Goal: Task Accomplishment & Management: Complete application form

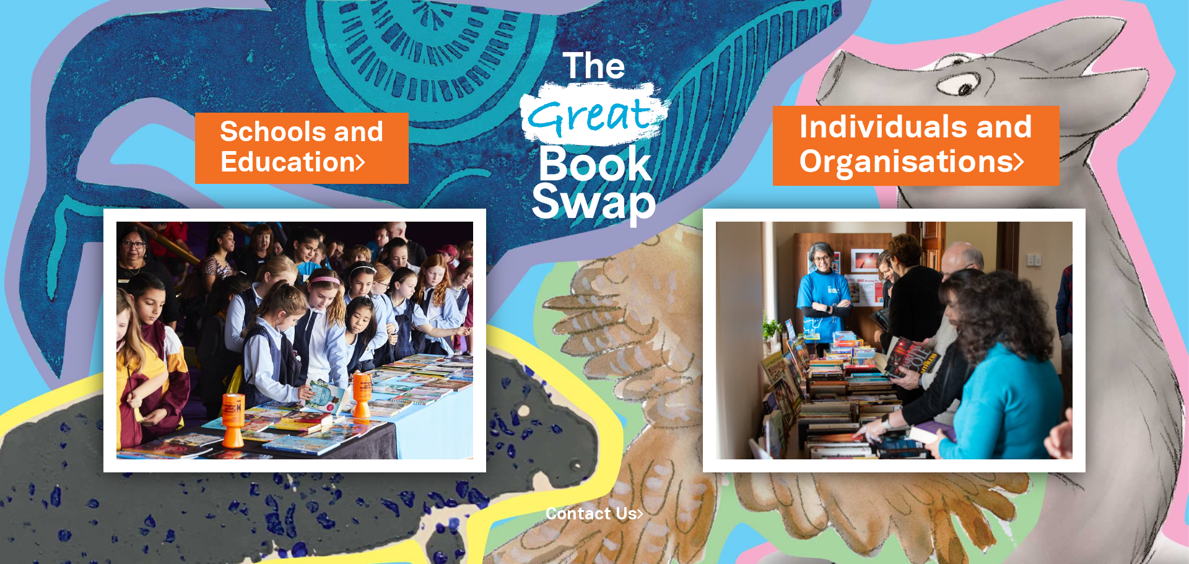
click at [923, 113] on link "Individuals and Organisations" at bounding box center [916, 146] width 235 height 78
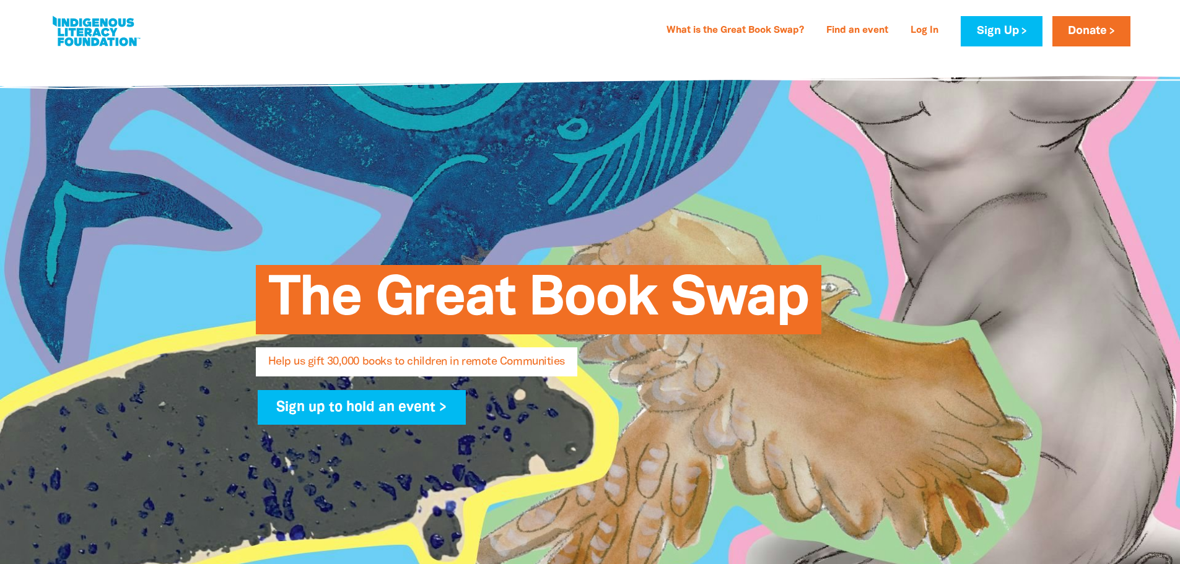
select select "AU"
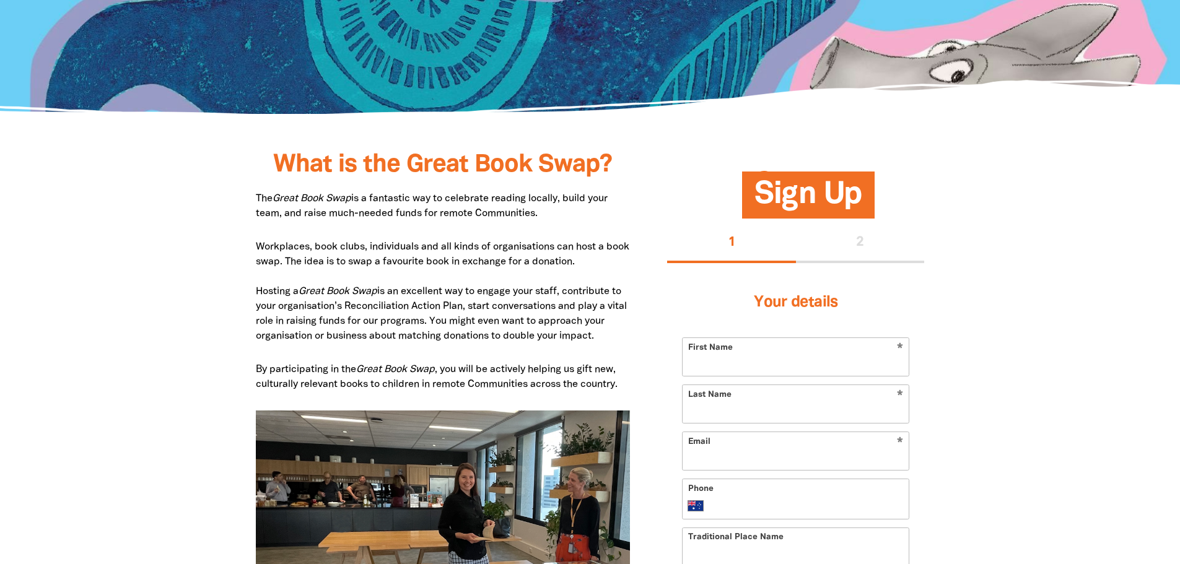
scroll to position [619, 0]
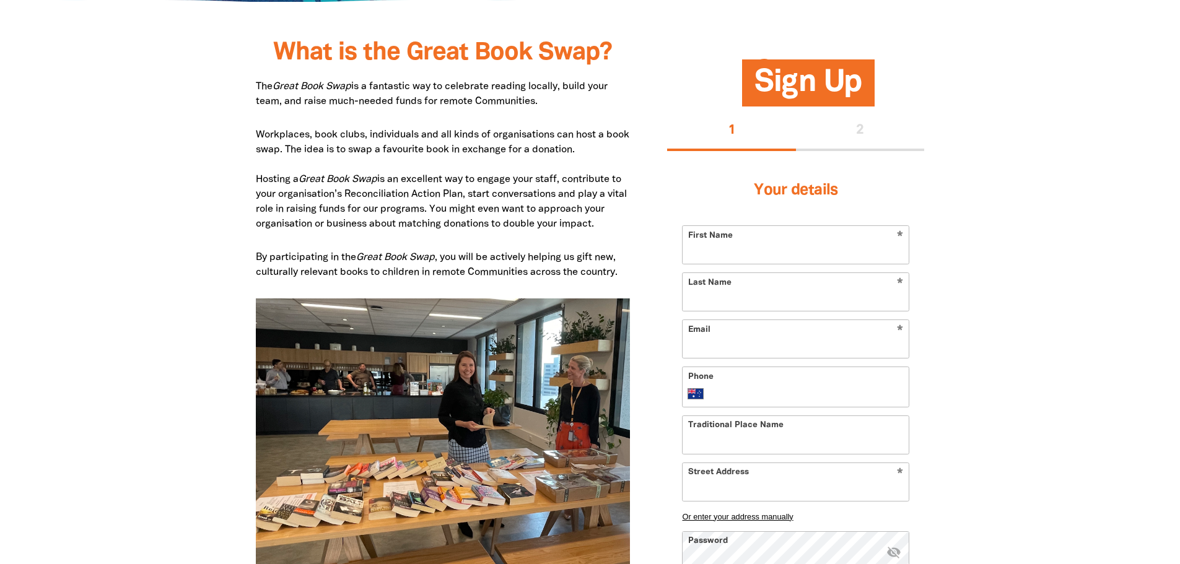
drag, startPoint x: 1005, startPoint y: 53, endPoint x: 1008, endPoint y: 68, distance: 15.8
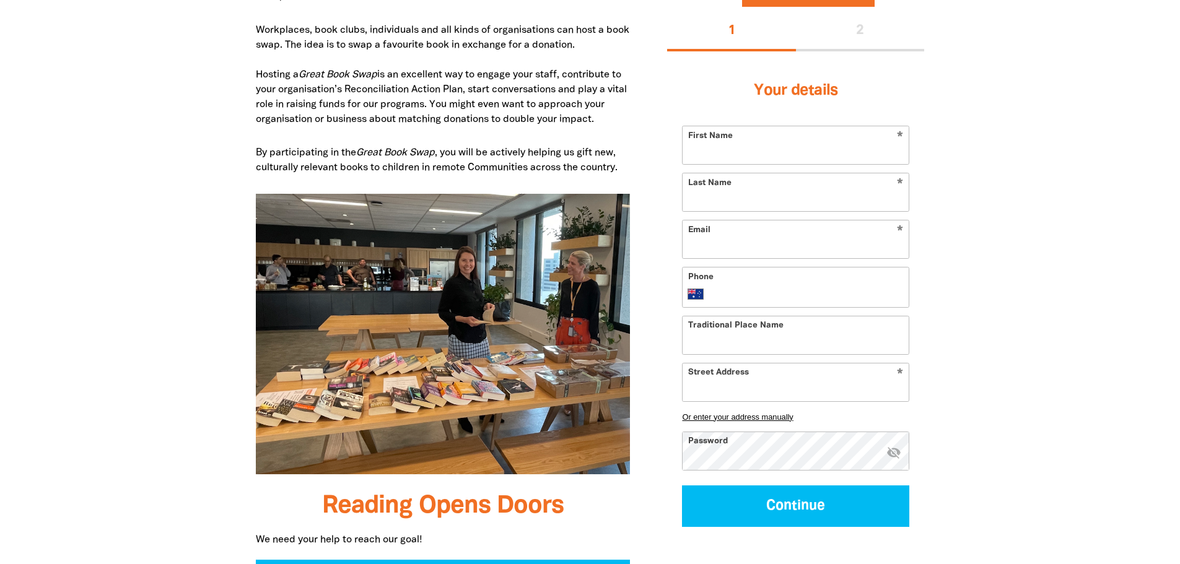
scroll to position [681, 0]
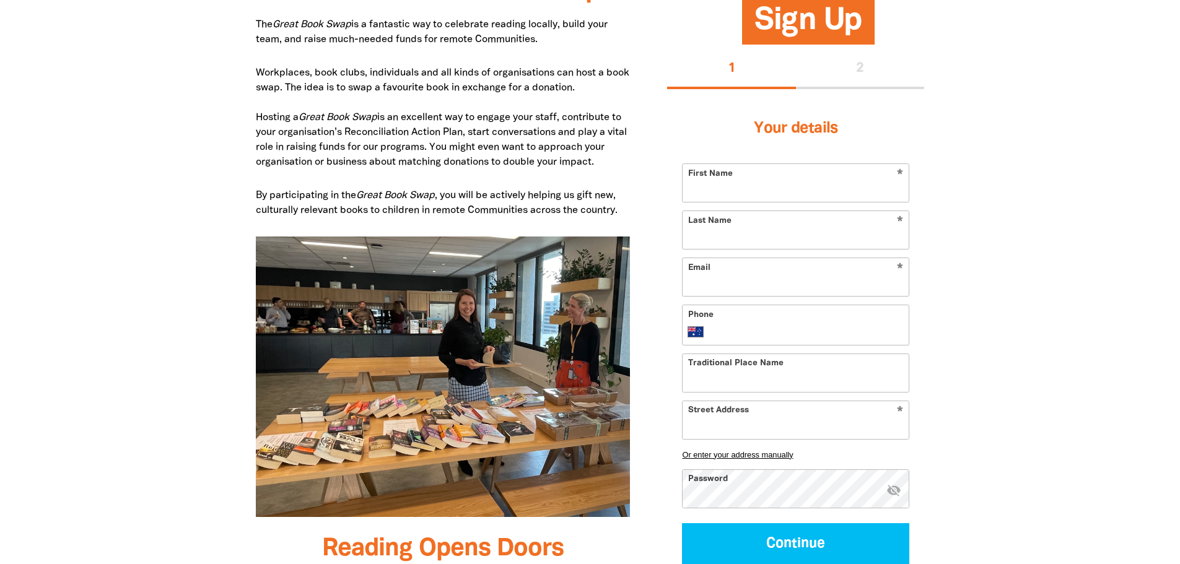
click at [798, 204] on form "* First Name * Last Name * Email Phone International [GEOGRAPHIC_DATA] [GEOGRAP…" at bounding box center [795, 364] width 227 height 401
click at [792, 181] on input "First Name" at bounding box center [796, 183] width 226 height 38
type input "Grace"
type input "D"
type input "s"
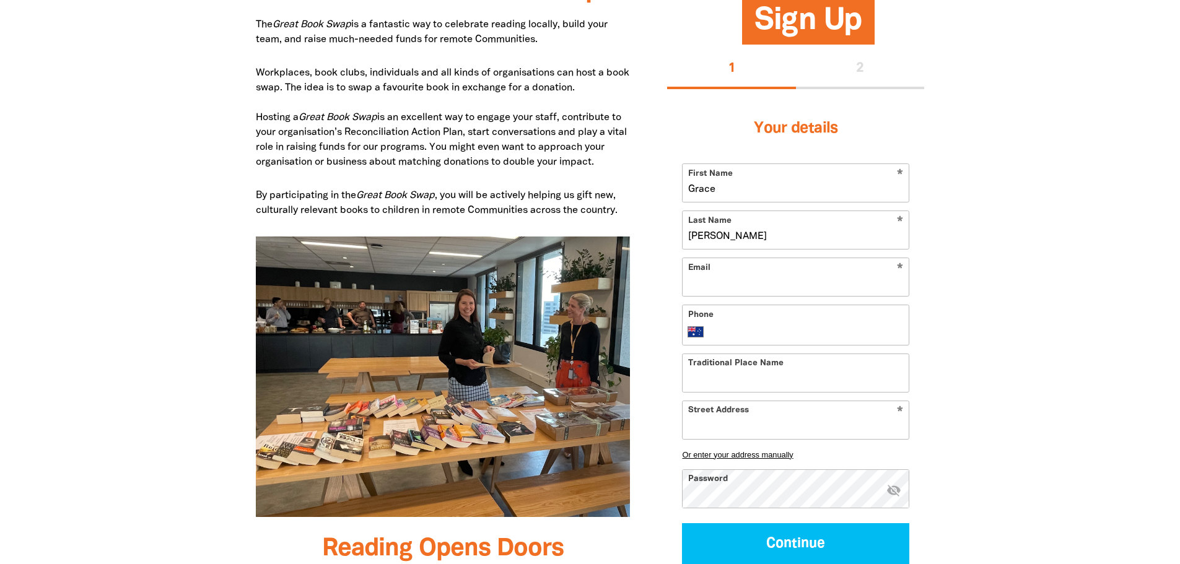
type input "[PERSON_NAME]"
type input "s"
click at [844, 277] on input "grace.[PERSON_NAME]@acciona." at bounding box center [796, 277] width 226 height 38
type input "[EMAIL_ADDRESS][PERSON_NAME][DOMAIN_NAME]"
type input "0"
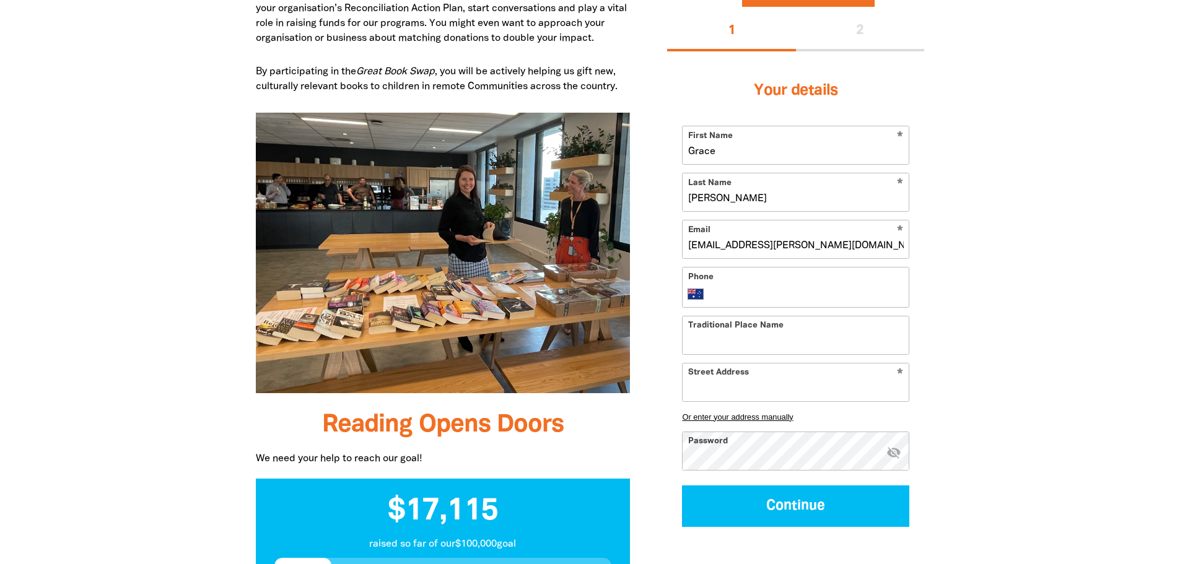
click at [858, 329] on input "Traditional Place Name" at bounding box center [796, 335] width 226 height 38
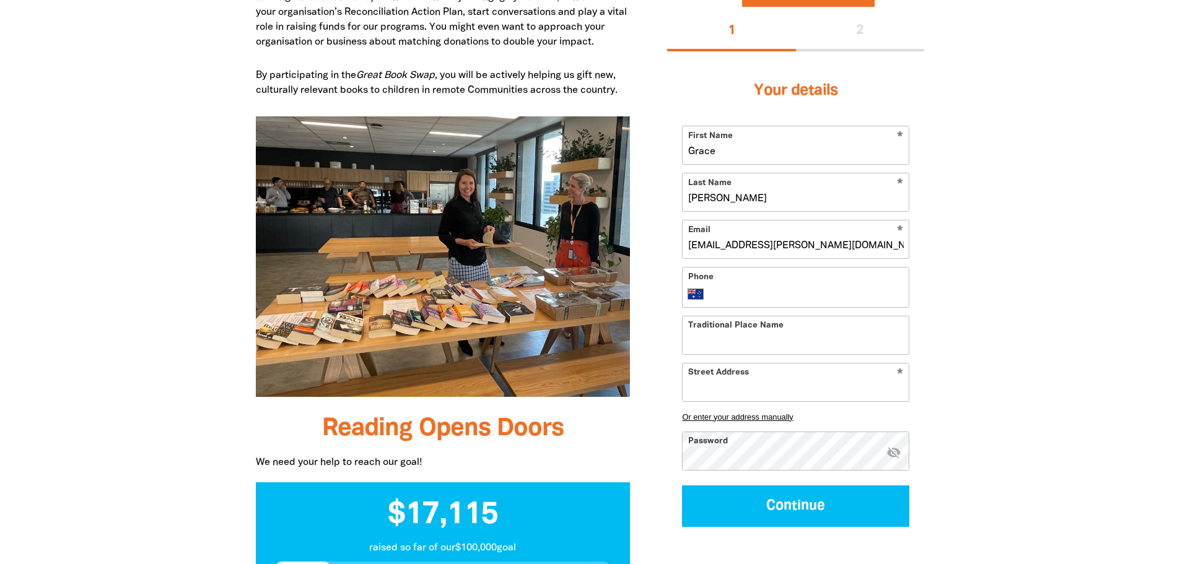
scroll to position [743, 0]
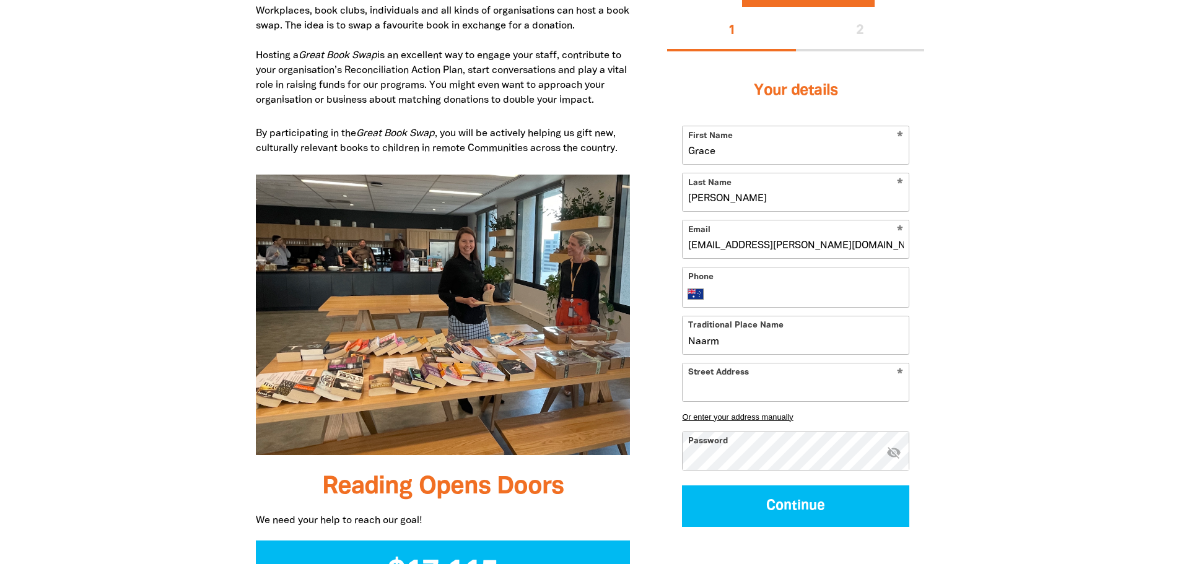
type input "Naarm"
click at [810, 377] on input "Street Address" at bounding box center [796, 381] width 226 height 38
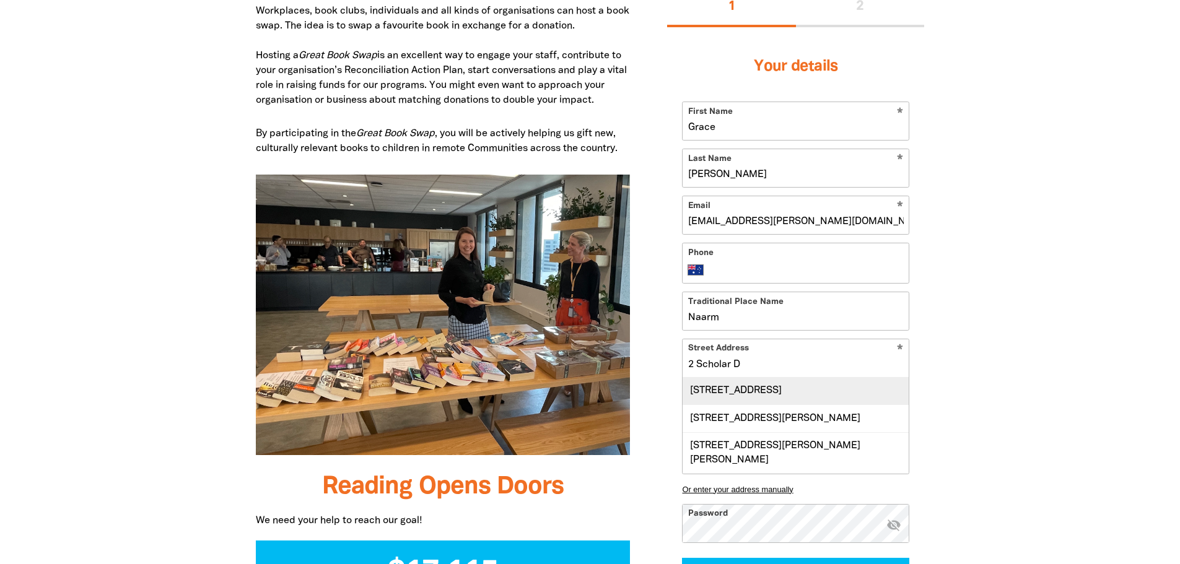
click at [845, 398] on div "[STREET_ADDRESS]" at bounding box center [796, 391] width 226 height 27
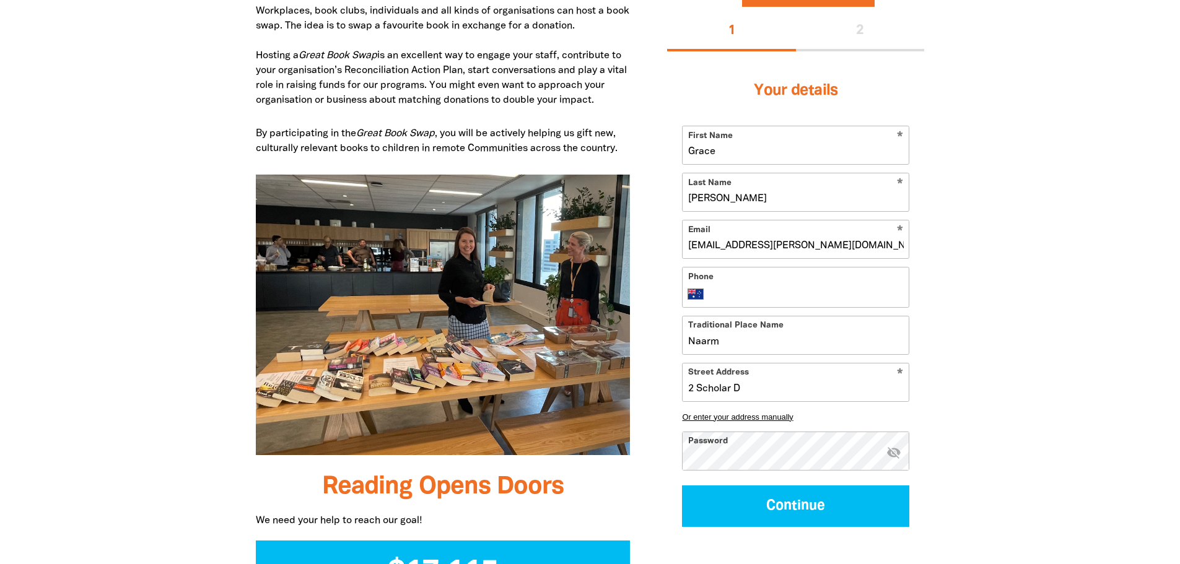
type input "[STREET_ADDRESS]"
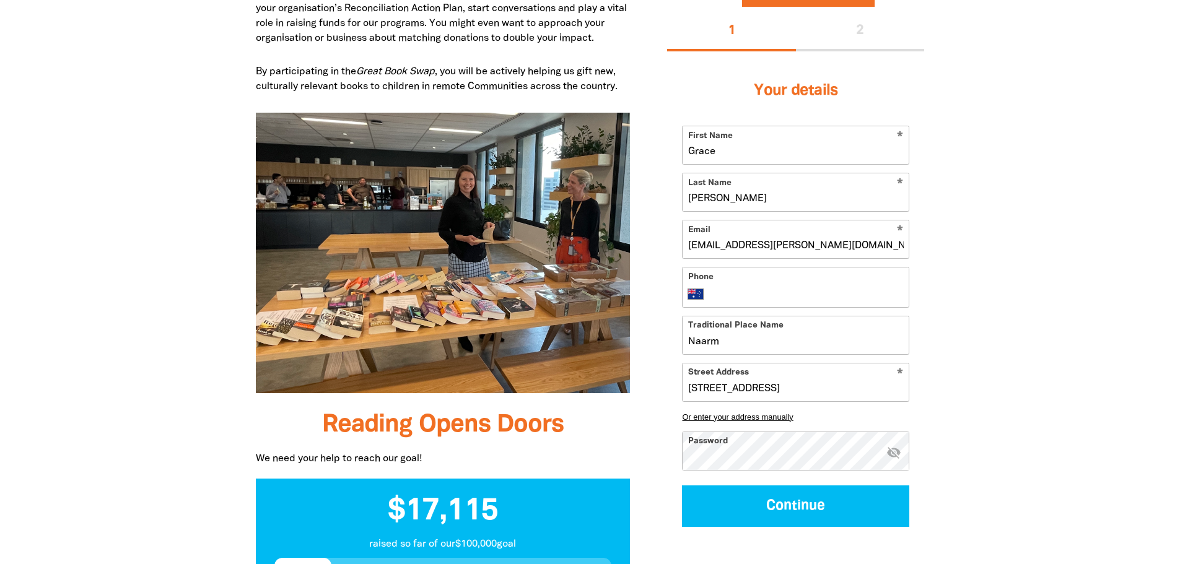
click at [893, 454] on icon "visibility_off" at bounding box center [893, 452] width 15 height 15
click at [893, 454] on icon "visibility" at bounding box center [893, 452] width 15 height 15
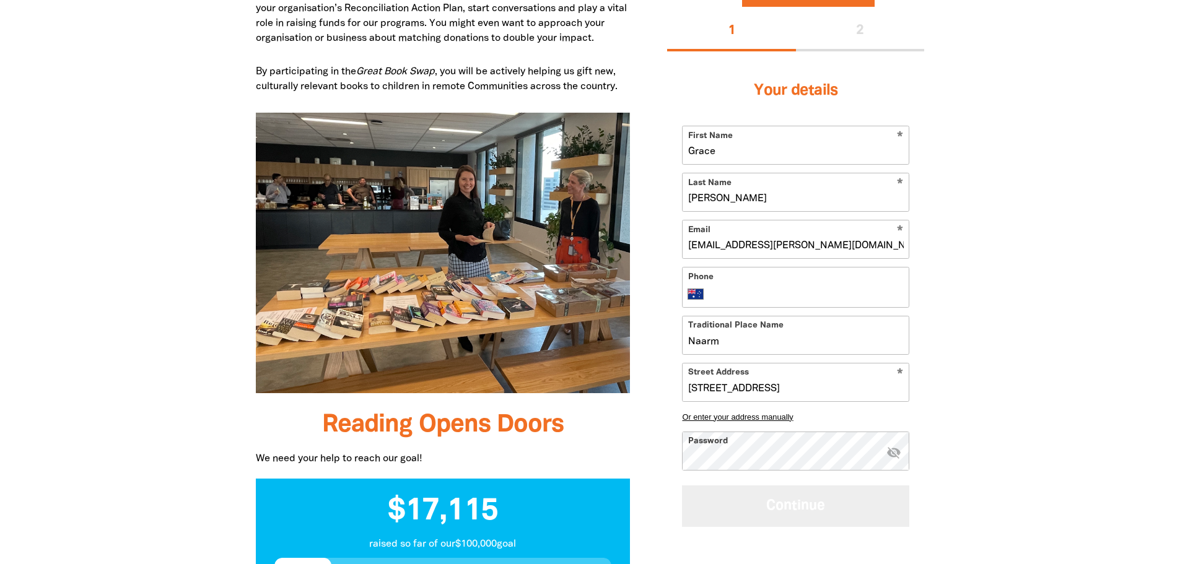
click at [853, 511] on button "Continue" at bounding box center [795, 505] width 227 height 41
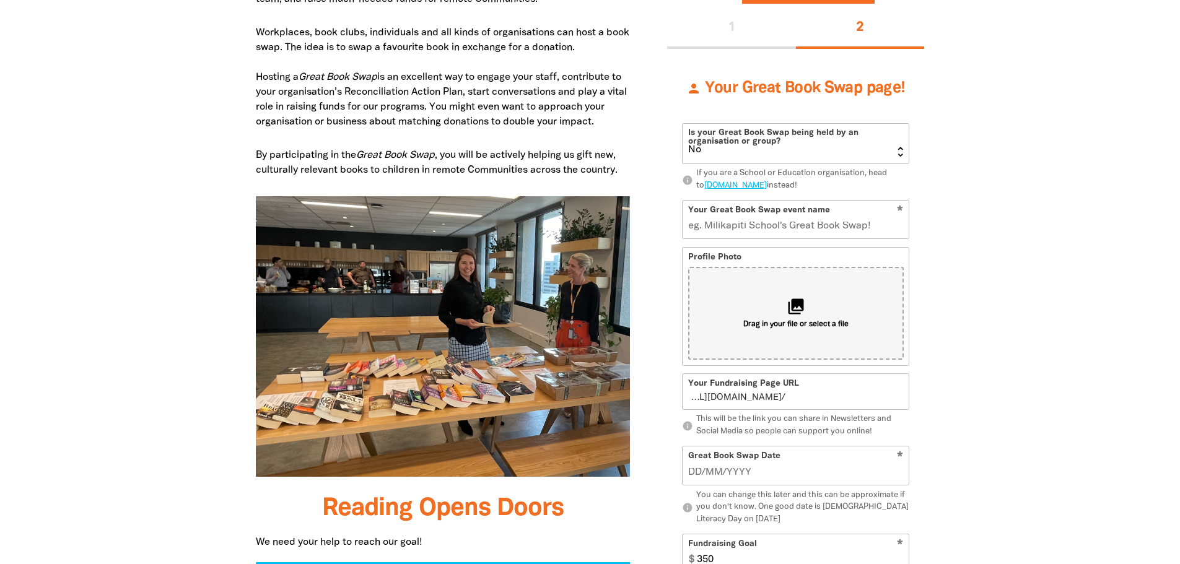
scroll to position [713, 0]
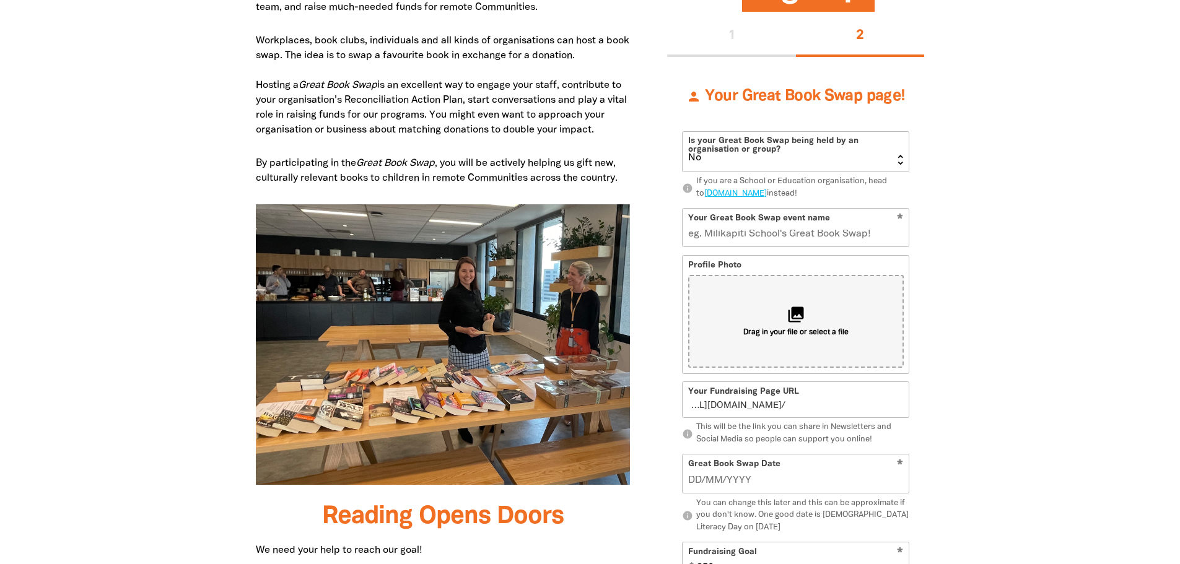
click at [893, 159] on select "Yes No" at bounding box center [796, 152] width 226 height 40
select select "Yes"
click at [683, 132] on select "Yes No" at bounding box center [796, 152] width 226 height 40
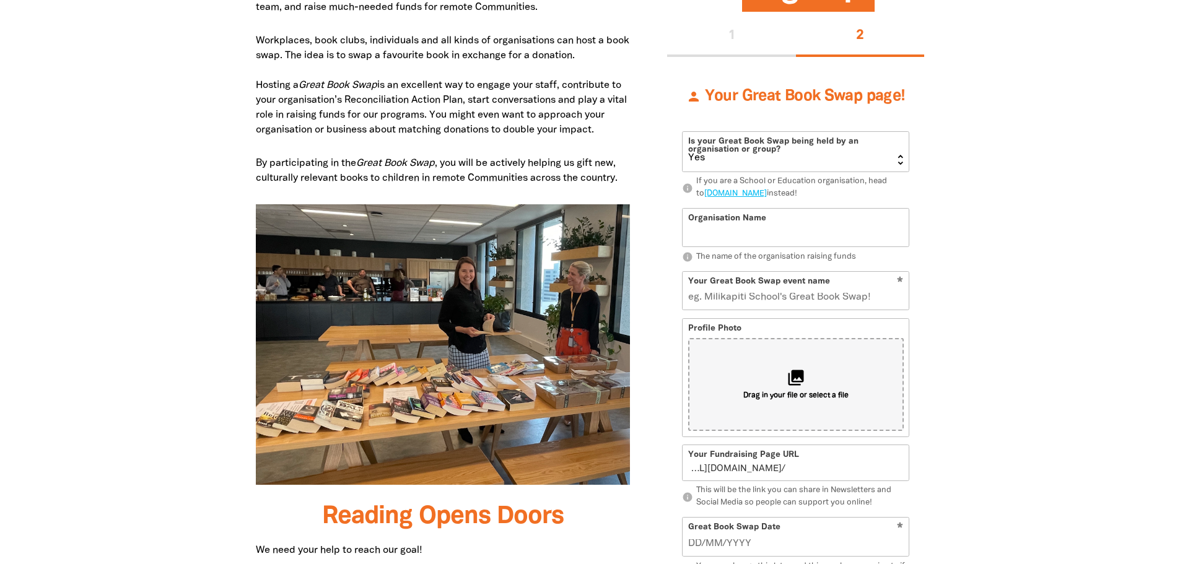
click at [852, 225] on input "Organisation Name" at bounding box center [796, 228] width 226 height 38
type input "M80 Ring Road Alliance"
click at [833, 300] on input "Your Great Book Swap event name" at bounding box center [796, 291] width 226 height 38
type input "M8"
type input "m8"
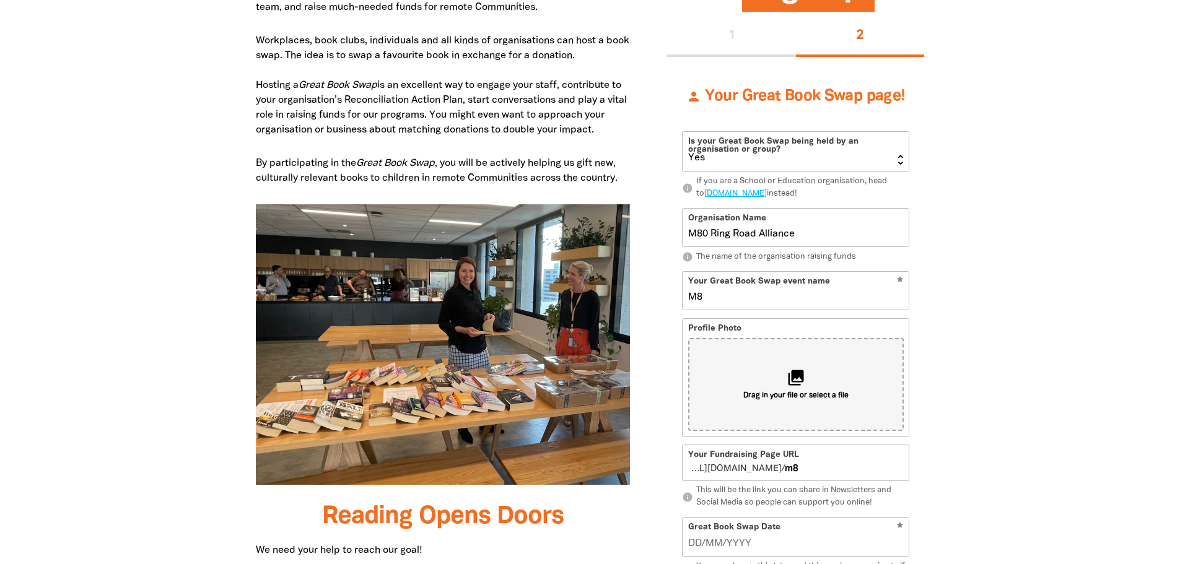
type input "M80"
type input "m80"
type input "M"
type input "Gr"
type input "g"
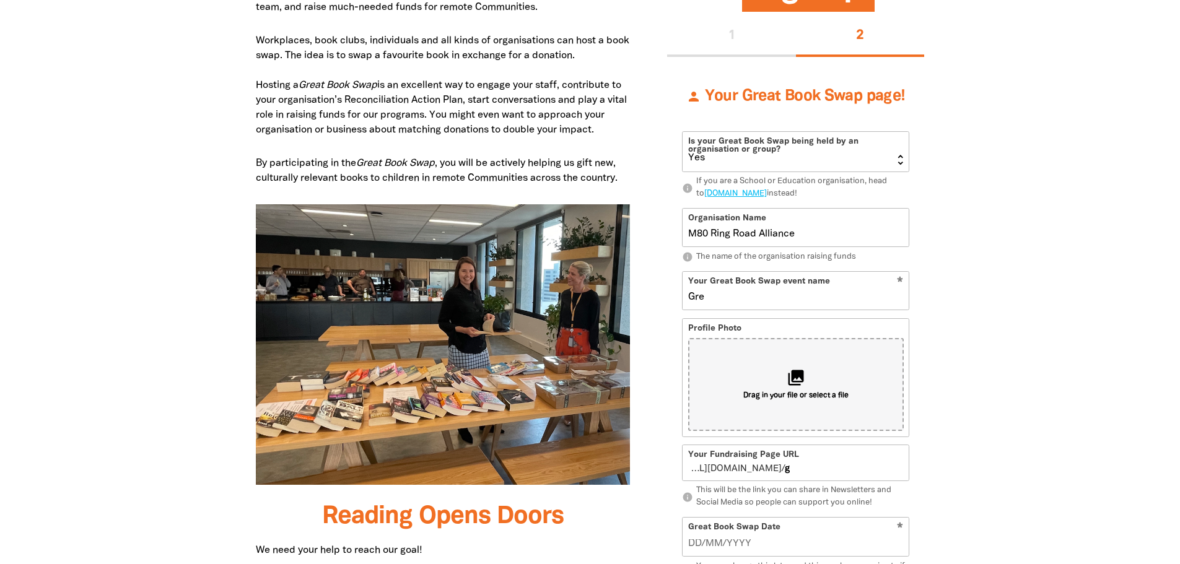
type input "Grea"
type input "gr"
type input "[PERSON_NAME] Book"
type input "greakbook"
type input "[PERSON_NAME] Book S"
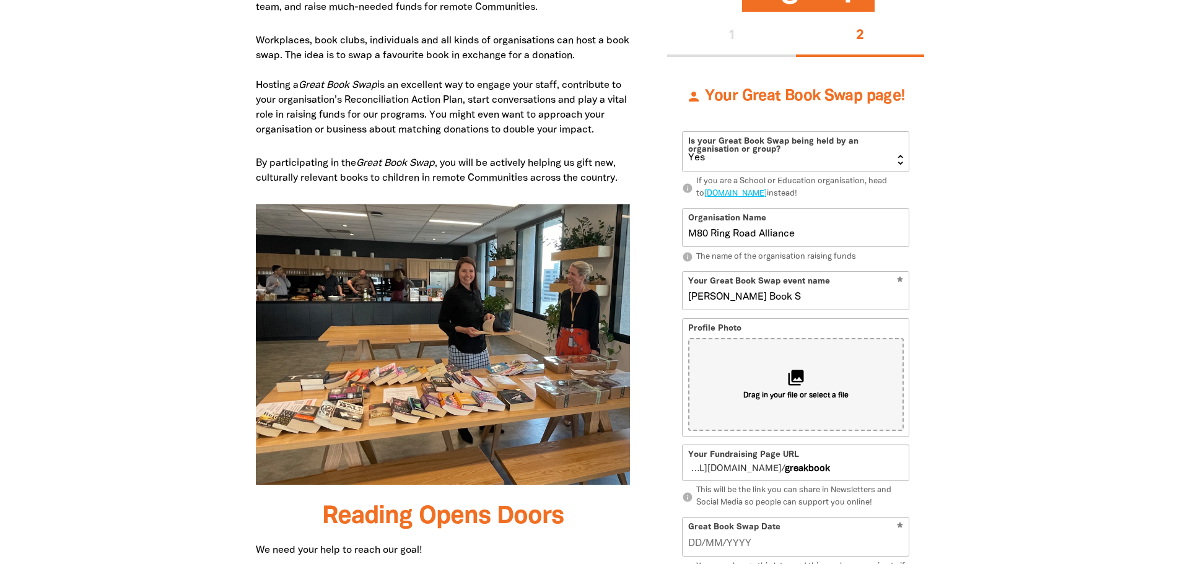
type input "greakbooks"
type input "[PERSON_NAME] Book Swap"
type input "greakbookswap"
click at [713, 294] on input "[PERSON_NAME] Book Swap!" at bounding box center [796, 291] width 226 height 38
type input "Great Book Swap!"
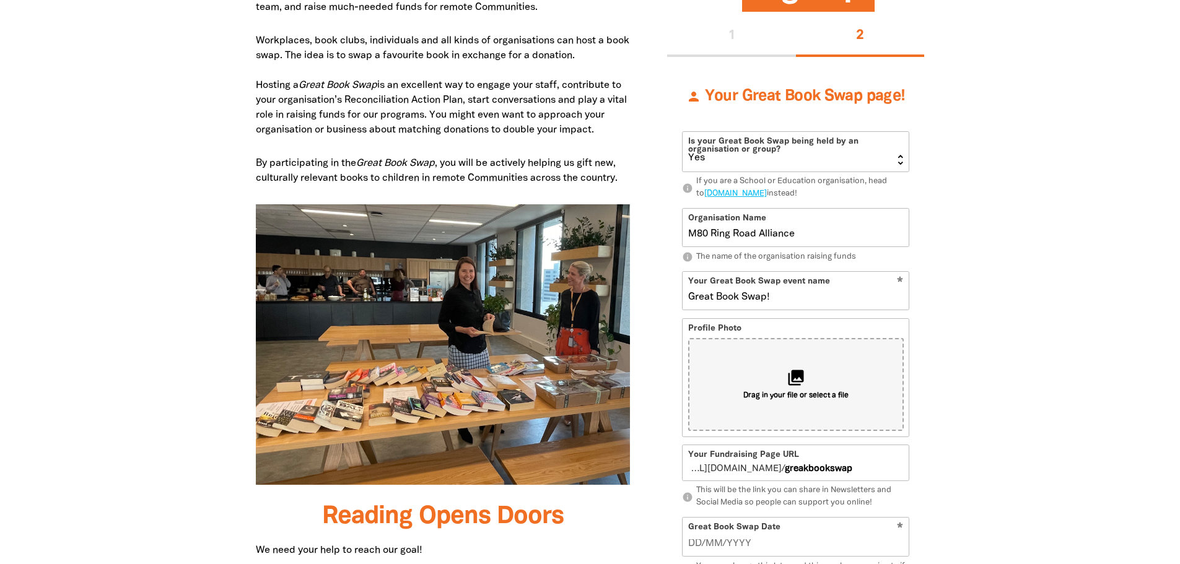
type input "greatbookswap"
click at [691, 296] on input "Great Book Swap!" at bounding box center [796, 291] width 226 height 38
type input "MGreat Book Swap!"
type input "mgreatbookswap"
type input "M8Great Book Swap!"
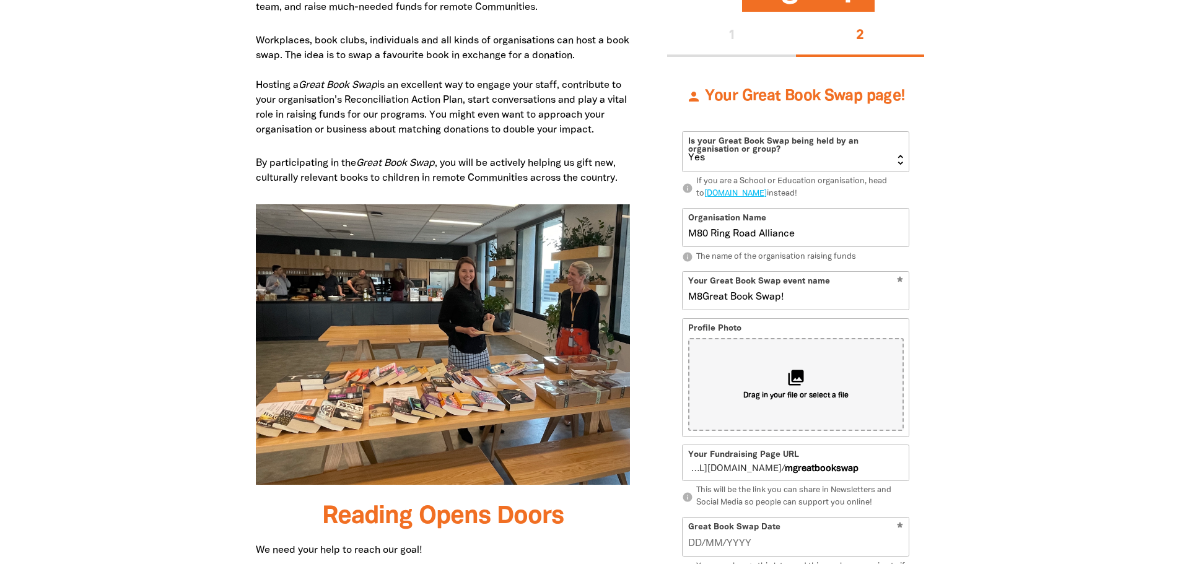
type input "m8greatbookswap"
type input "M80Great Book Swap!"
type input "m80greatbookswap"
type input "M80sGreat Book Swap!"
type input "m80sgreatbookswap"
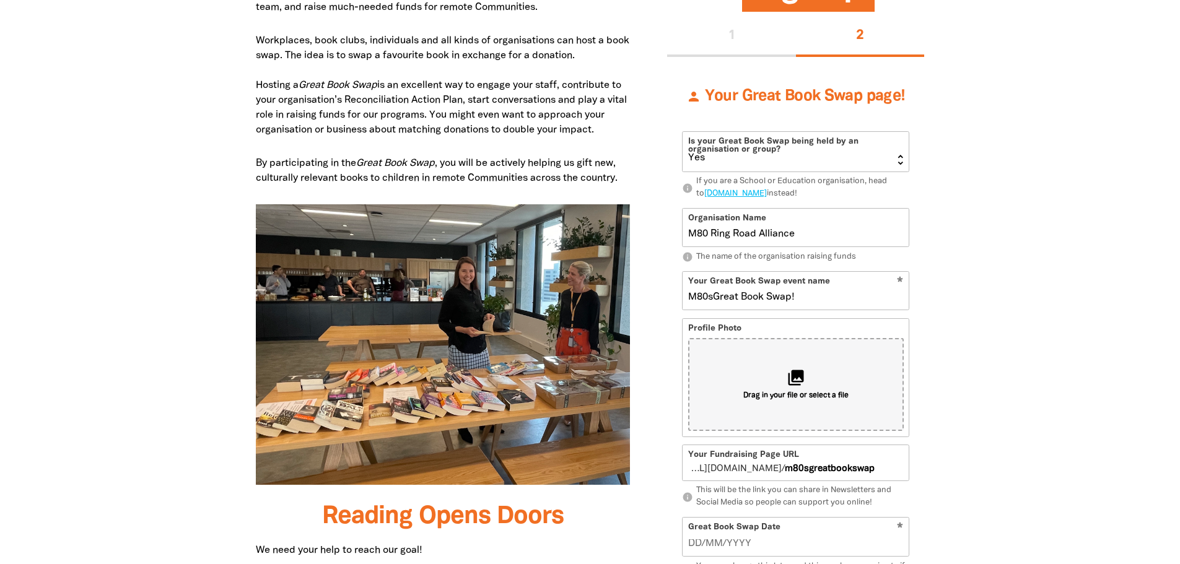
type input "M80Great Book Swap!"
type input "m80greatbookswap"
type input "M80's Great Book Swap!"
type input "m80sgreatbookswap"
click at [709, 295] on input "M80's Great Book Swap!" at bounding box center [796, 291] width 226 height 38
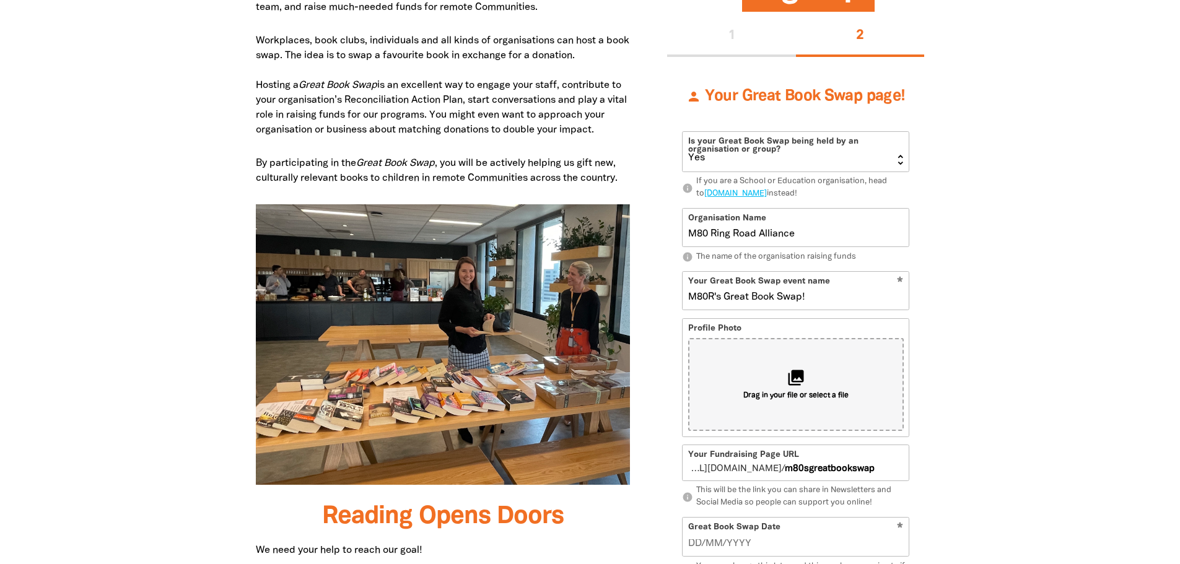
type input "M80RR's Great Book Swap!"
type input "m80rrsgreatbookswap"
type input "M80RRA's Great Book Swap!"
type input "m80rrasgreatbookswap"
type input "M80RRCP's Great Book Swap!"
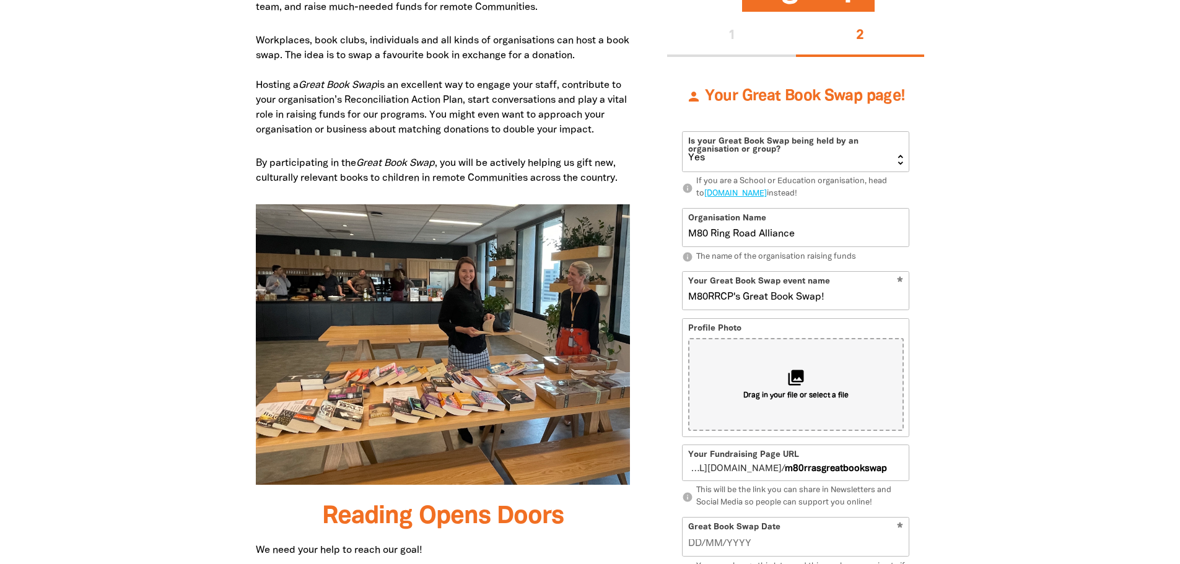
type input "m80rrcpsgreatbookswap"
type input "M80RRC's Great Book Swap!"
type input "m80rrcsgreatbookswap"
type input "M80RRA's Great Book Swap!"
type input "m80rrasgreatbookswap"
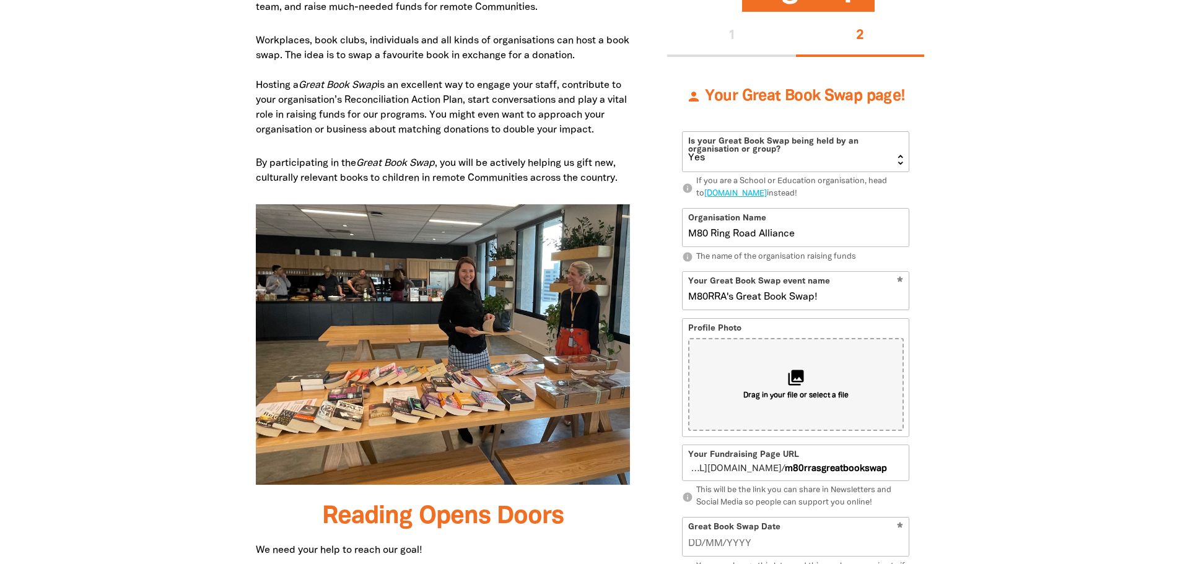
type input "M80RR's Great Book Swap!"
type input "m80rrsgreatbookswap"
type input "M80's Great Book Swap!"
type input "m80sgreatbookswap"
type input "M80R's Great Book Swap!"
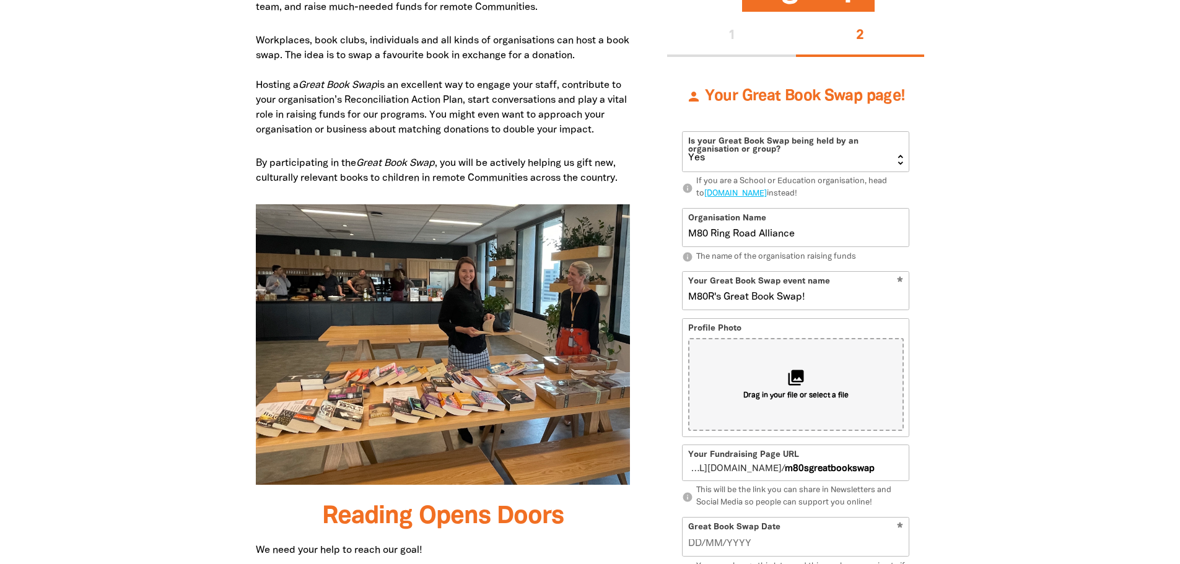
type input "m80rsgreatbookswap"
type input "M80 Ring 's Great Book Swap!"
type input "m80ringsgreatbookswap"
type input "M80 Ring R's Great Book Swap!"
type input "m80ringrsgreatbookswap"
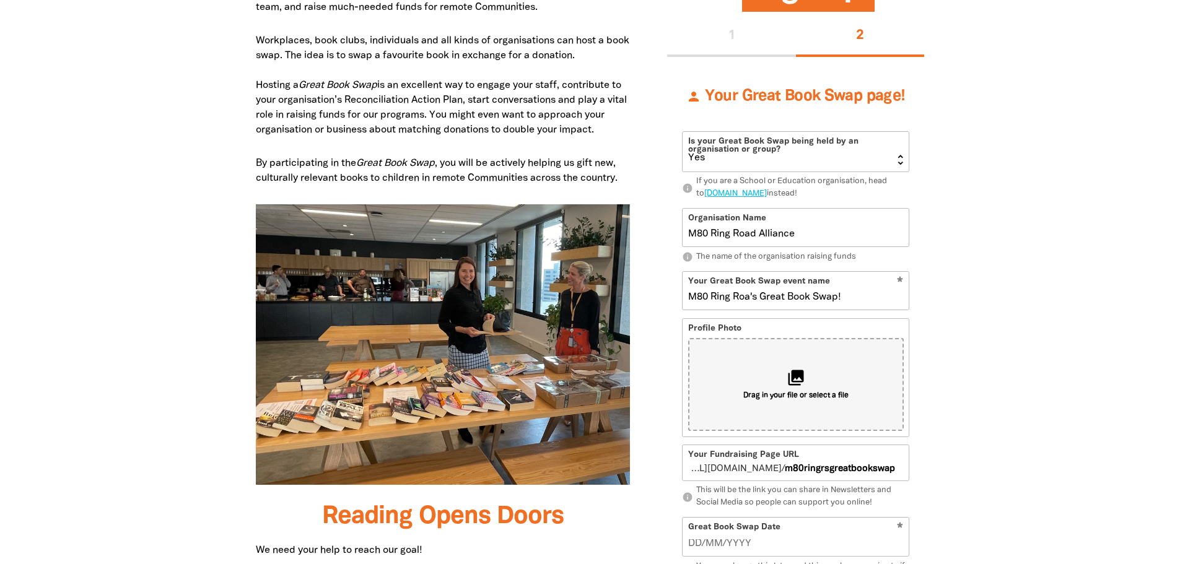
type input "M80 Ring Road's Great Book Swap!"
type input "m80ringroadsgreatbookswap"
type input "M80 Ring Road Allia's Great Book Swap!"
select select "No"
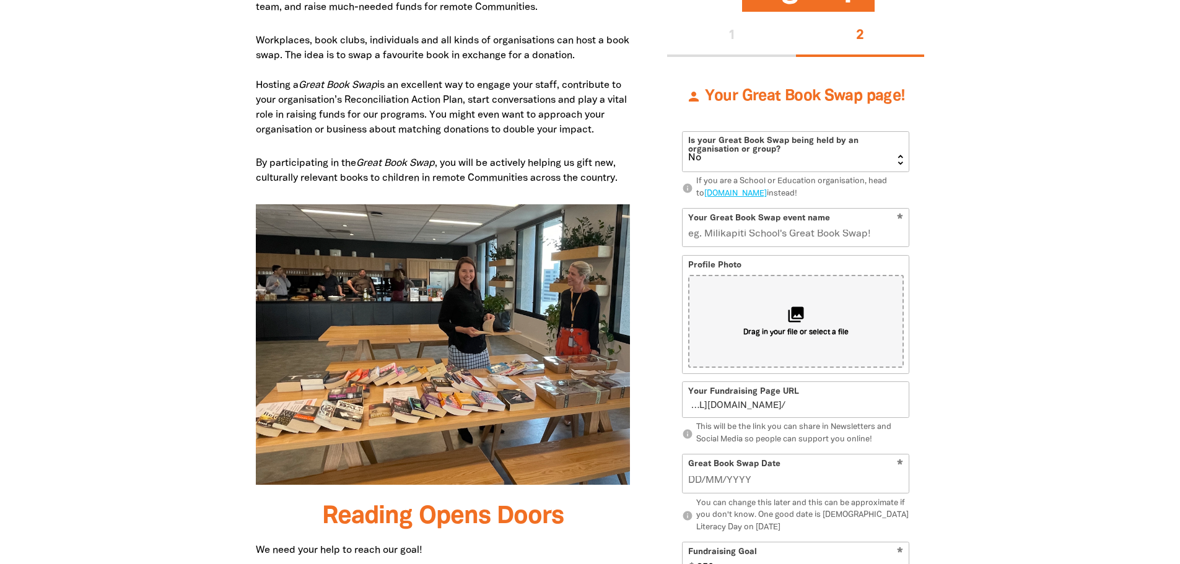
click at [742, 224] on input "Your Great Book Swap event name" at bounding box center [796, 228] width 226 height 38
paste input "[URL][DOMAIN_NAME][DOMAIN_NAME]"
type input "[URL][DOMAIN_NAME][DOMAIN_NAME]"
type input "httpsgogreatbookswaporgauutmsourcewwwilforgau2f"
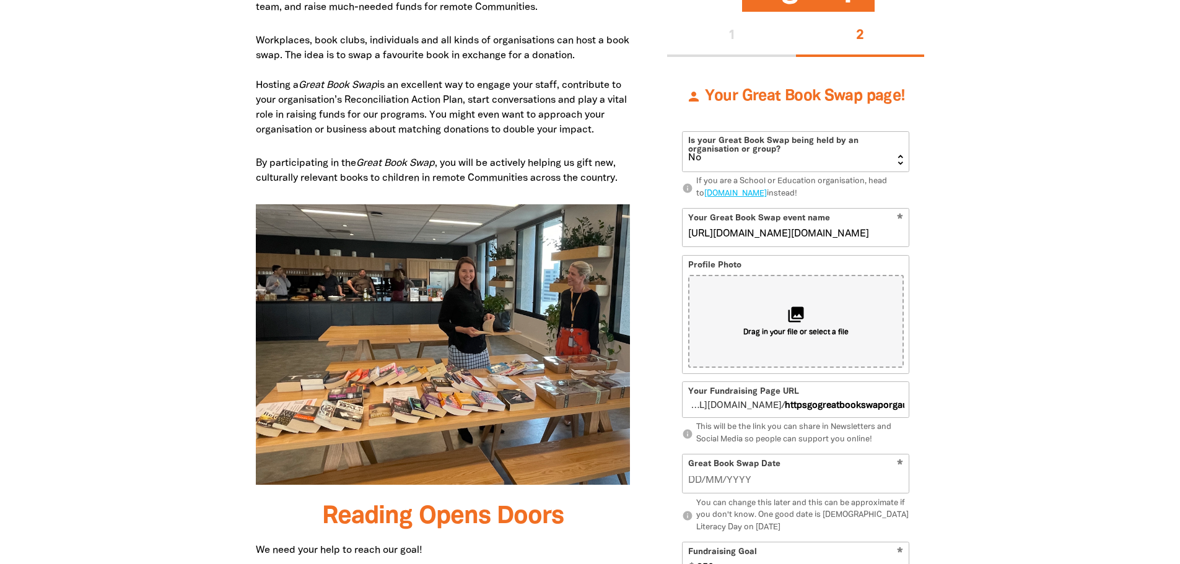
type input "M"
type input "m"
type input "M8"
type input "m8"
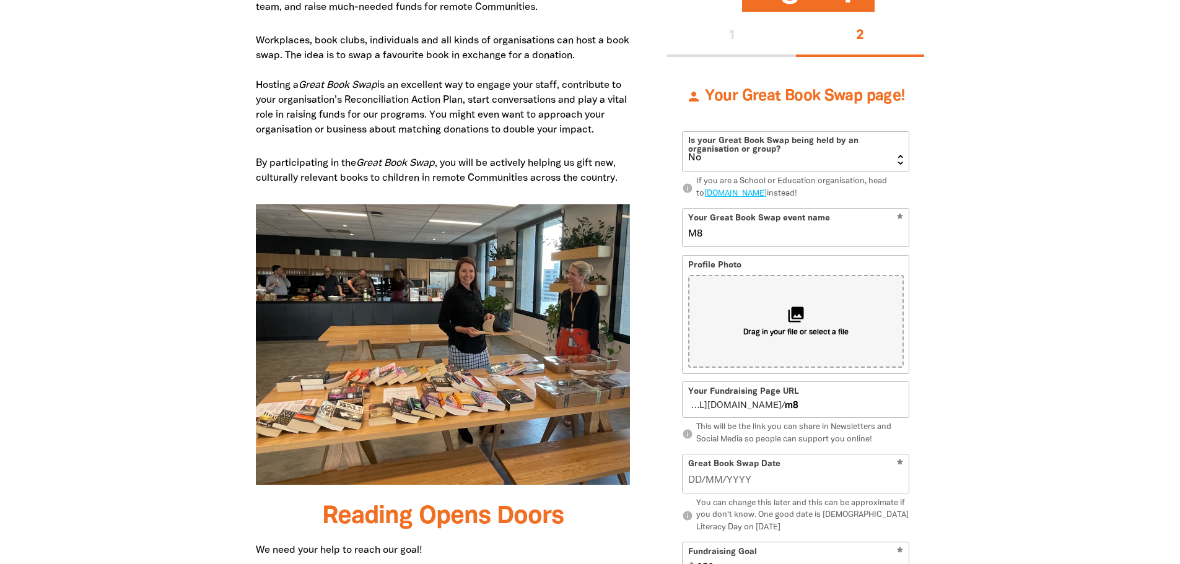
type input "M80"
type input "m80"
type input "M80 R"
type input "m80r"
type input "M80 Ring"
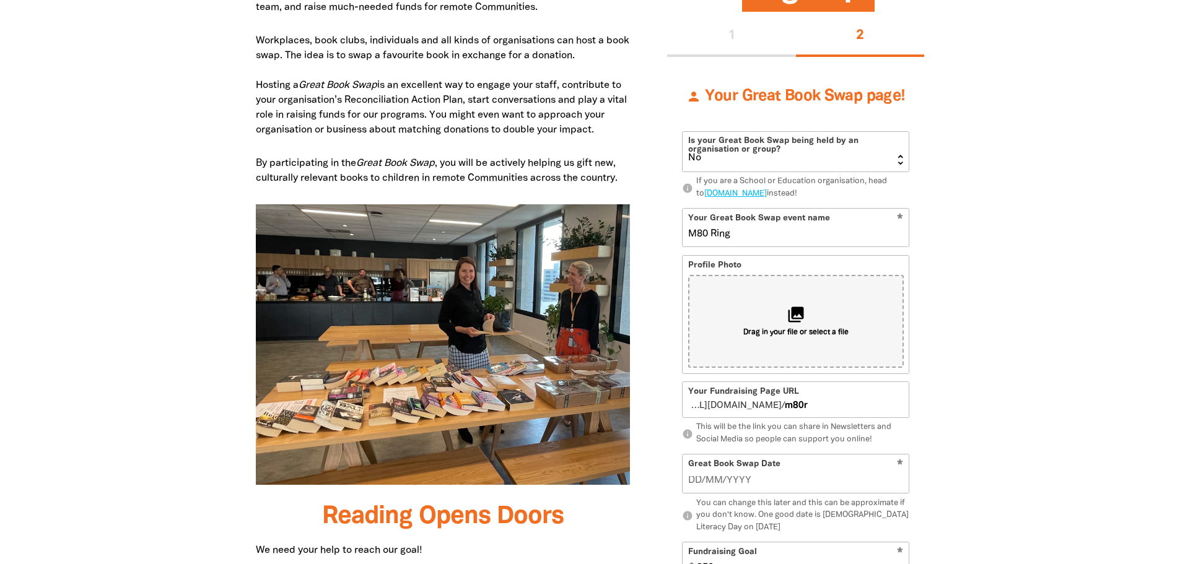
type input "m80ring"
type input "M80"
type input "m80"
type input "M80RRA"
type input "m80rra"
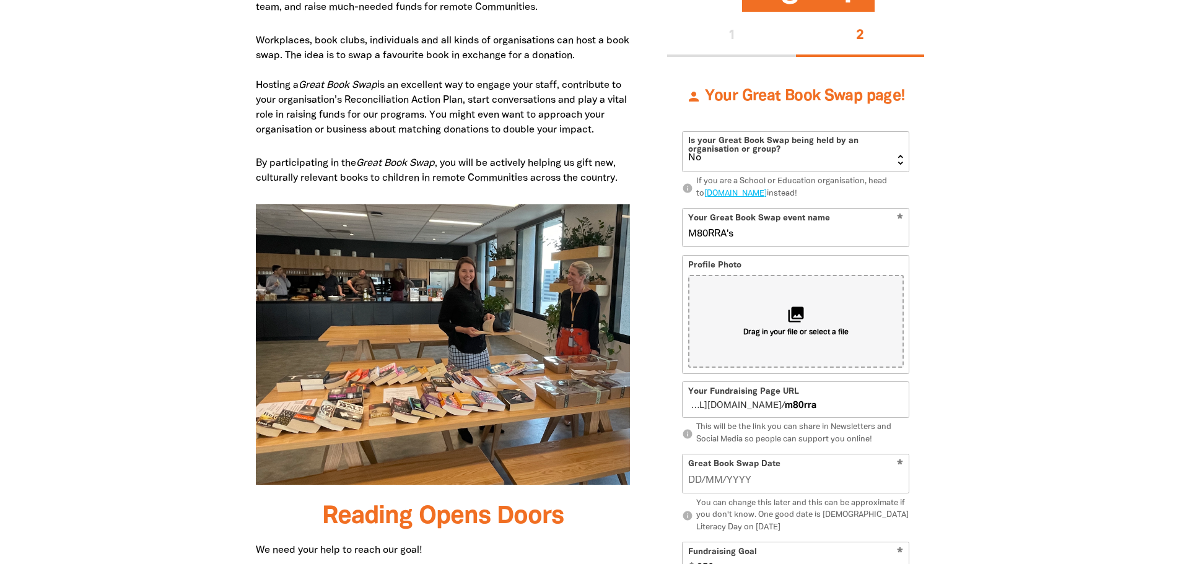
type input "M80RRA's"
type input "m80rras"
type input "M80RRA's Great Book"
type input "m80rrasgreatbook"
type input "M80RRA's Great Book S"
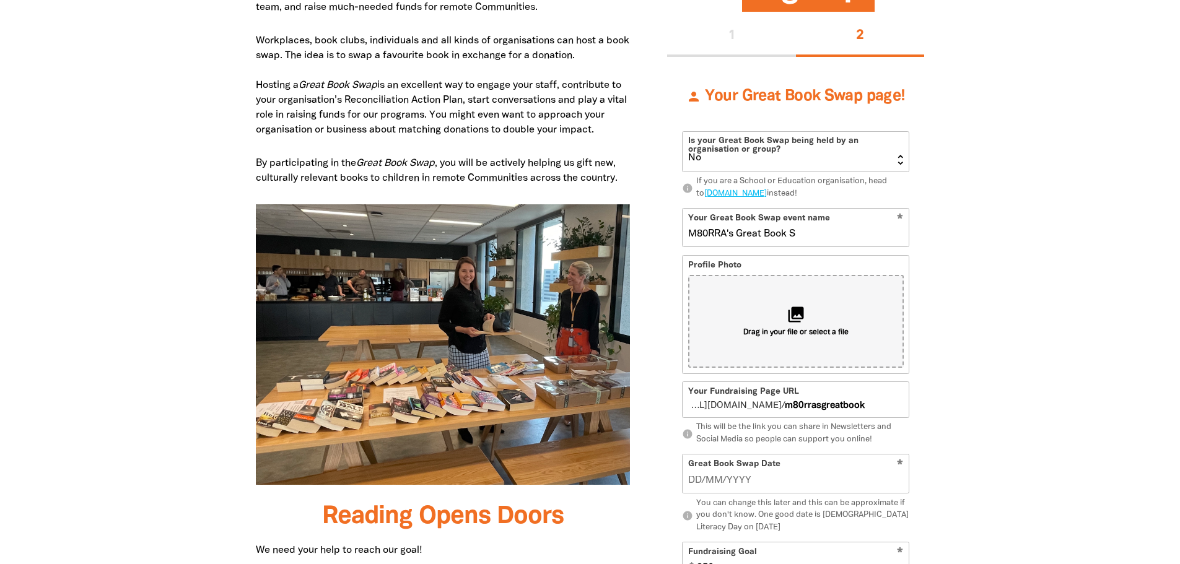
type input "m80rrasgreatbooks"
type input "M80RRA's Great Book Sway"
type input "m80rrasgreatbooksway"
type input "M80RRA's Great Book Swap"
type input "m80rrasgreatbookswap"
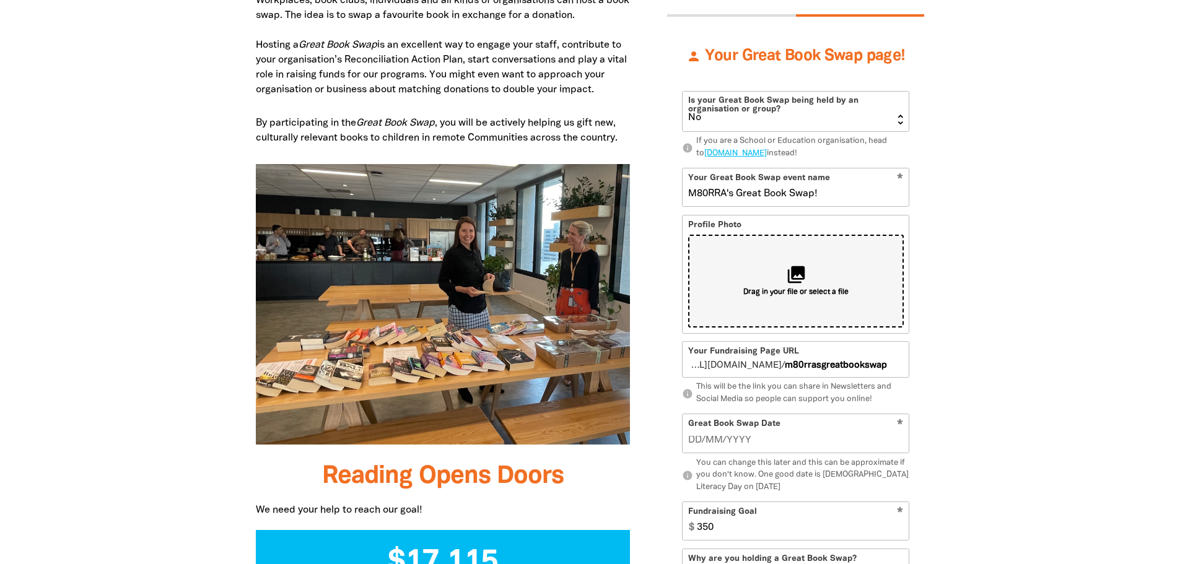
scroll to position [775, 0]
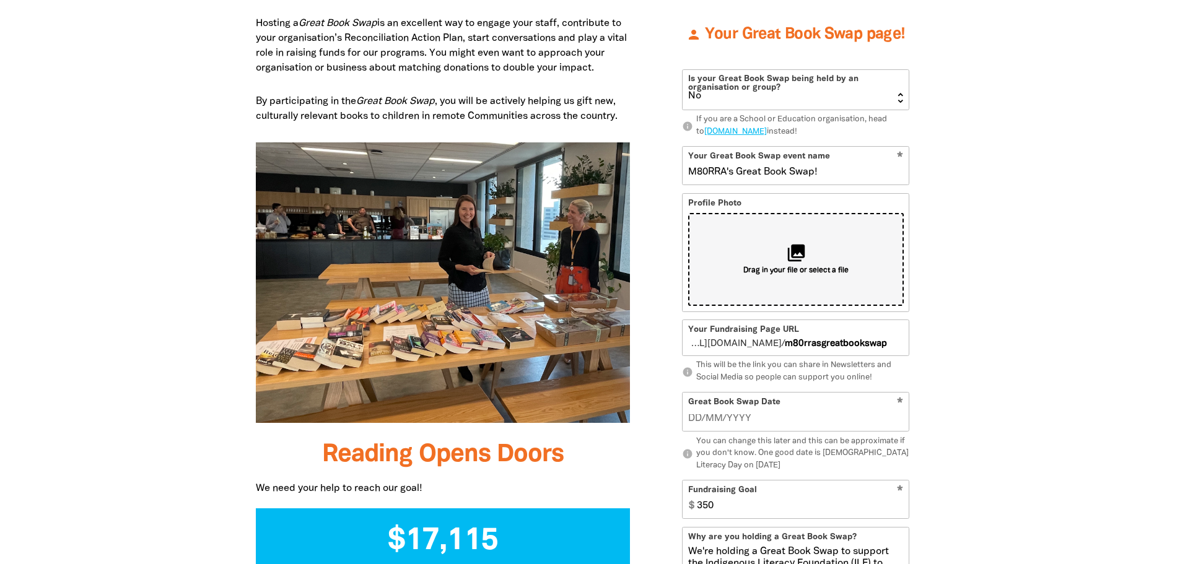
type input "M80RRA's Great Book Swap!"
click at [808, 253] on div "collections Drag in your file or select a file" at bounding box center [796, 259] width 216 height 93
type input "C:\fakepath\BB_M80_Ring_Road-Completion-tile.png"
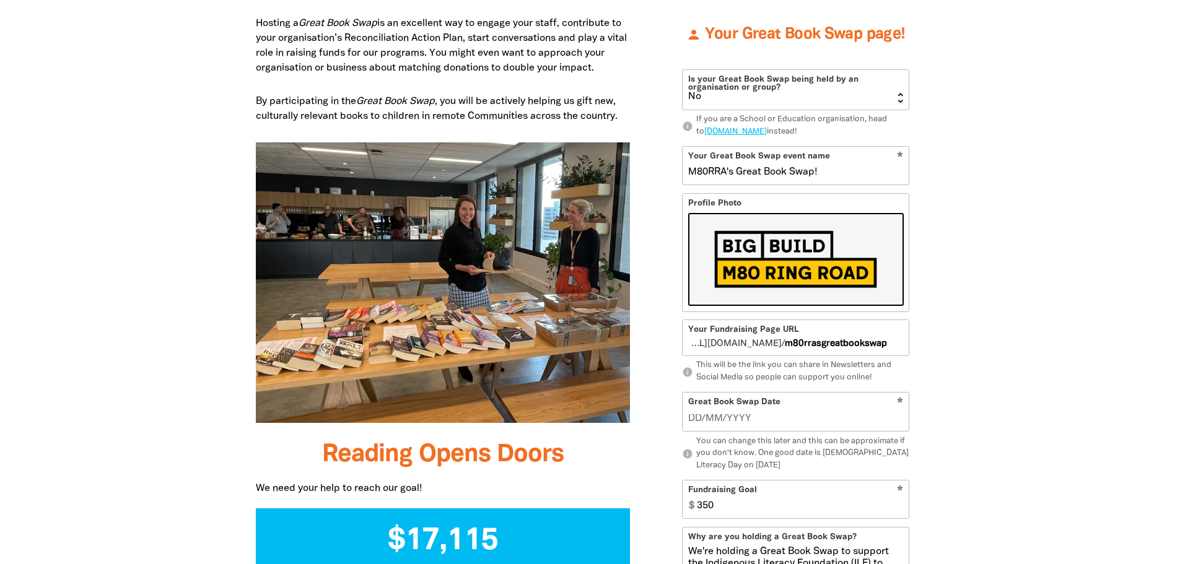
click at [727, 170] on input "M80RRA's Great Book Swap!" at bounding box center [796, 166] width 226 height 38
type input "M80RR's Great Book Swap!"
type input "m80rrsgreatbookswap"
type input "M80's Great Book Swap!"
type input "m80sgreatbookswap"
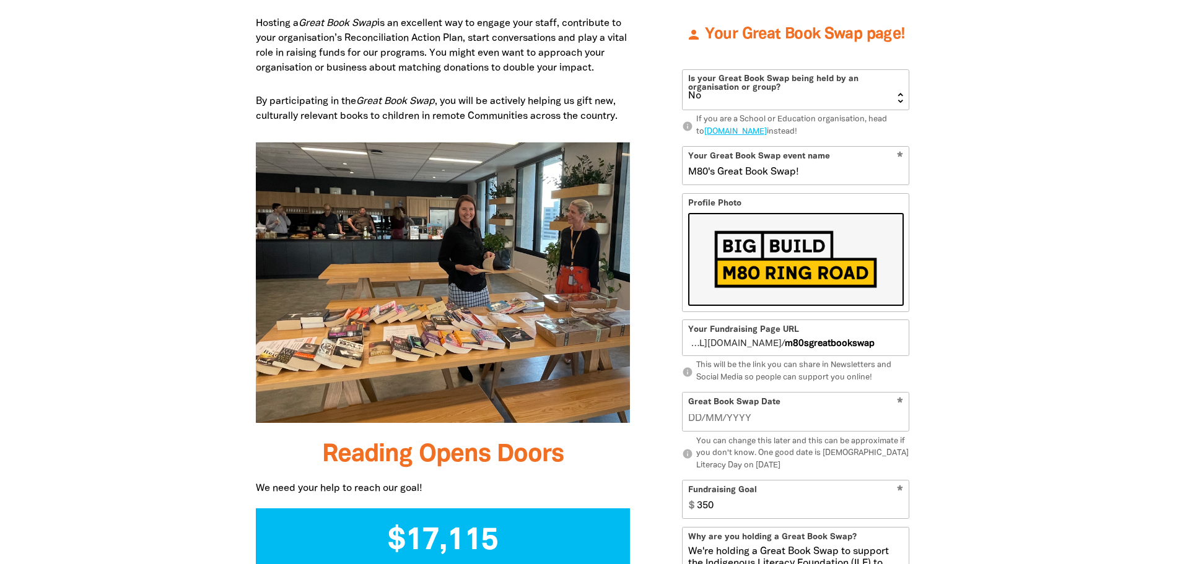
type input "M80's Great Book Swap!"
click at [959, 181] on div "What is the Great Book Swap? The Great Book Swap is a fantastic way to celebrat…" at bounding box center [590, 558] width 743 height 1324
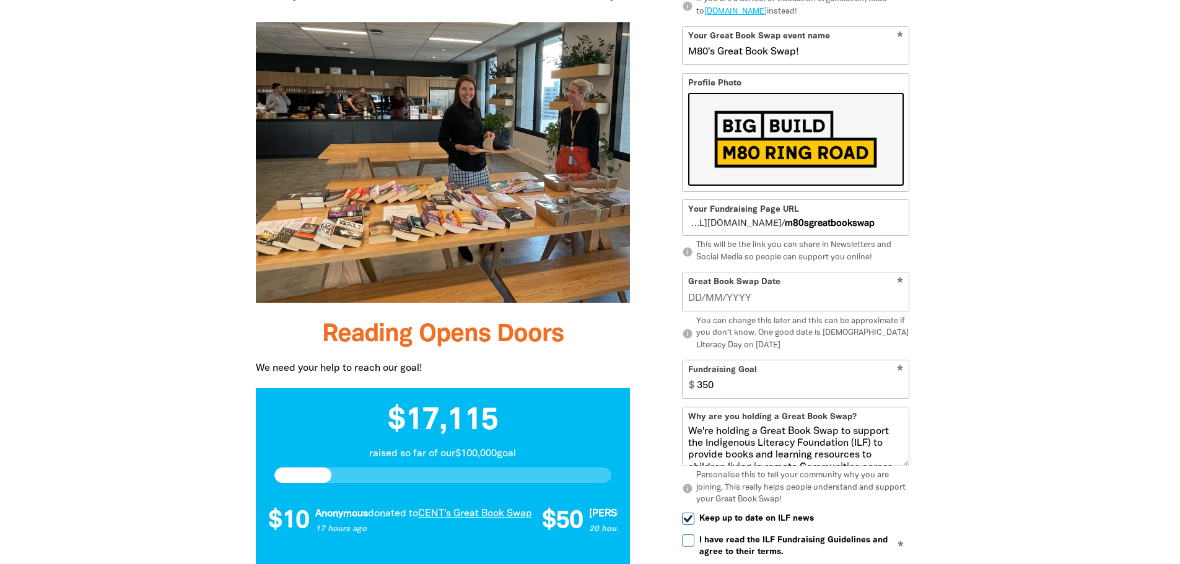
scroll to position [899, 0]
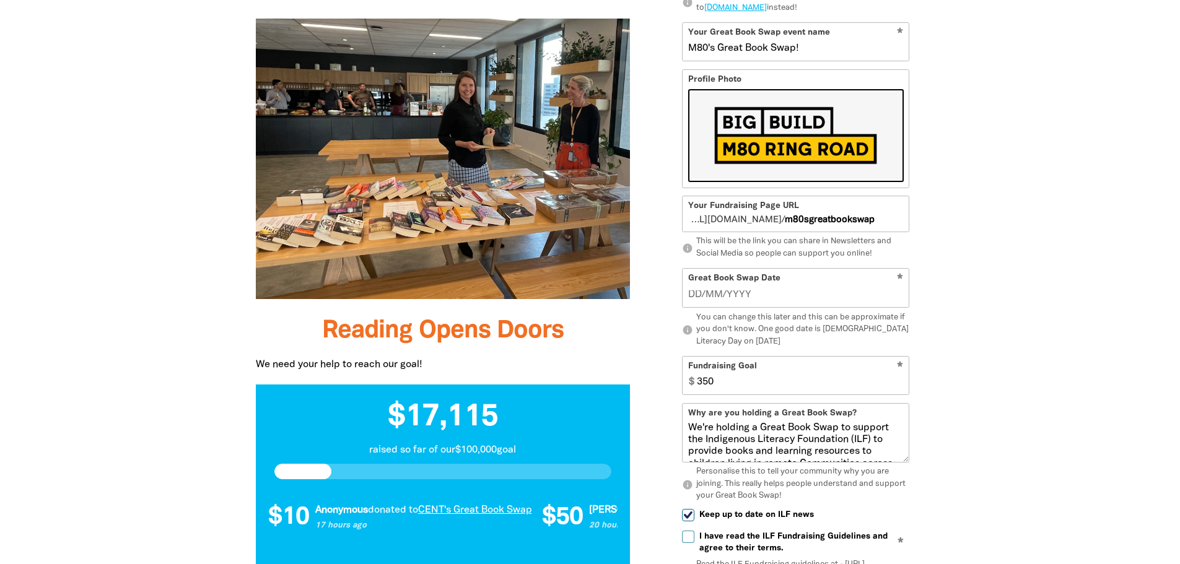
type input "__/__/____"
click at [832, 289] on input "__/__/____" at bounding box center [796, 295] width 216 height 14
type input "__/__/____"
type input "[DATE]"
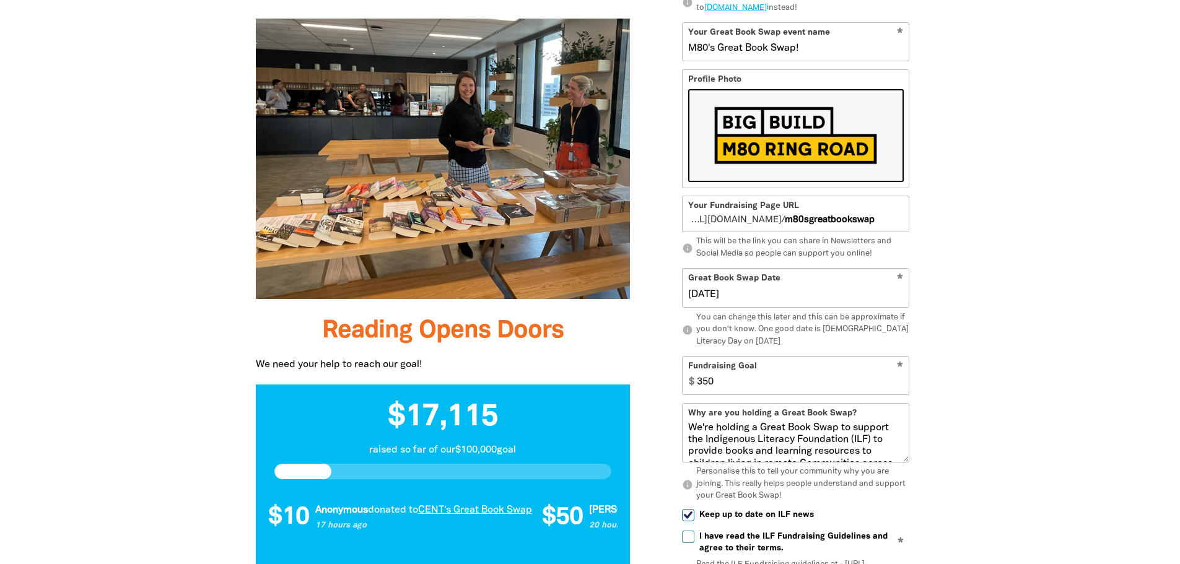
click at [961, 289] on div "What is the Great Book Swap? The Great Book Swap is a fantastic way to celebrat…" at bounding box center [590, 434] width 743 height 1324
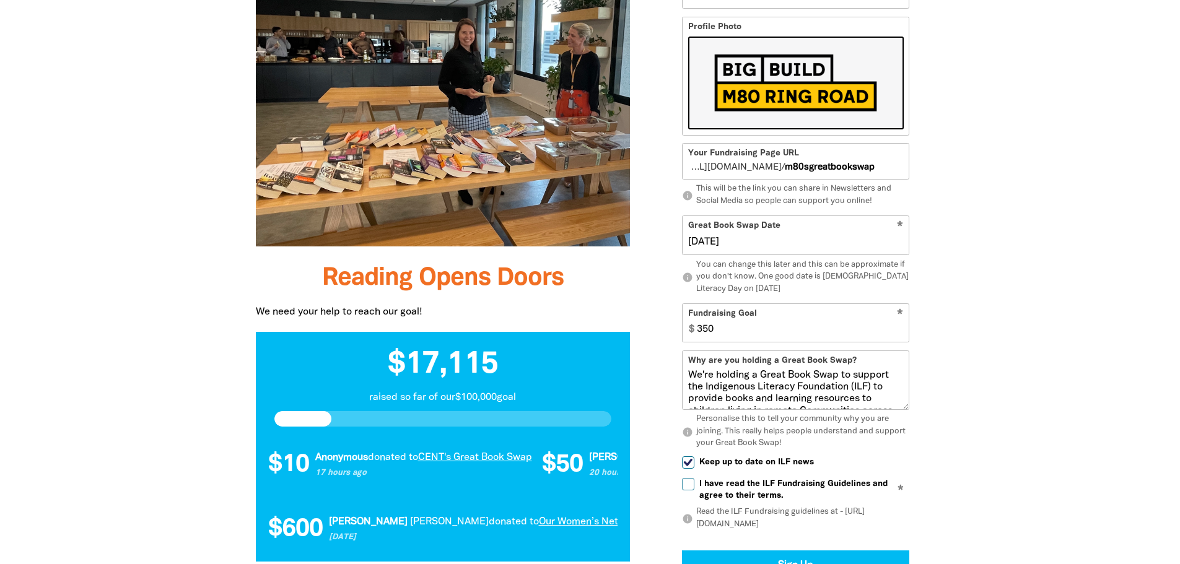
scroll to position [1023, 0]
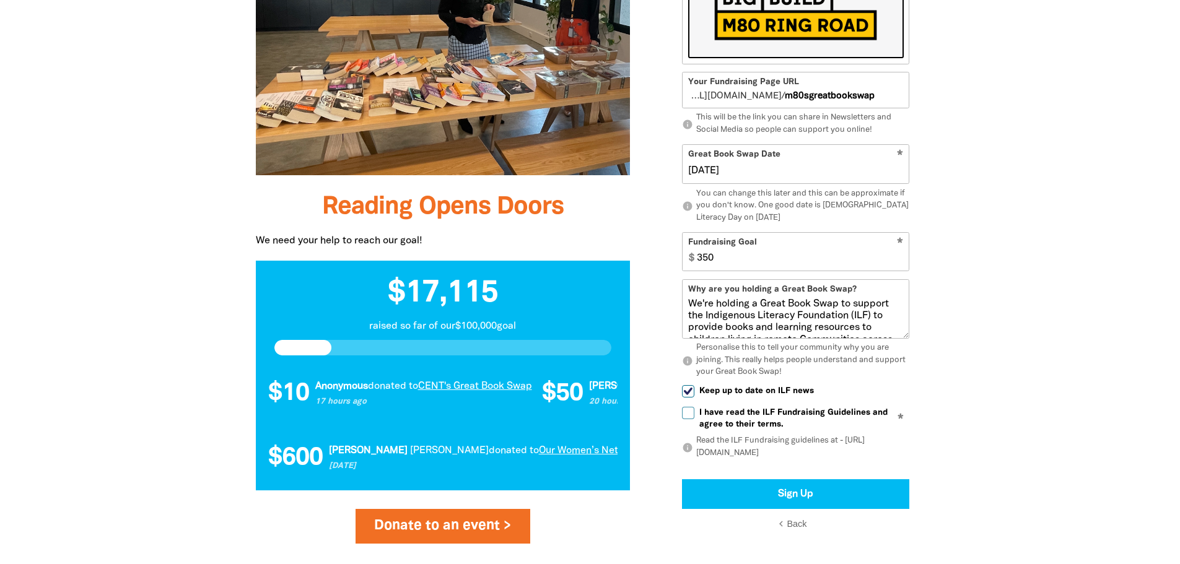
click at [710, 256] on input "350" at bounding box center [799, 252] width 217 height 38
type input "500"
click at [1063, 165] on div at bounding box center [590, 310] width 1180 height 1324
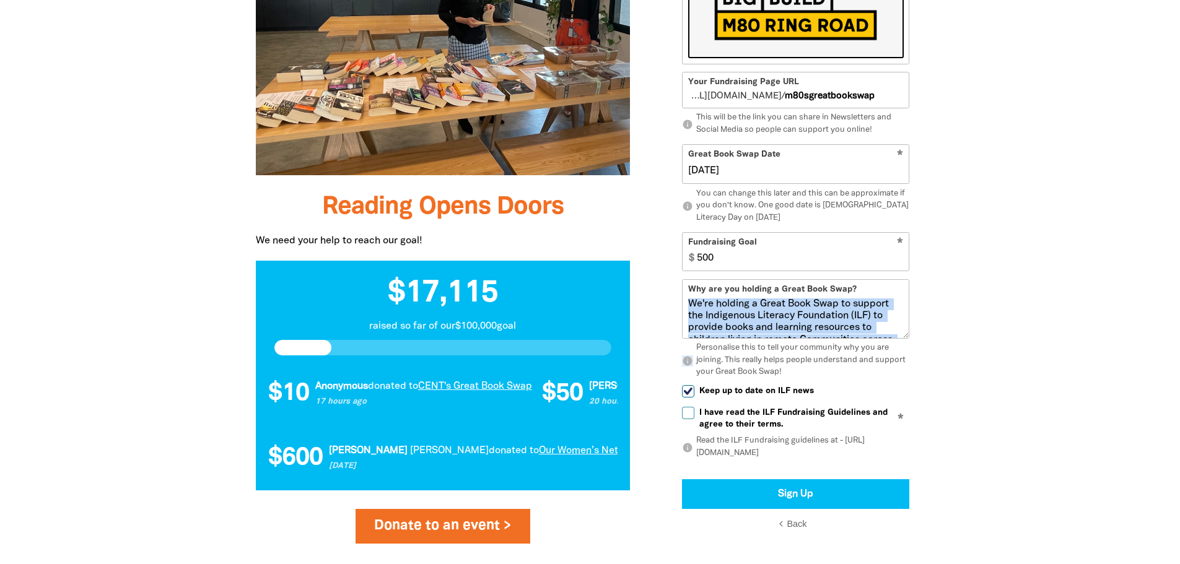
drag, startPoint x: 903, startPoint y: 339, endPoint x: 911, endPoint y: 356, distance: 19.1
click at [911, 356] on div "person Your Great Book Swap page! Is your Great Book Swap being held by an orga…" at bounding box center [795, 147] width 257 height 800
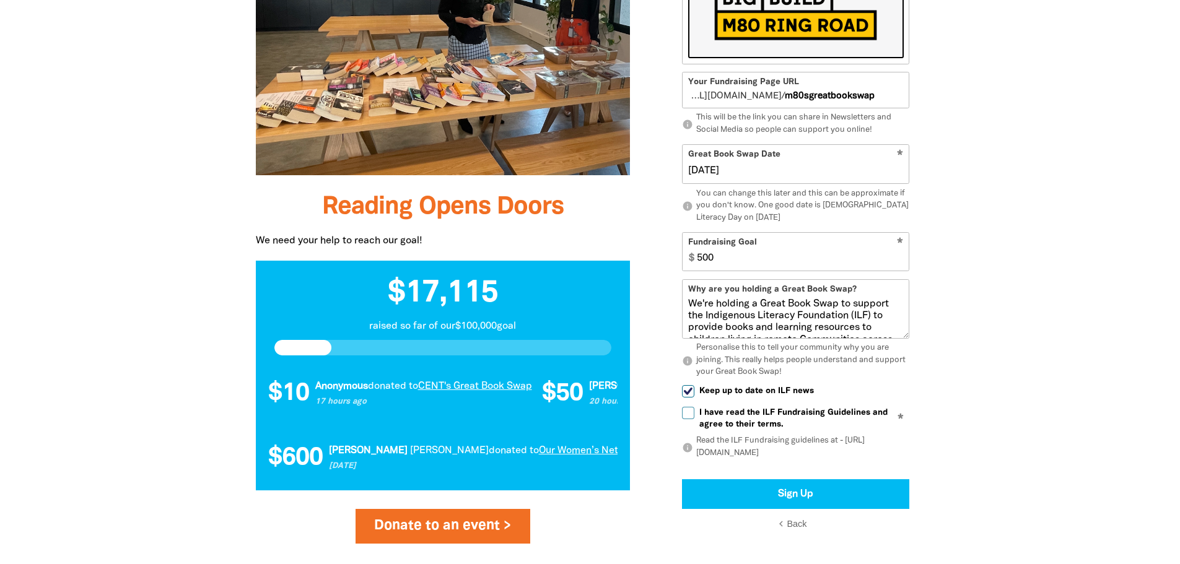
click at [990, 352] on div at bounding box center [590, 310] width 1180 height 1324
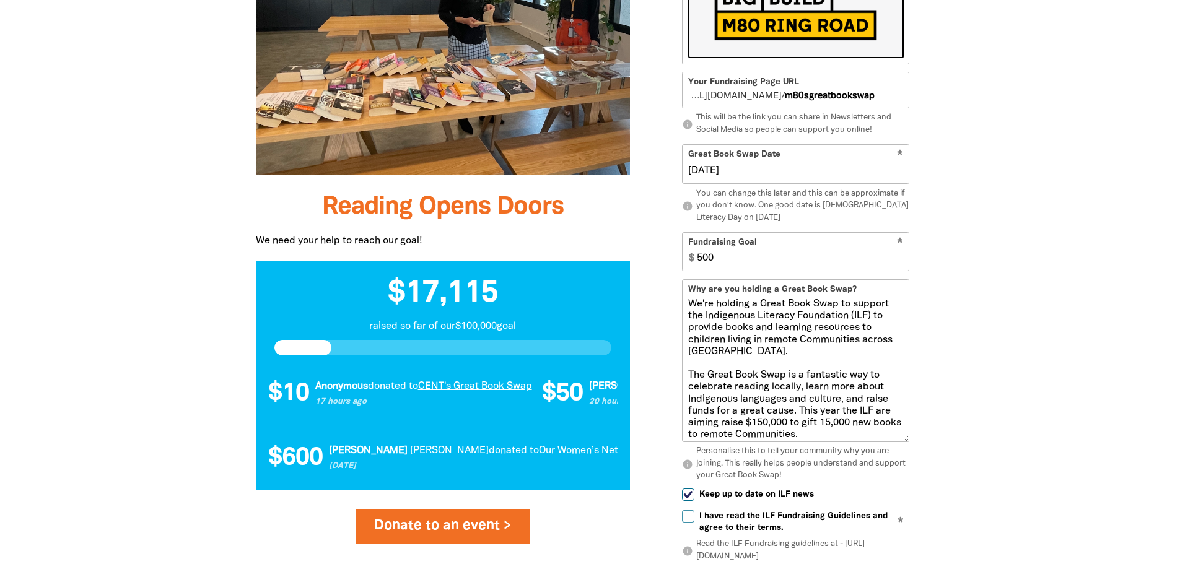
drag, startPoint x: 904, startPoint y: 335, endPoint x: 940, endPoint y: 430, distance: 101.3
click at [940, 430] on div "Sign Up 1 2 person Your Great Book Swap page! Is your Great Book Swap being hel…" at bounding box center [795, 156] width 294 height 990
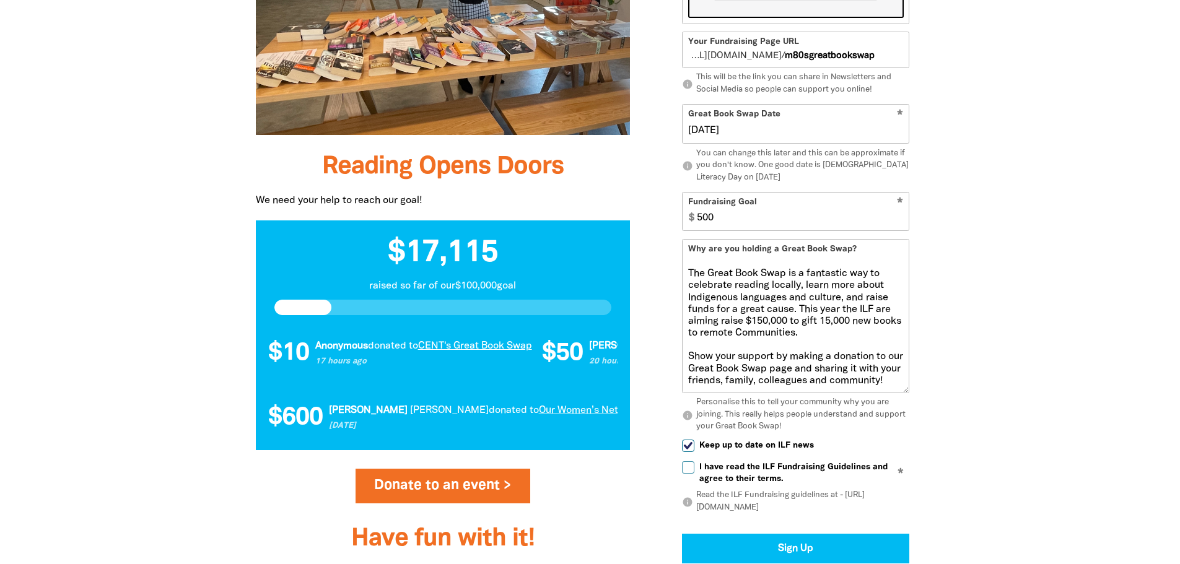
scroll to position [1085, 0]
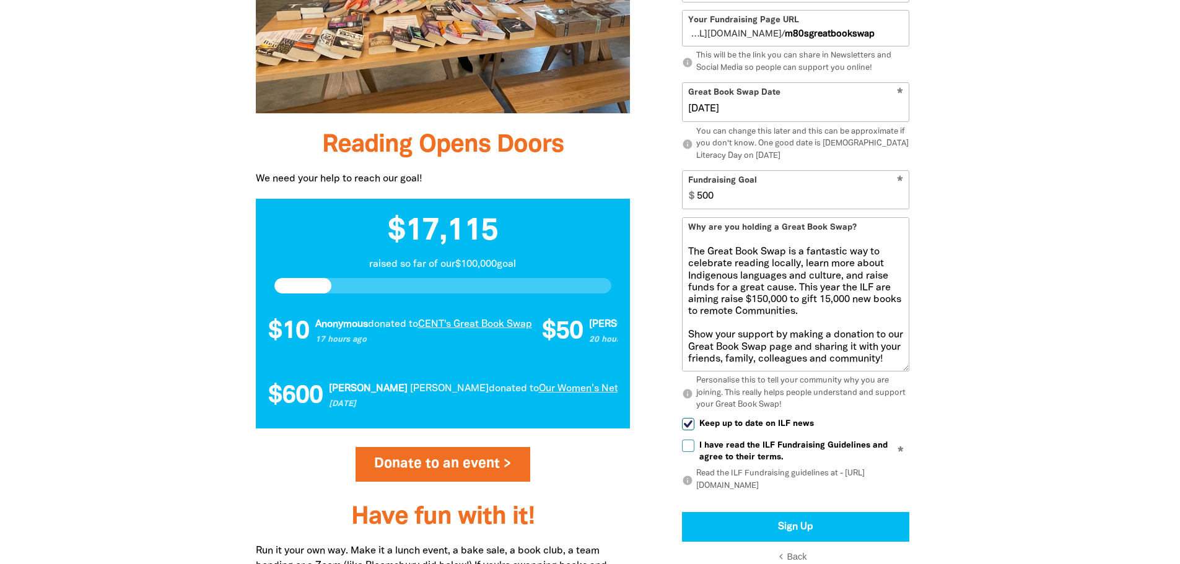
click at [686, 453] on label "I have read the ILF Fundraising Guidelines and agree to their terms." at bounding box center [795, 452] width 227 height 25
click at [686, 452] on input "I have read the ILF Fundraising Guidelines and agree to their terms." at bounding box center [688, 446] width 12 height 12
checkbox input "true"
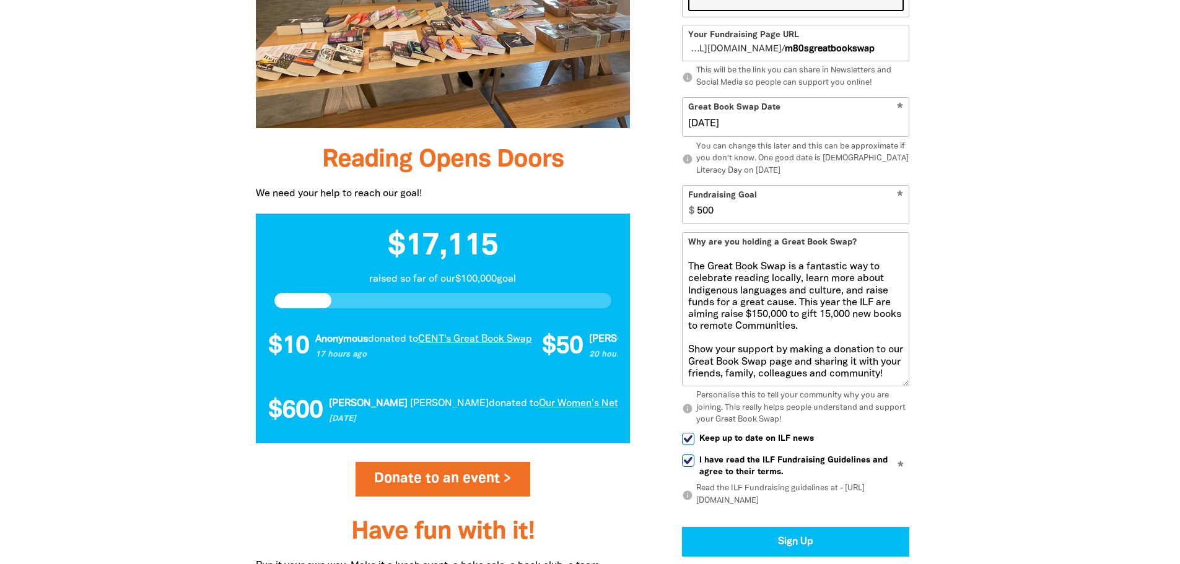
scroll to position [961, 0]
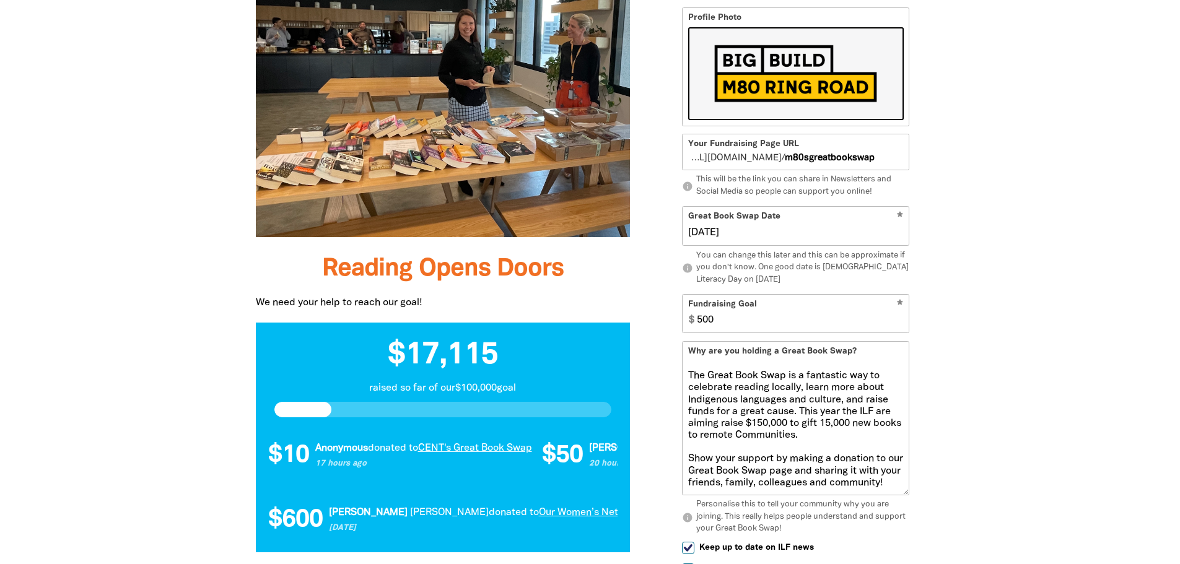
click at [909, 411] on textarea "We're holding a Great Book Swap to support the Indigenous Literacy Foundation (…" at bounding box center [796, 427] width 226 height 134
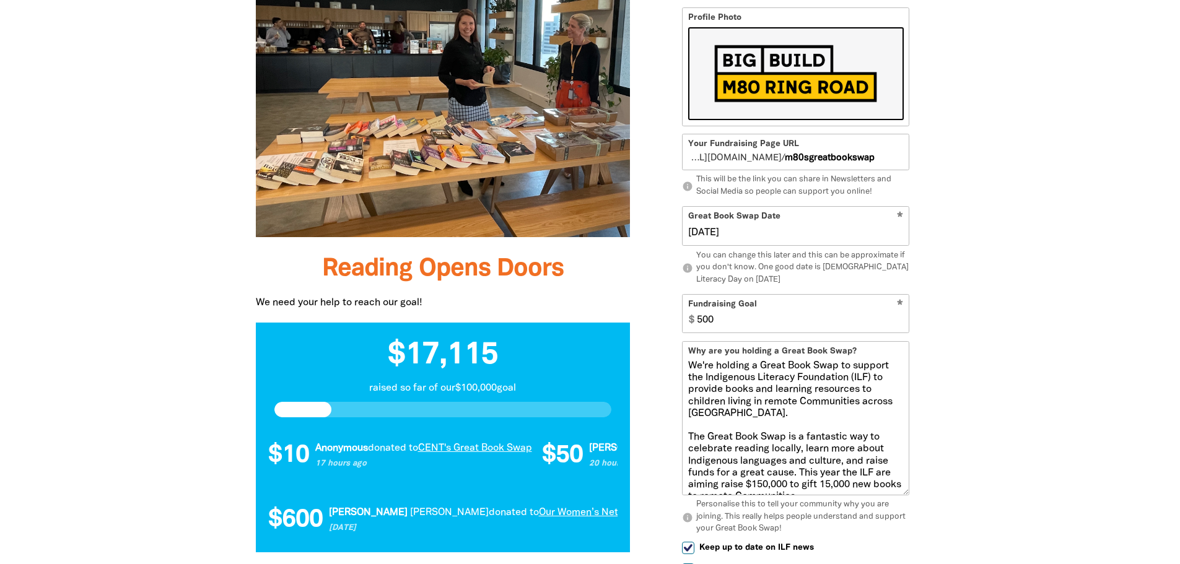
drag, startPoint x: 689, startPoint y: 348, endPoint x: 878, endPoint y: 489, distance: 235.5
click at [873, 491] on div "Why are you holding a Great Book Swap? We're holding a Great Book Swap to suppo…" at bounding box center [795, 418] width 227 height 154
click at [878, 488] on textarea "We're holding a Great Book Swap to support the Indigenous Literacy Foundation (…" at bounding box center [796, 427] width 226 height 134
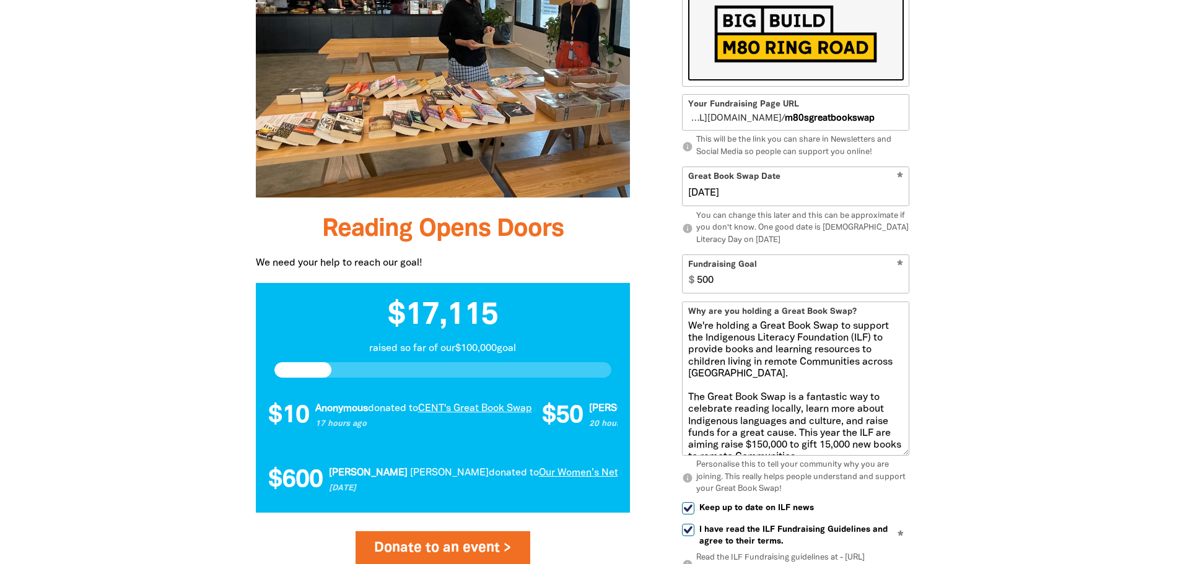
scroll to position [1023, 0]
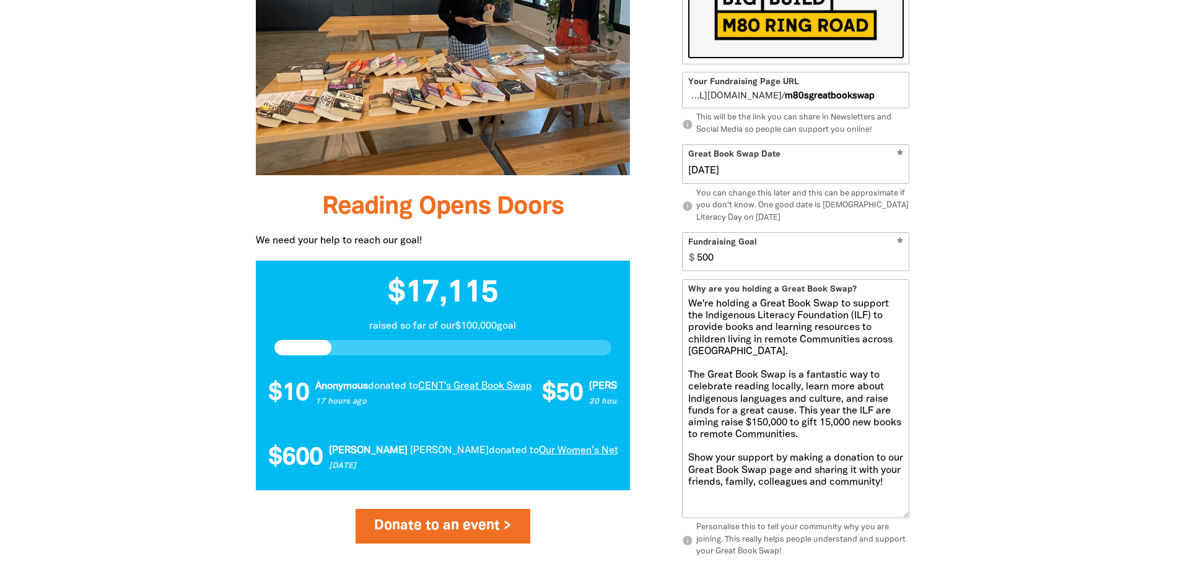
drag, startPoint x: 905, startPoint y: 429, endPoint x: 918, endPoint y: 510, distance: 81.5
click at [919, 520] on div "person Your Great Book Swap page! Is your Great Book Swap being held by an orga…" at bounding box center [795, 236] width 257 height 979
drag, startPoint x: 905, startPoint y: 521, endPoint x: 907, endPoint y: 506, distance: 15.6
click at [907, 506] on textarea "We're holding a Great Book Swap to support the Indigenous Literacy Foundation (…" at bounding box center [796, 404] width 226 height 211
click at [860, 466] on textarea "We're holding a Great Book Swap to support the Indigenous Literacy Foundation (…" at bounding box center [796, 404] width 226 height 210
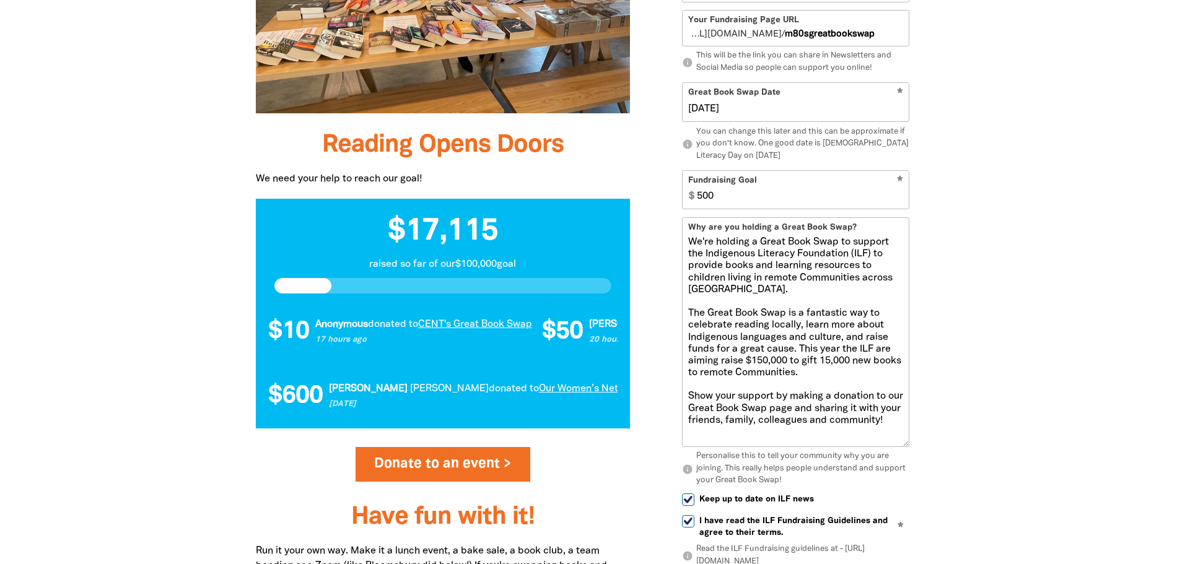
scroll to position [1147, 0]
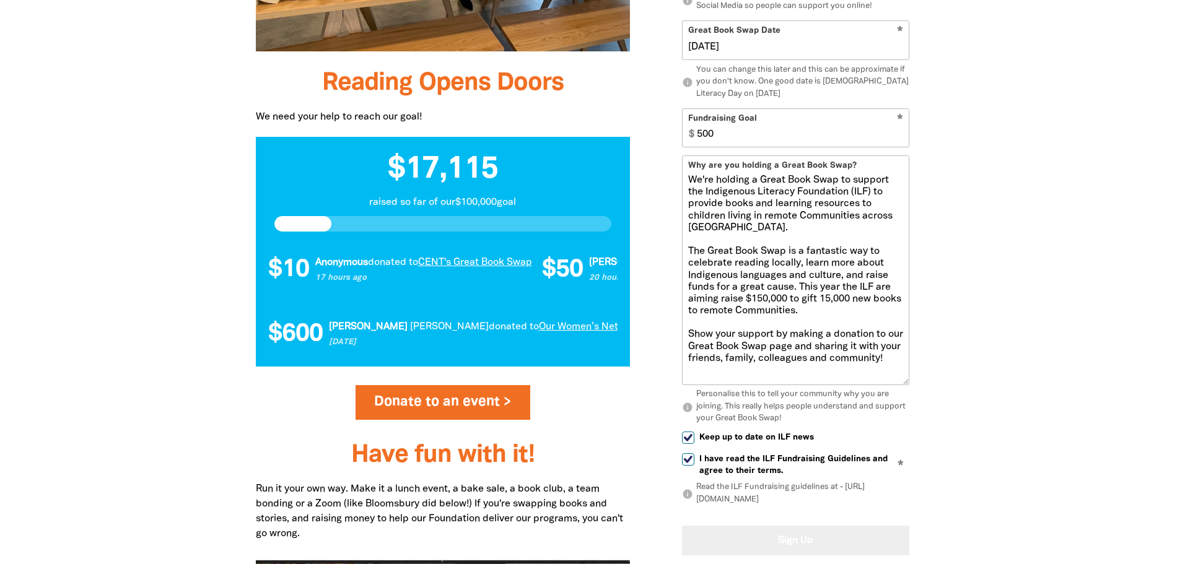
click at [860, 541] on button "Sign Up" at bounding box center [795, 541] width 227 height 30
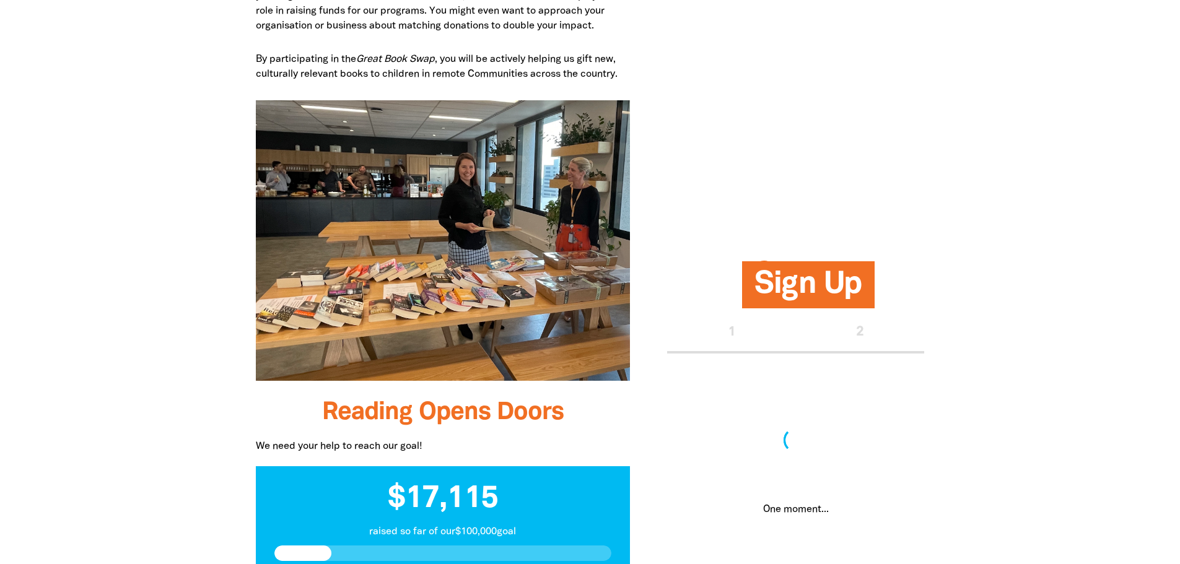
scroll to position [652, 0]
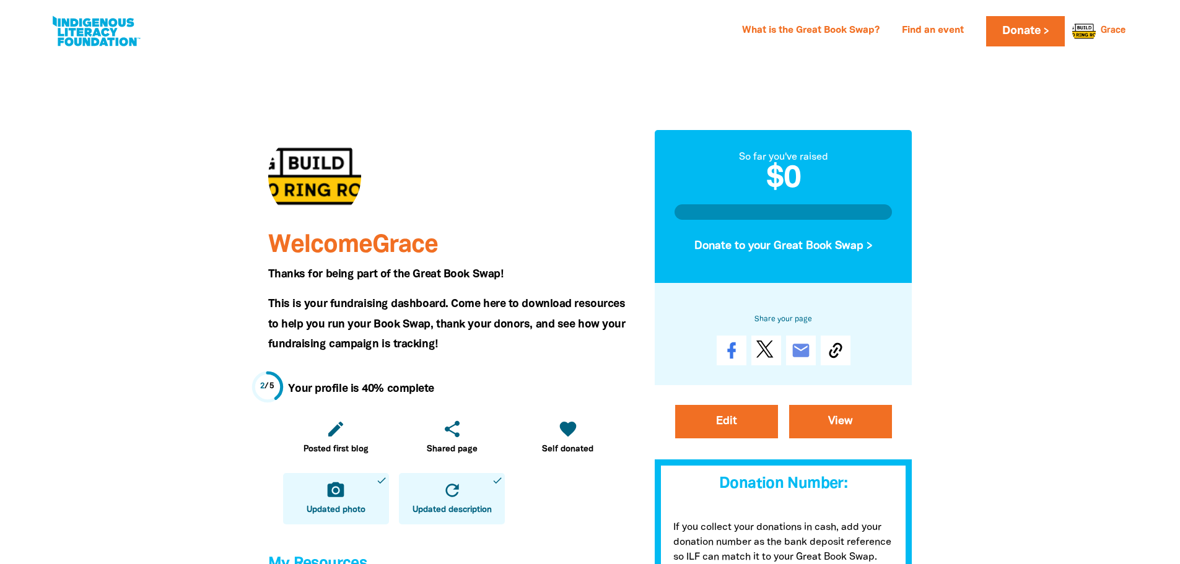
click at [320, 180] on div at bounding box center [314, 176] width 93 height 93
click at [285, 193] on div at bounding box center [314, 176] width 93 height 93
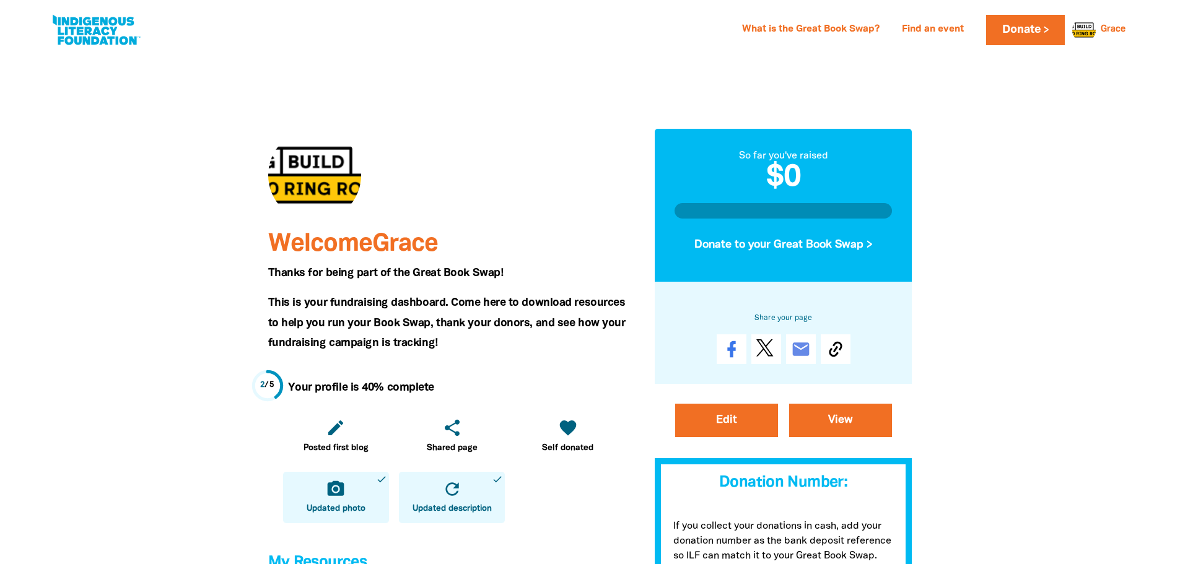
scroll to position [186, 0]
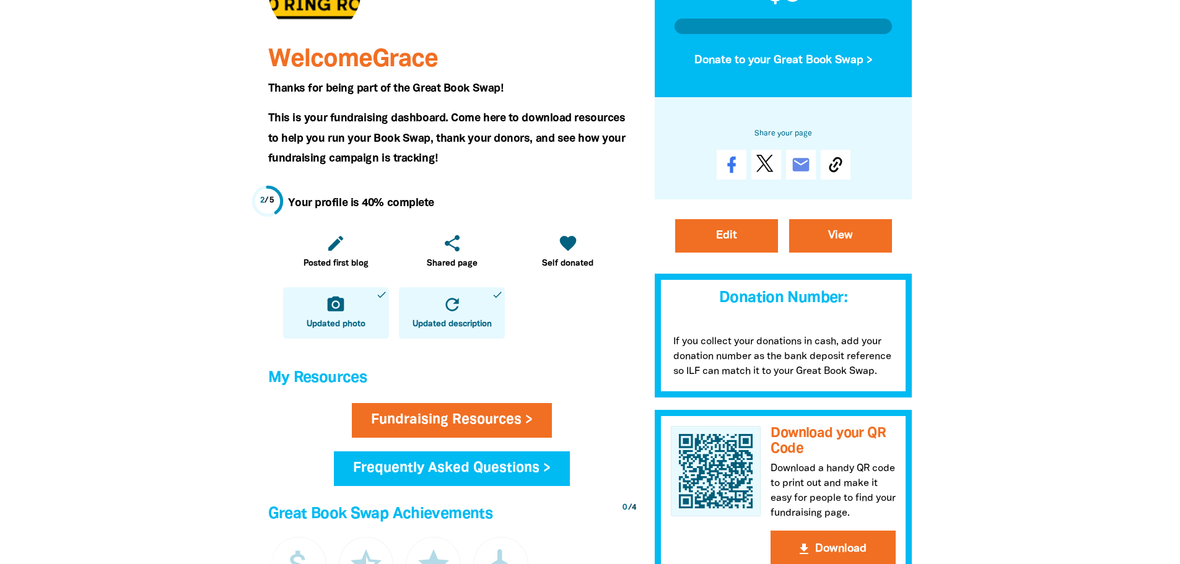
click at [337, 307] on icon "camera_alt" at bounding box center [336, 305] width 20 height 20
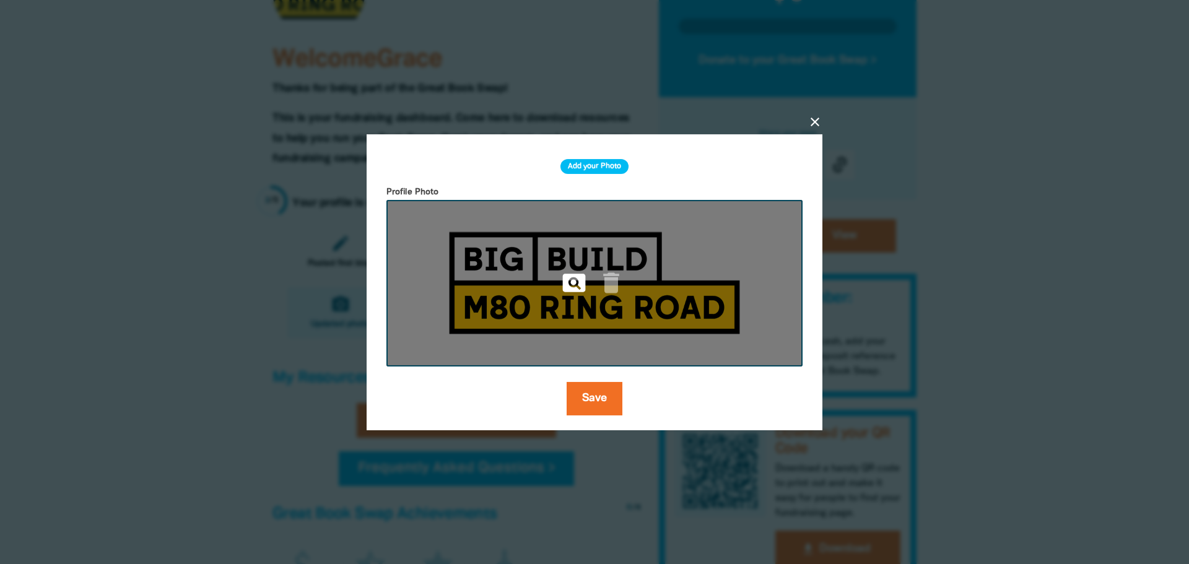
click at [569, 277] on icon "pageview" at bounding box center [573, 282] width 27 height 27
click at [611, 277] on icon "delete" at bounding box center [611, 282] width 27 height 27
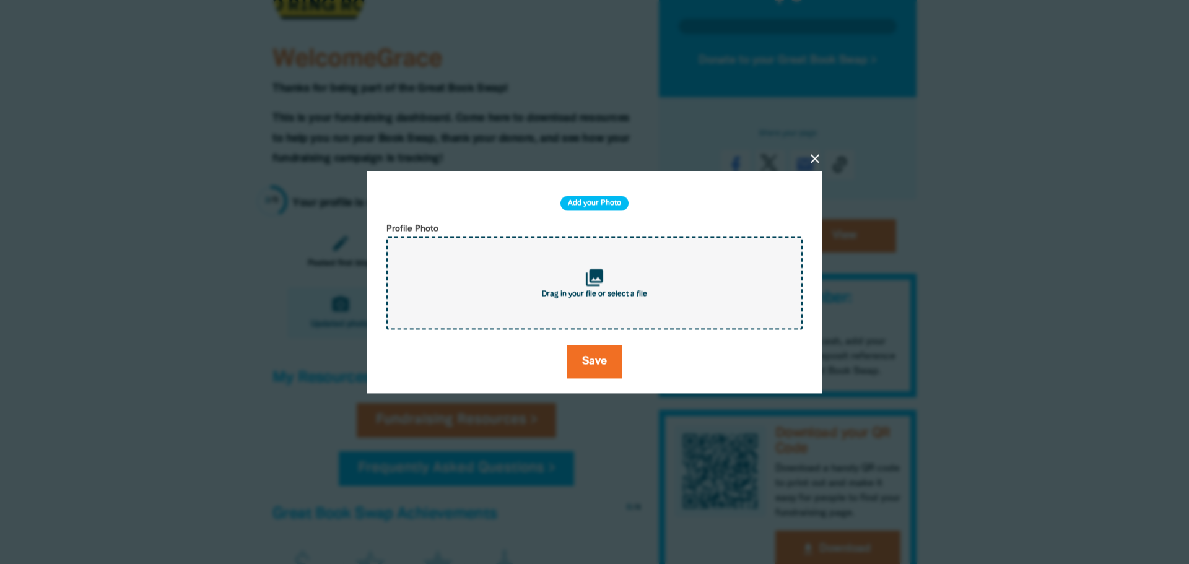
click at [603, 200] on h2 "Add your Photo" at bounding box center [594, 203] width 68 height 15
click at [601, 294] on span "Drag in your file or select a file" at bounding box center [594, 293] width 105 height 7
type input "C:\fakepath\Screenshot [DATE] 100105.png"
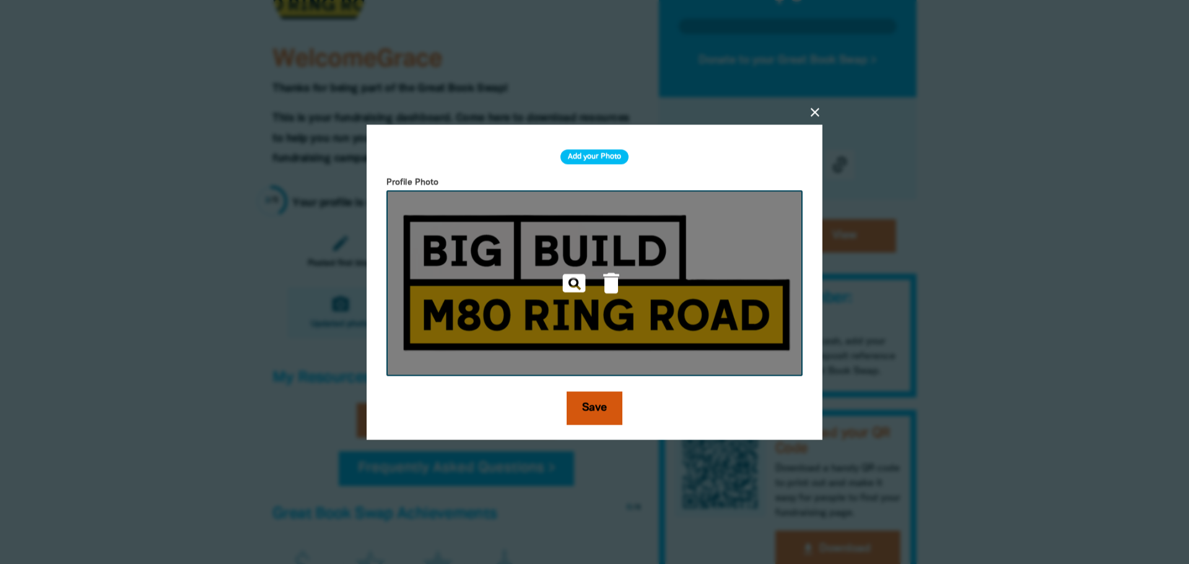
click at [588, 410] on button "Save" at bounding box center [595, 407] width 56 height 33
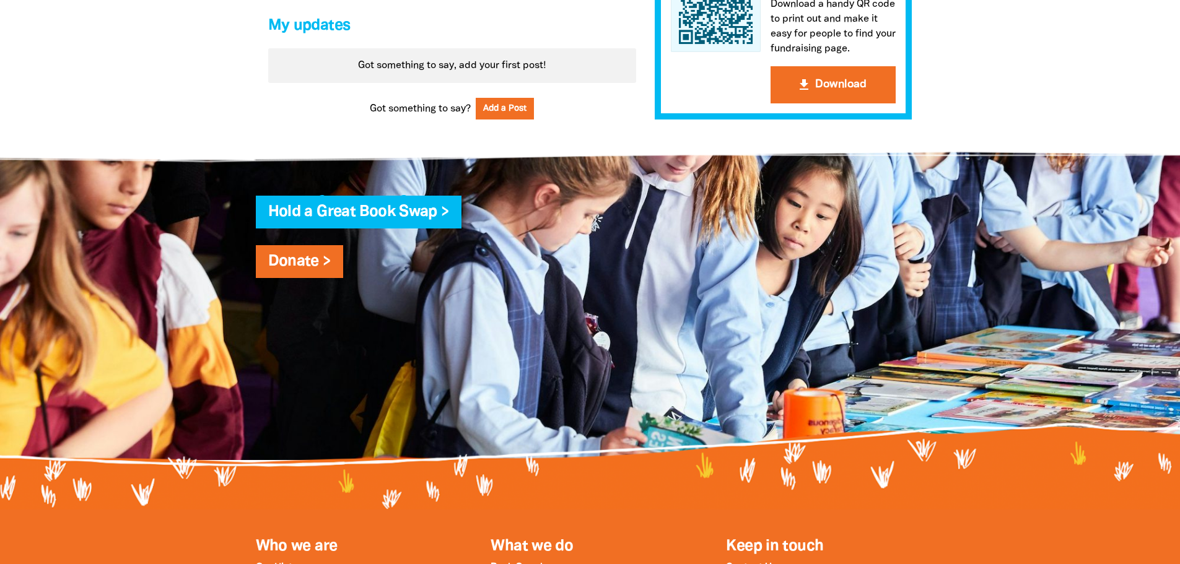
scroll to position [991, 0]
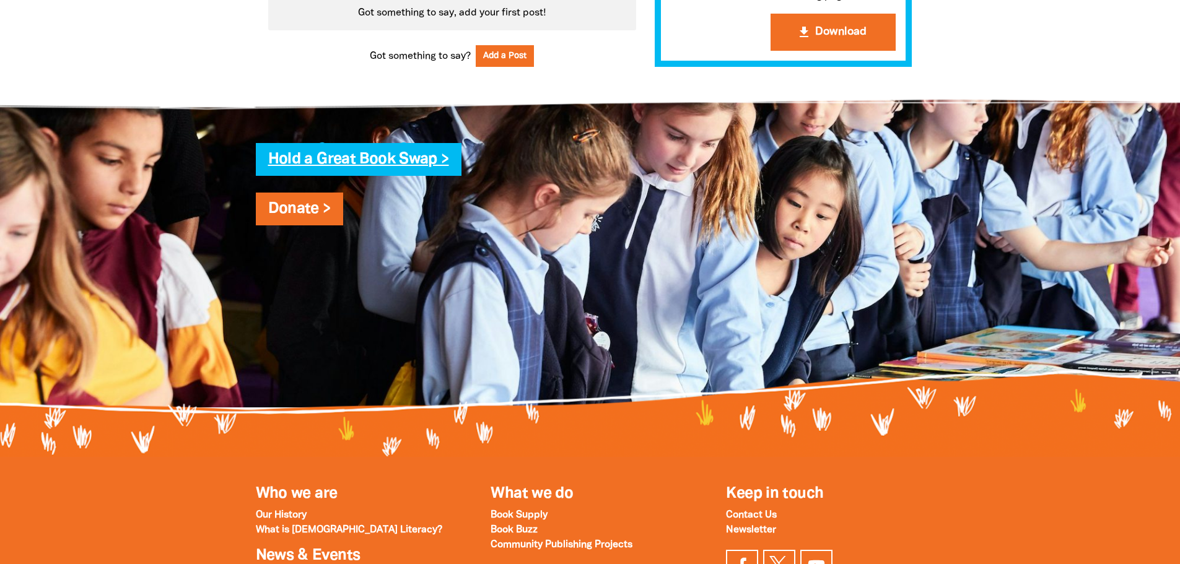
click at [378, 162] on link "Hold a Great Book Swap >" at bounding box center [358, 159] width 181 height 14
select select "AU"
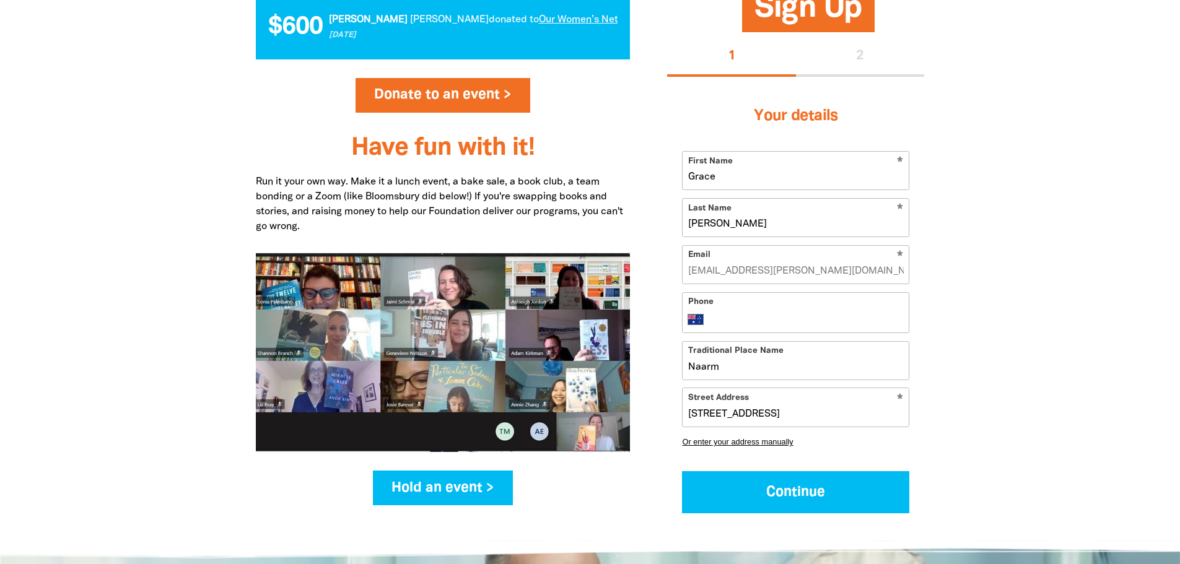
scroll to position [1610, 0]
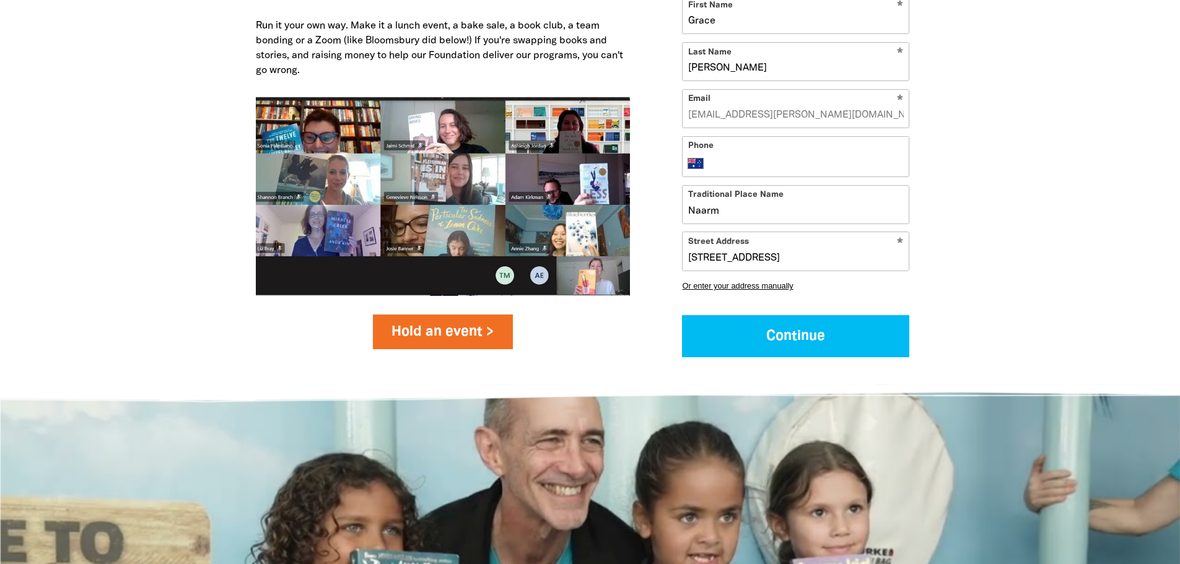
click at [459, 323] on link "Hold an event >" at bounding box center [443, 332] width 141 height 35
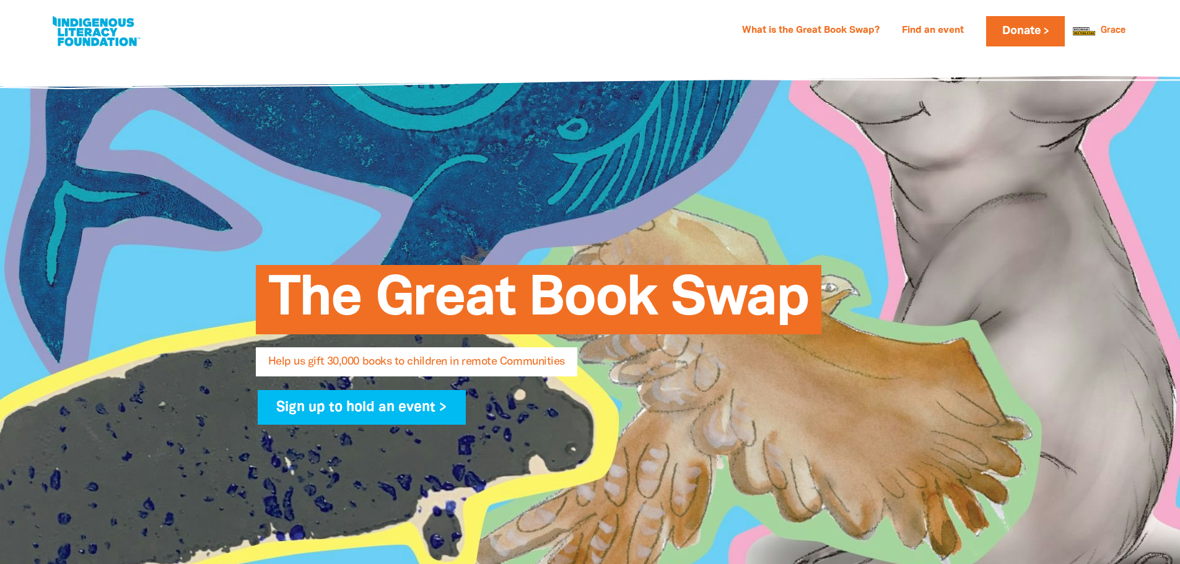
select select "AU"
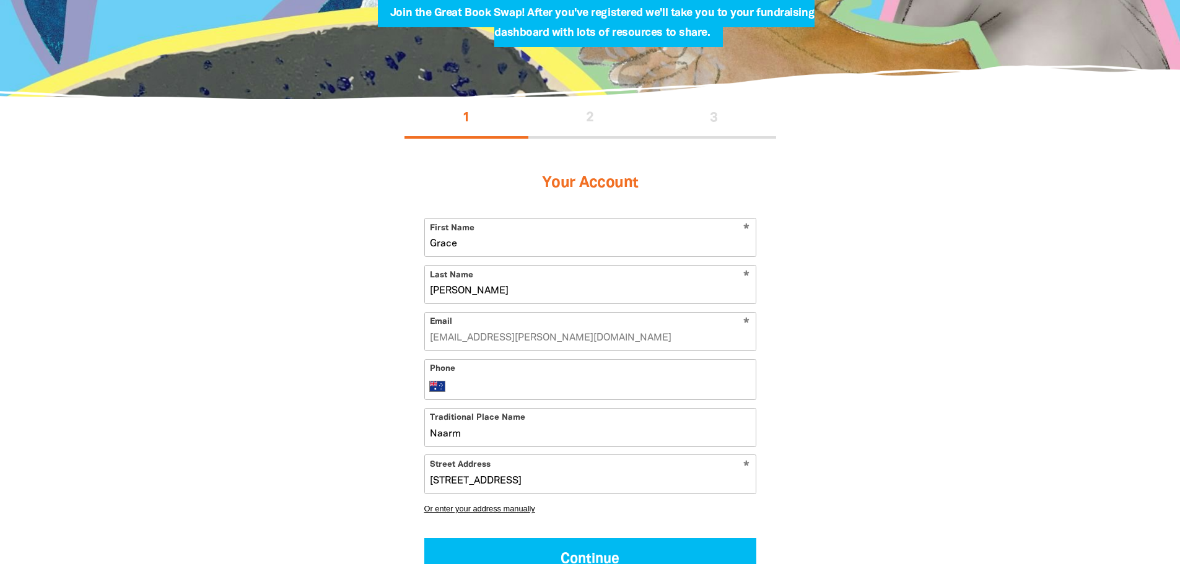
scroll to position [310, 0]
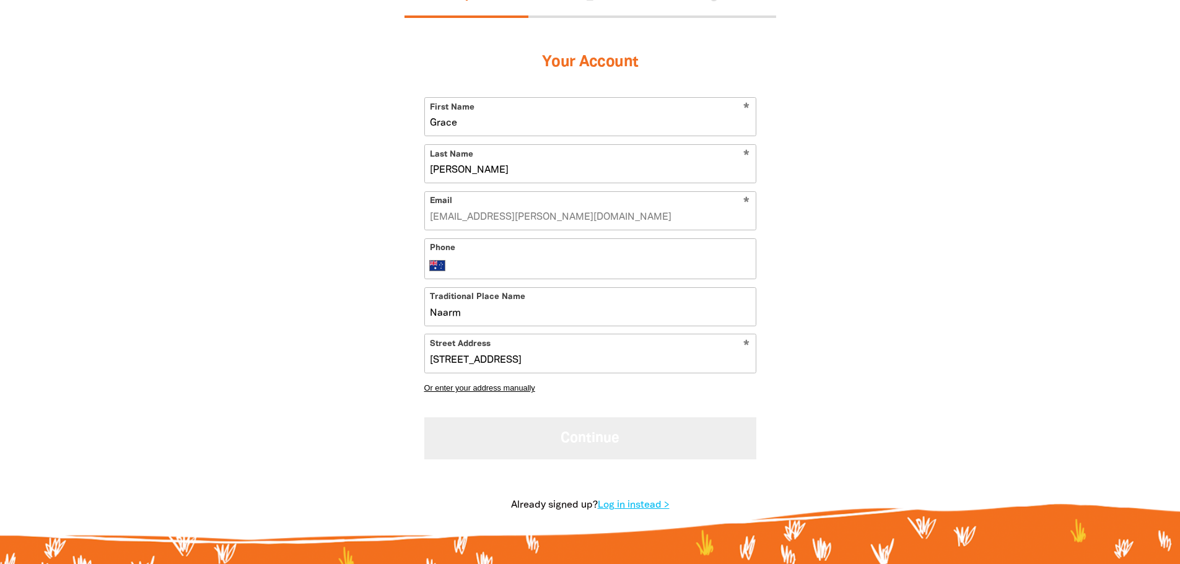
click at [685, 437] on button "Continue" at bounding box center [590, 437] width 332 height 41
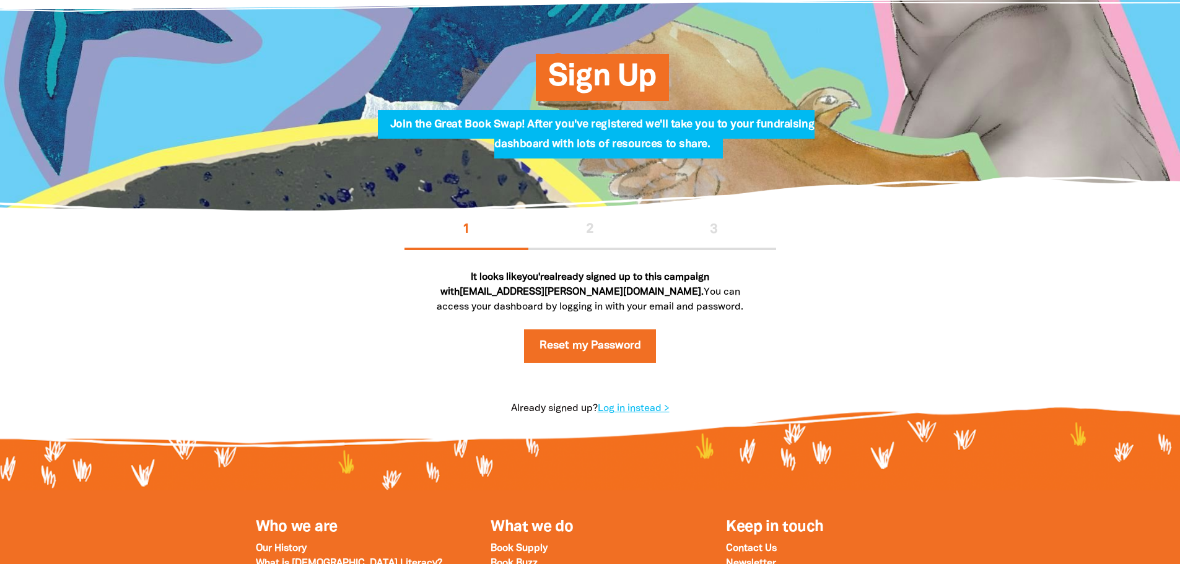
scroll to position [0, 0]
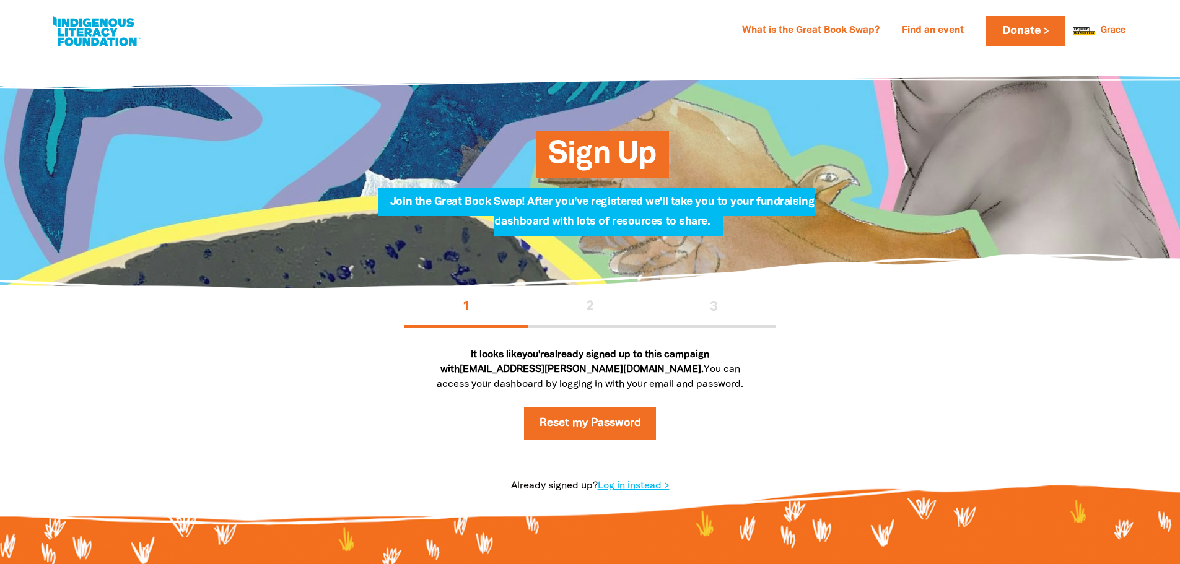
select select "AU"
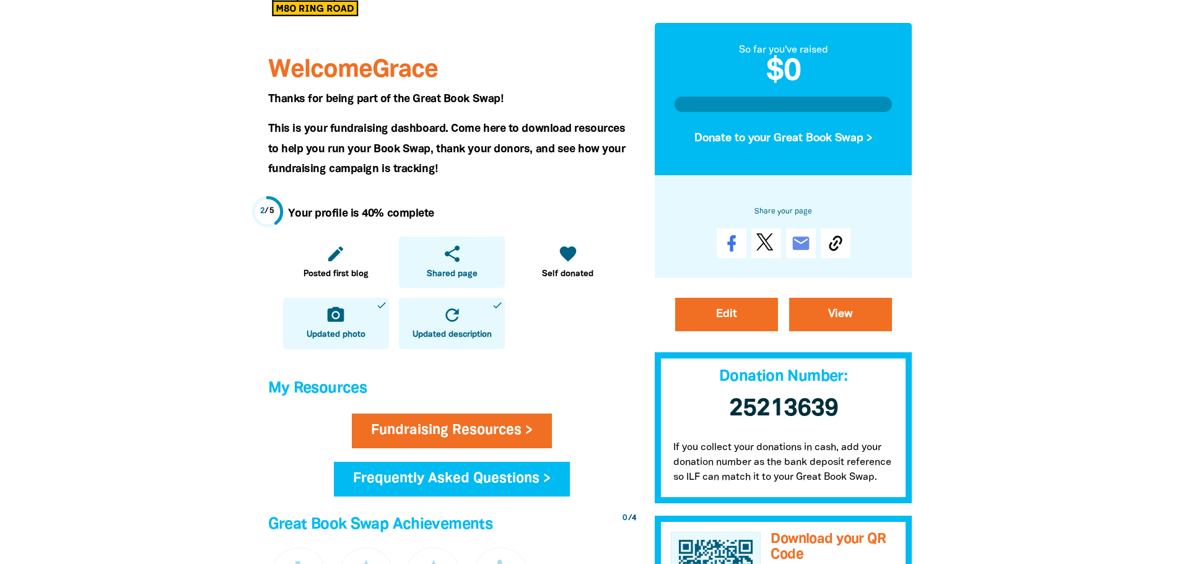
scroll to position [186, 0]
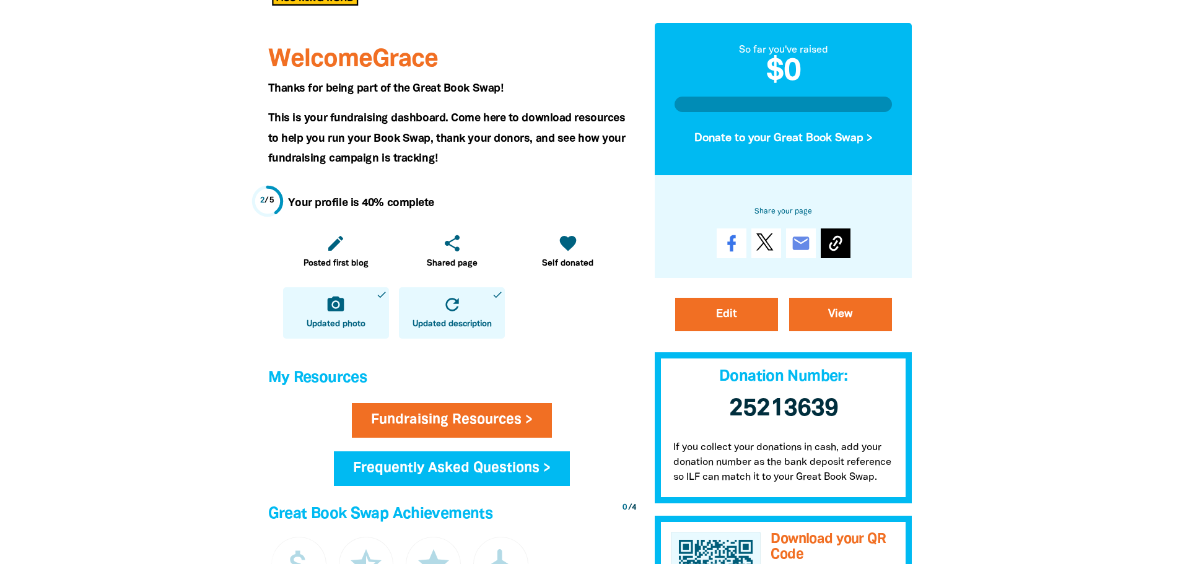
click at [831, 242] on icon at bounding box center [835, 242] width 13 height 15
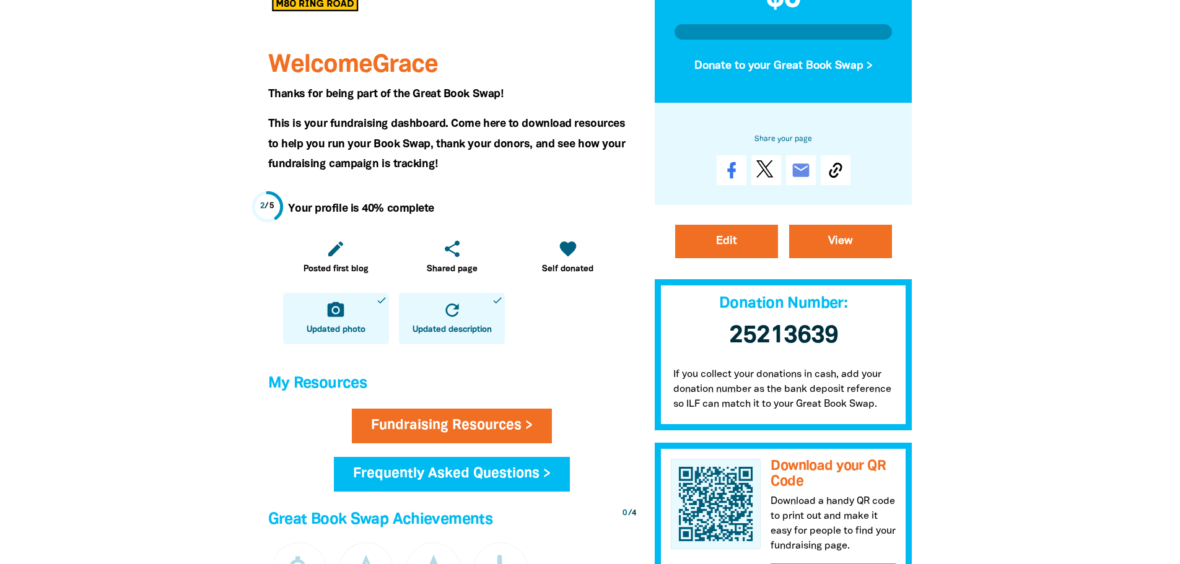
scroll to position [248, 0]
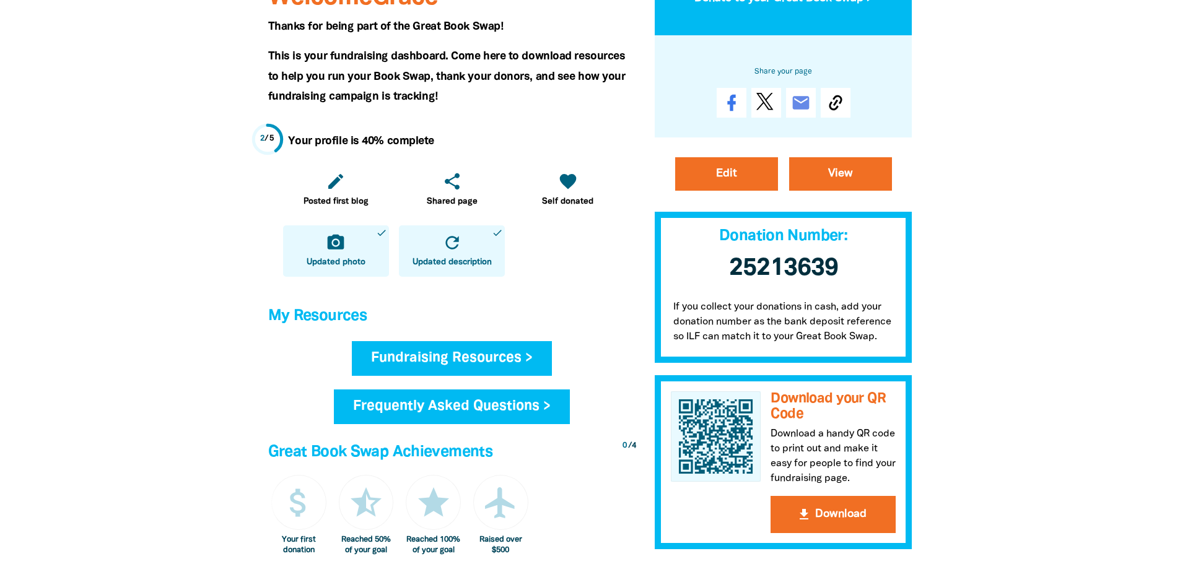
click at [499, 364] on link "Fundraising Resources >" at bounding box center [452, 358] width 200 height 35
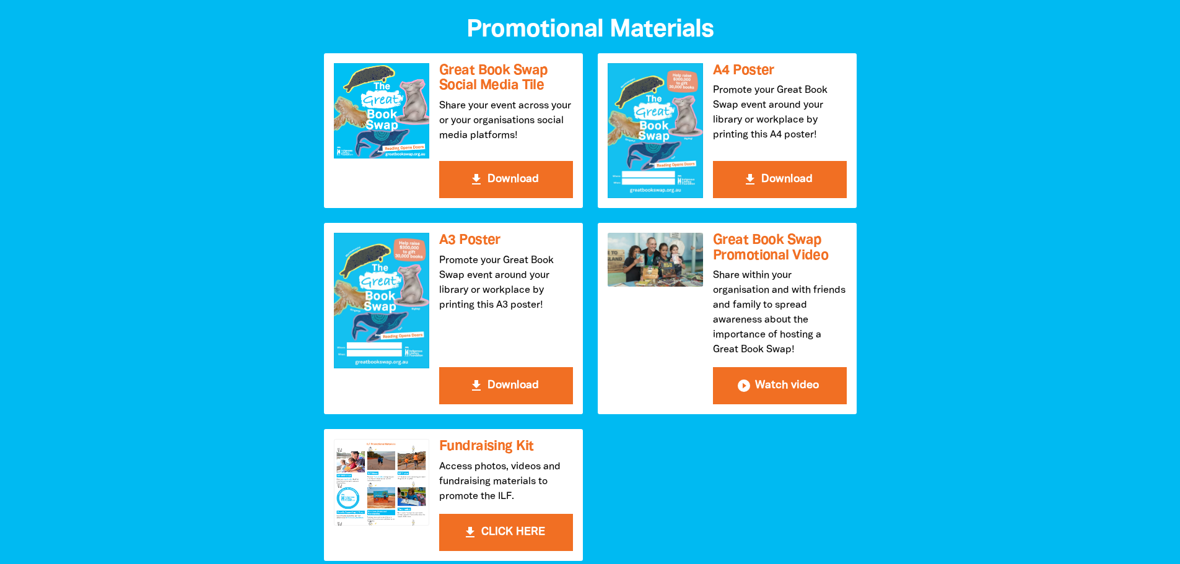
scroll to position [372, 0]
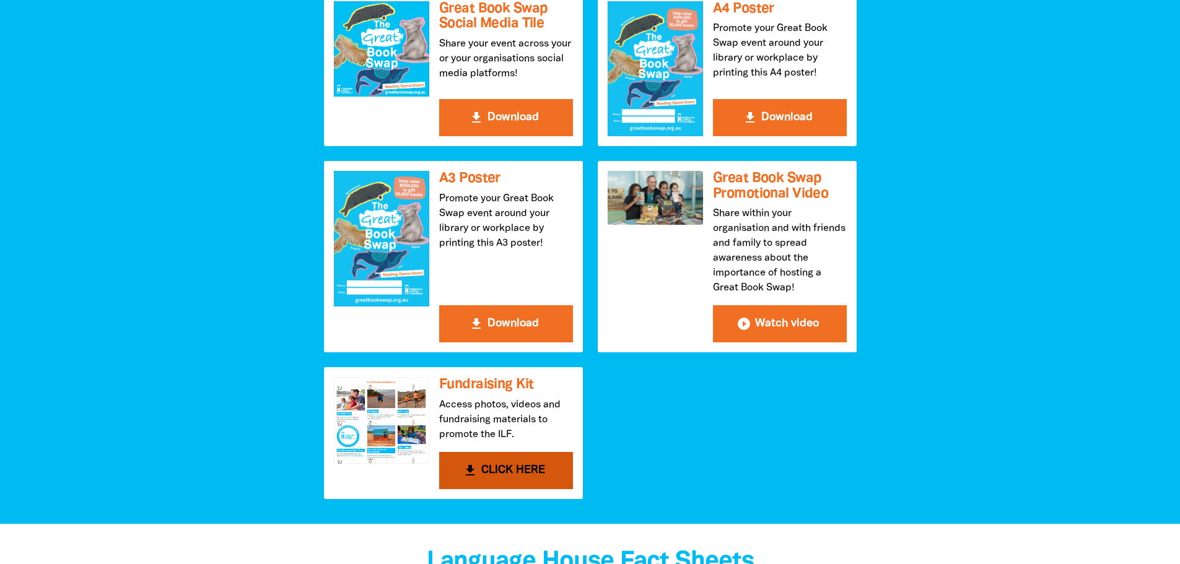
drag, startPoint x: 769, startPoint y: 325, endPoint x: 510, endPoint y: 473, distance: 298.2
click at [510, 473] on button "get_app CLICK HERE" at bounding box center [506, 470] width 134 height 37
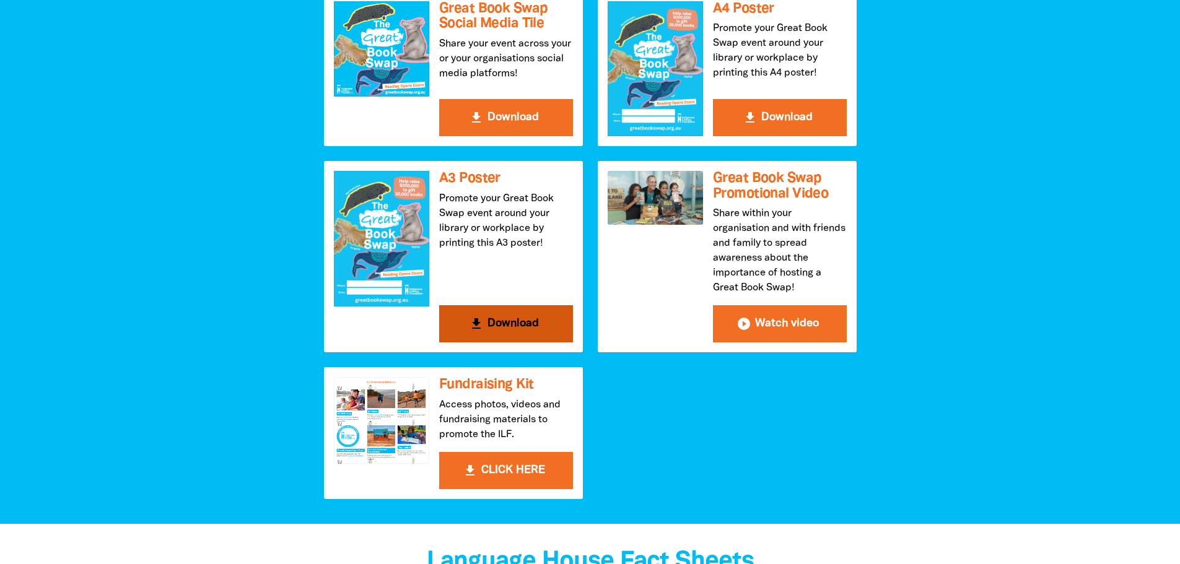
click at [469, 175] on h3 "A3 Poster" at bounding box center [506, 178] width 134 height 15
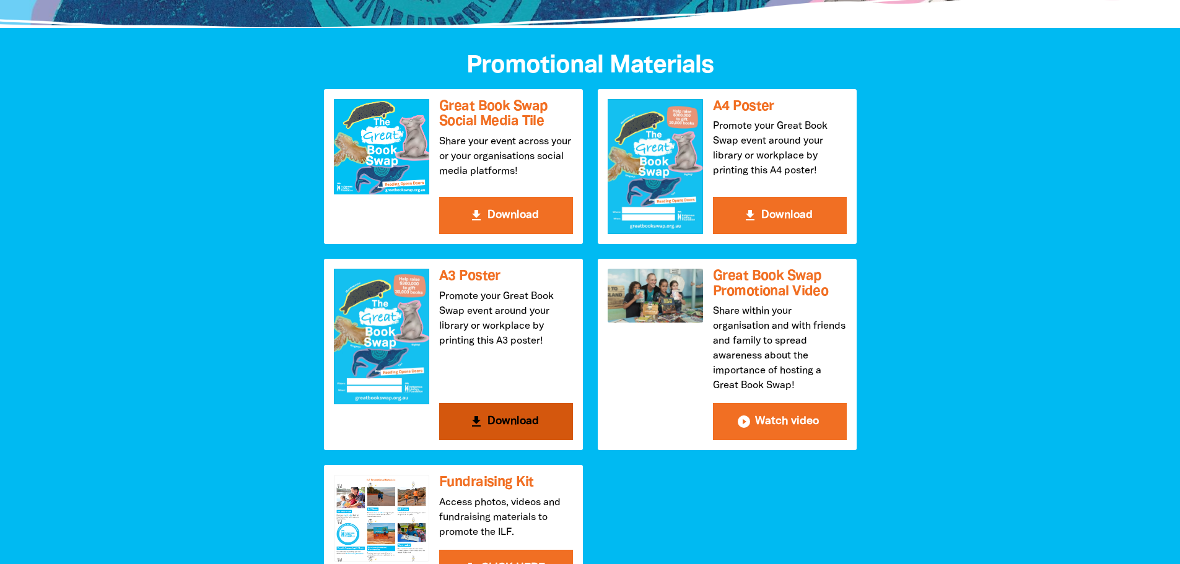
scroll to position [273, 0]
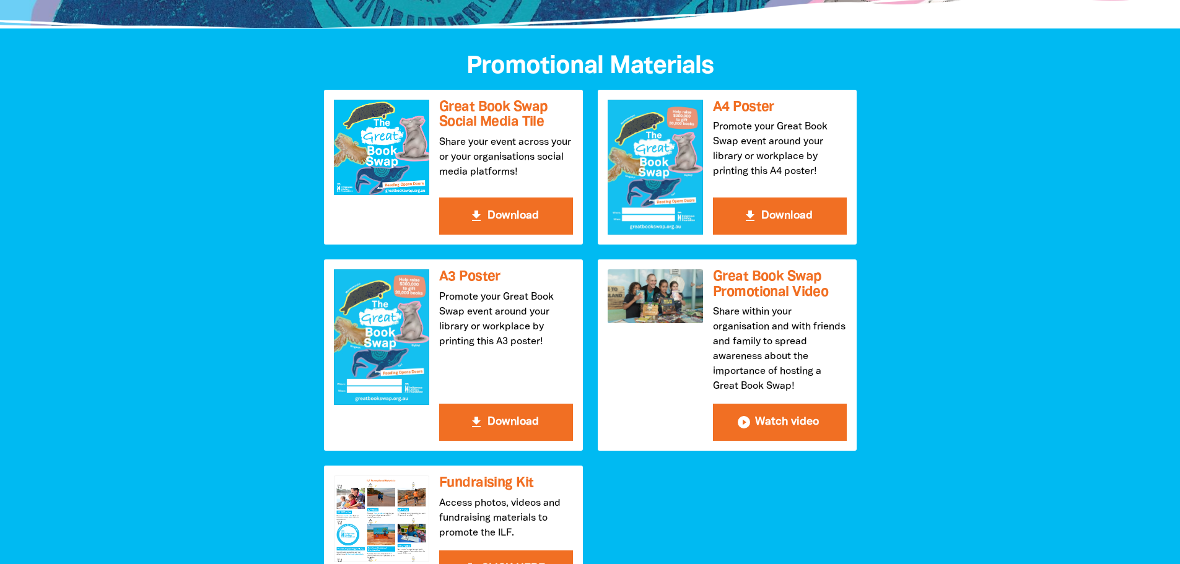
click at [969, 84] on div at bounding box center [590, 325] width 1180 height 594
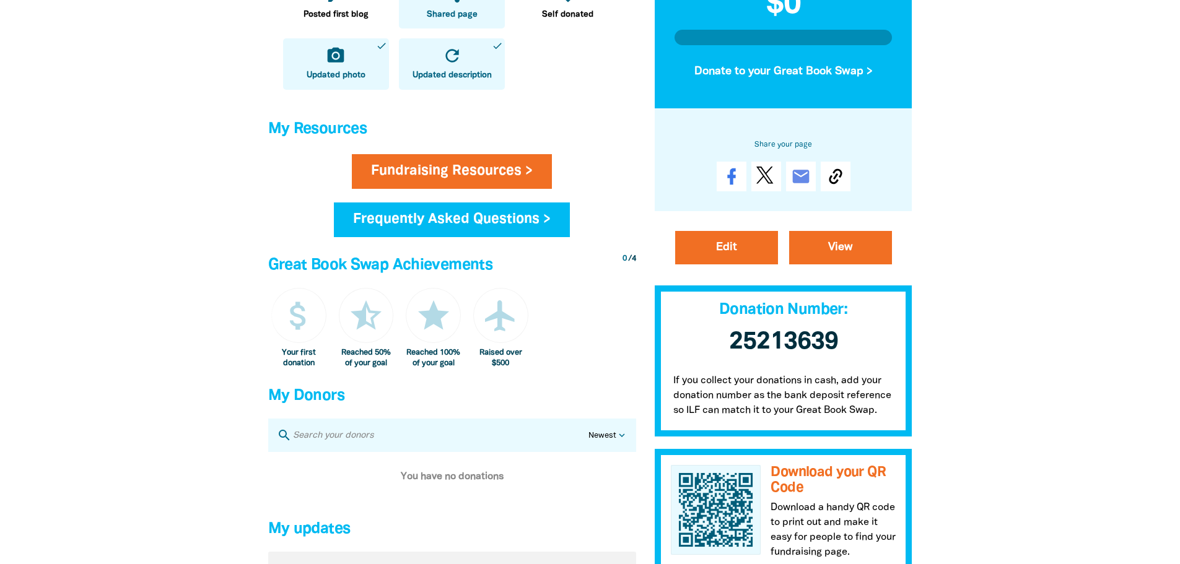
scroll to position [503, 0]
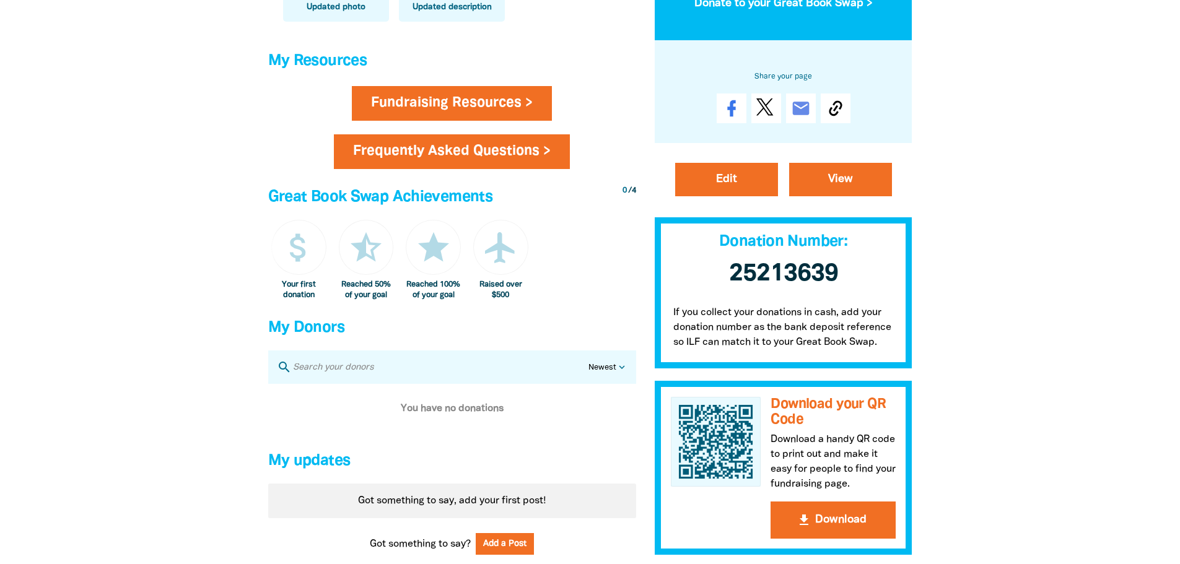
click at [399, 156] on link "Frequently Asked Questions >" at bounding box center [452, 151] width 236 height 35
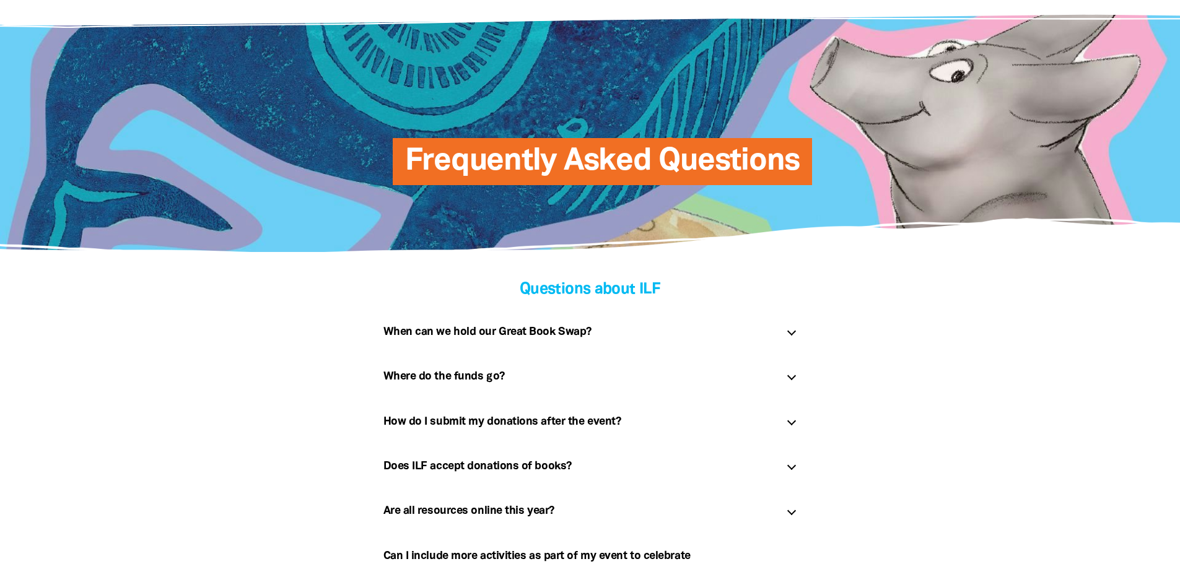
scroll to position [186, 0]
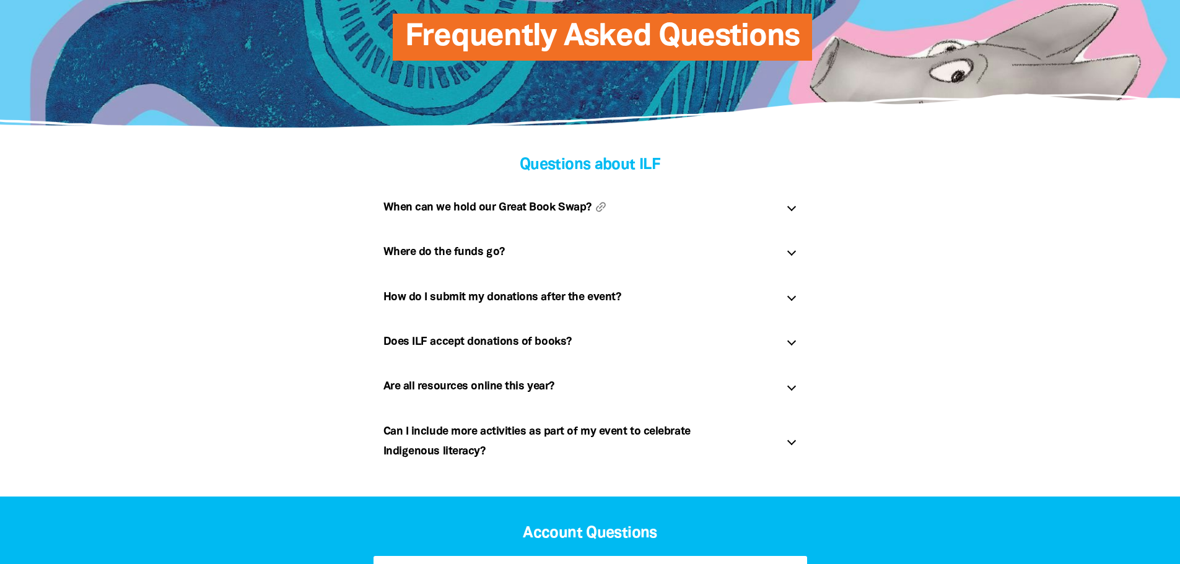
click at [521, 212] on h5 "When can we hold our Great Book Swap? link" at bounding box center [579, 208] width 393 height 20
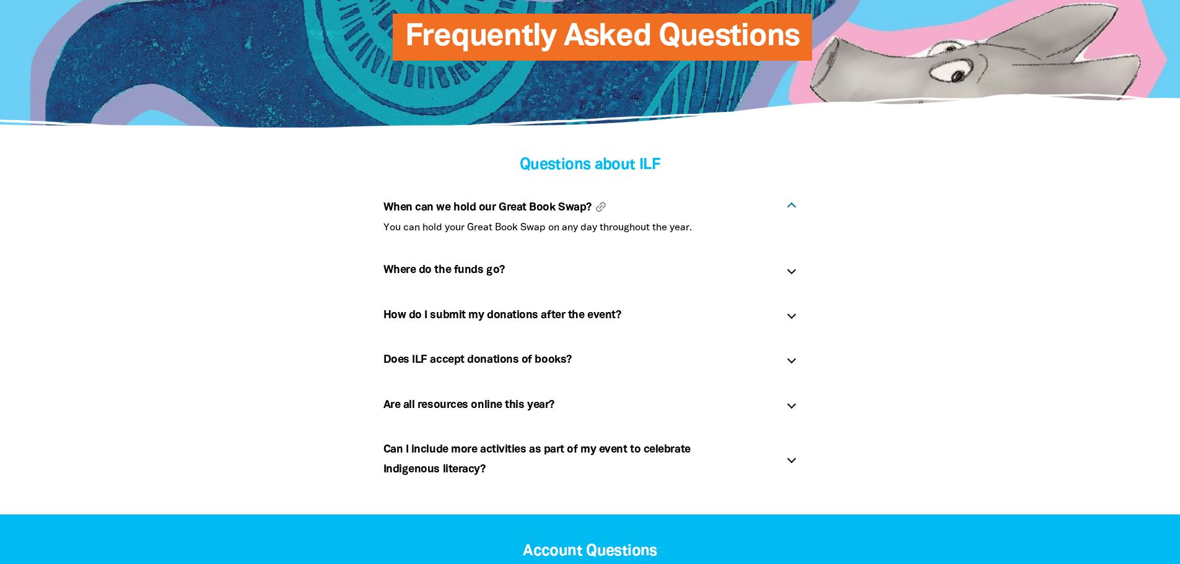
click at [521, 206] on h5 "When can we hold our Great Book Swap? link" at bounding box center [579, 208] width 393 height 20
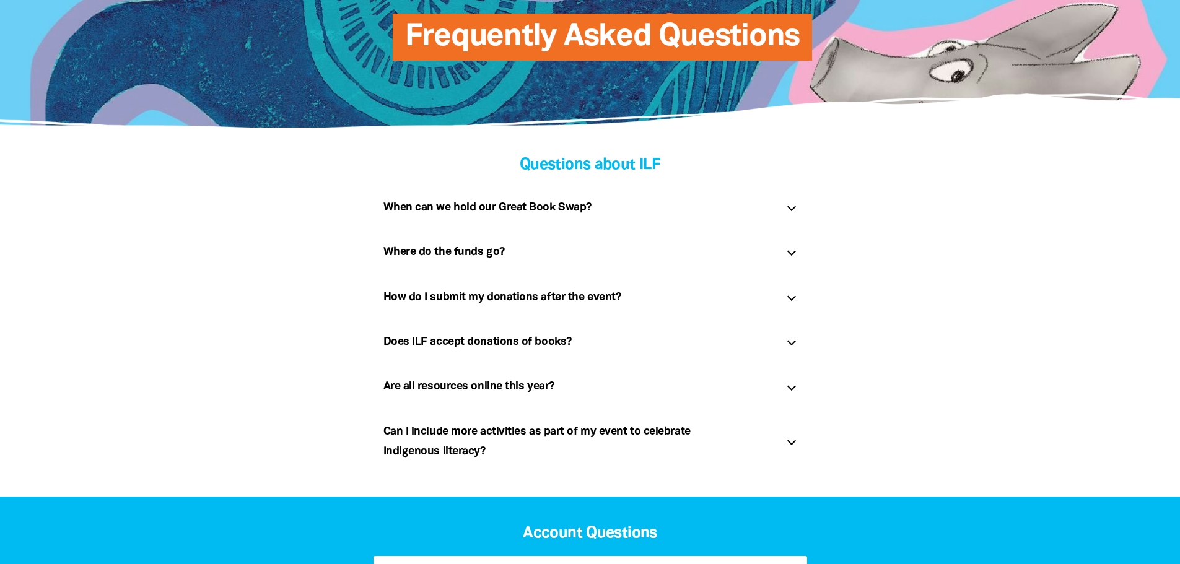
click at [523, 240] on div "Where do the funds go? link" at bounding box center [590, 252] width 434 height 40
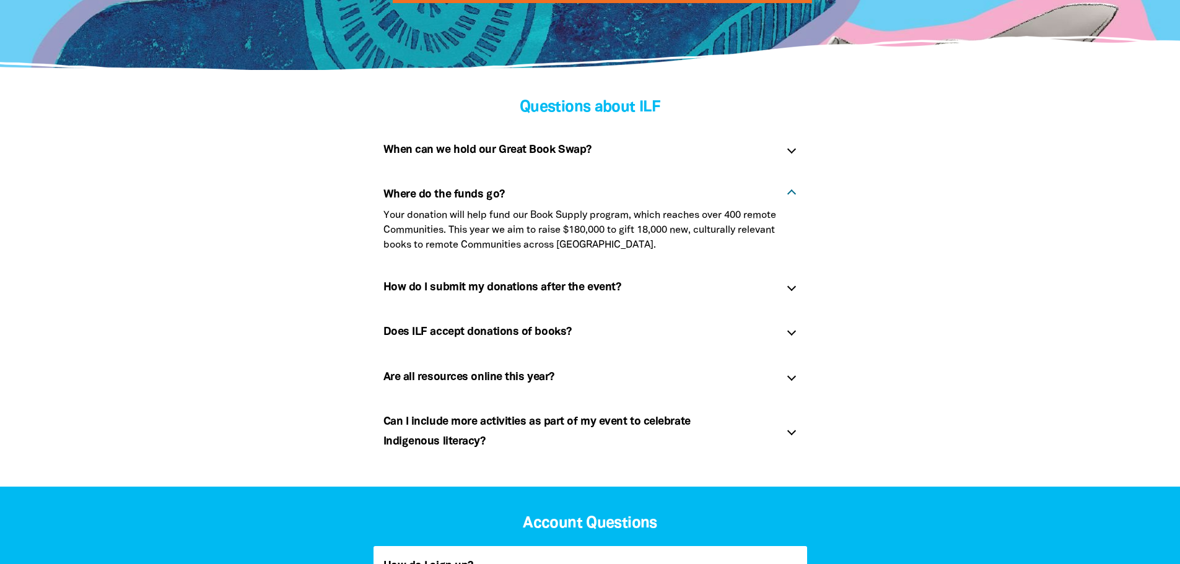
scroll to position [310, 0]
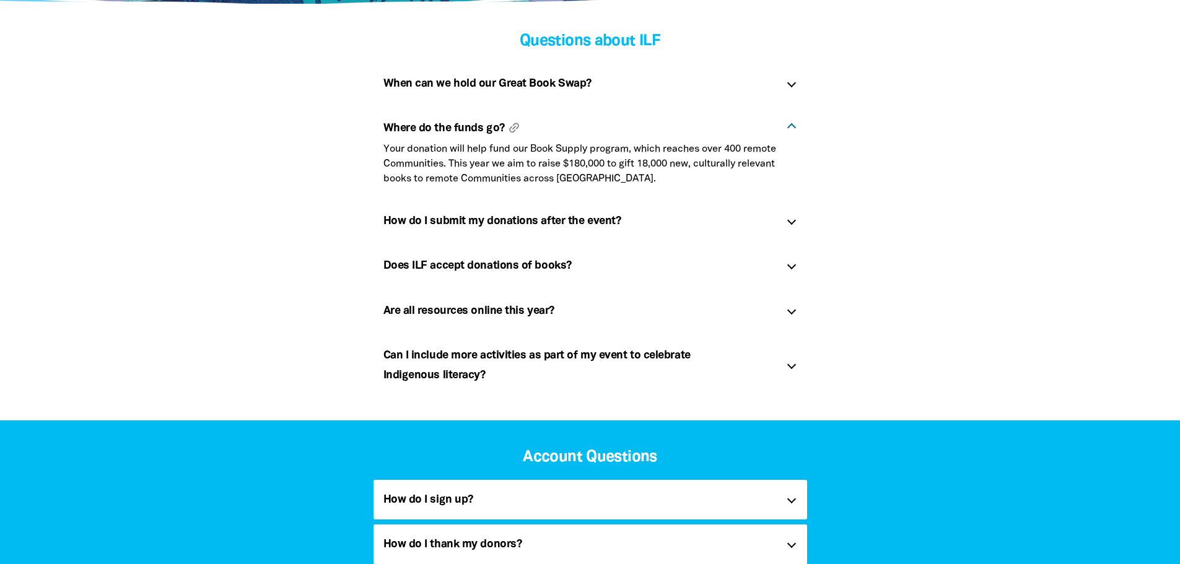
click at [643, 129] on h5 "Where do the funds go? link" at bounding box center [579, 128] width 393 height 20
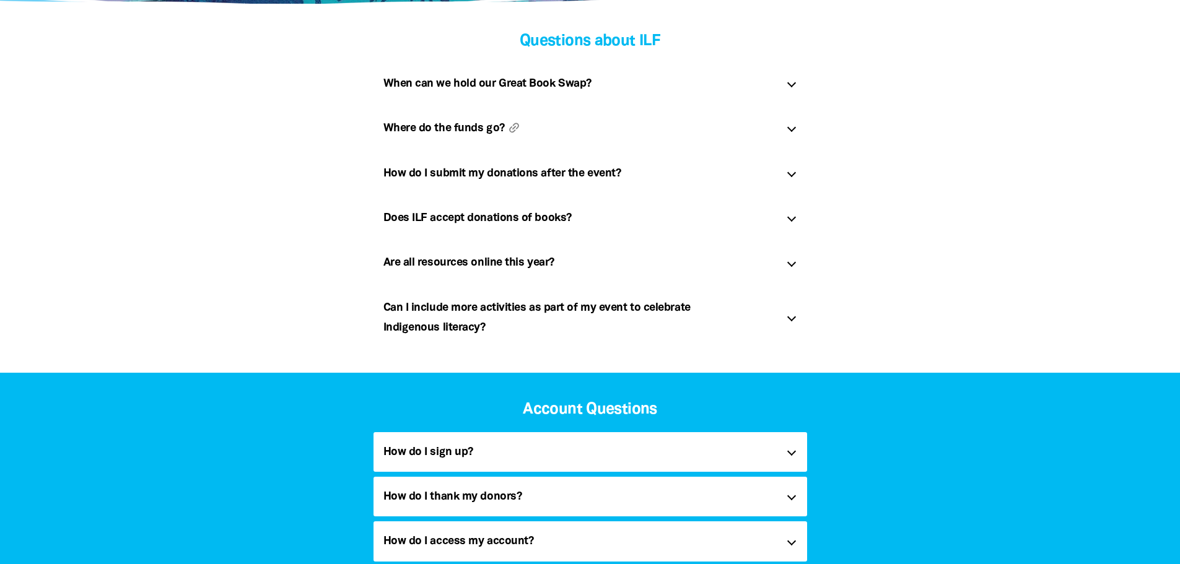
click at [622, 134] on h5 "Where do the funds go? link" at bounding box center [579, 128] width 393 height 20
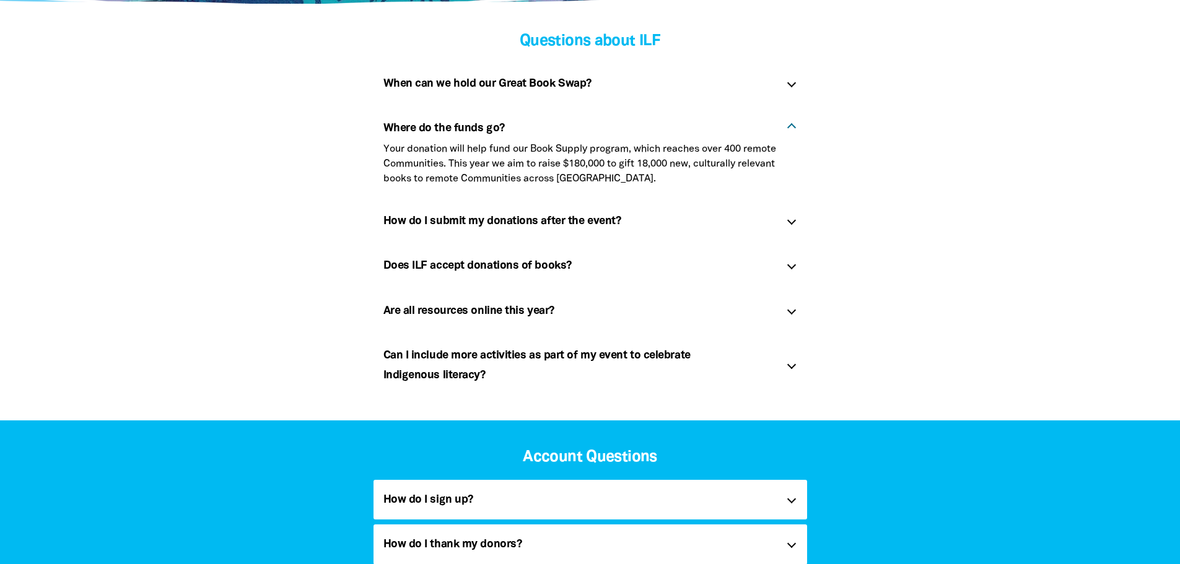
click at [623, 117] on div "Where do the funds go? link" at bounding box center [590, 124] width 434 height 33
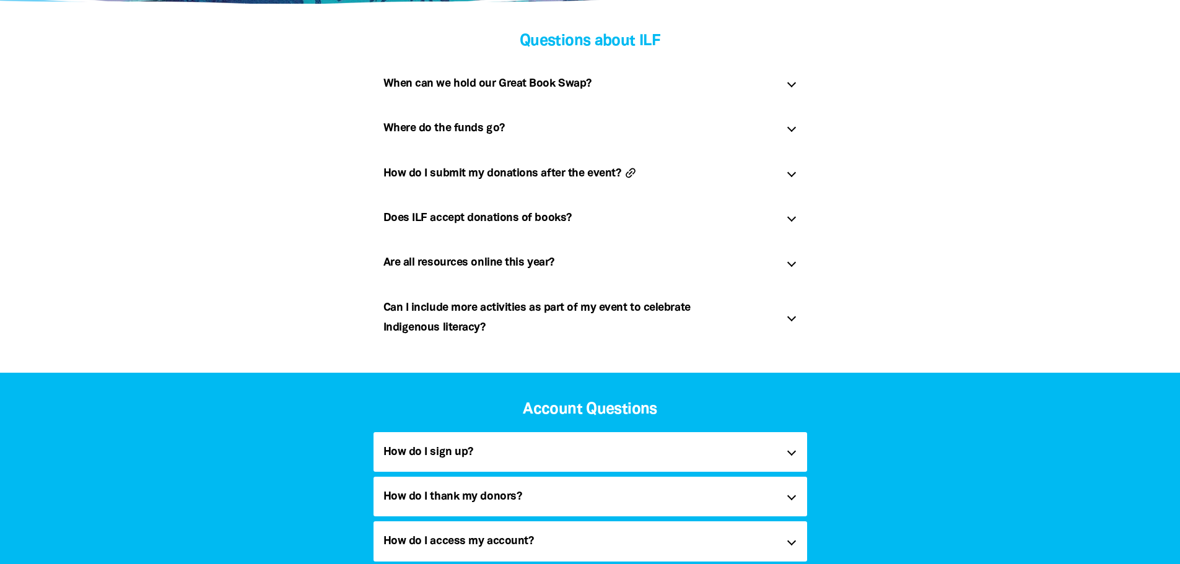
click at [647, 167] on button "link" at bounding box center [655, 173] width 63 height 14
click at [565, 170] on h5 "How do I submit my donations after the event? link" at bounding box center [579, 174] width 393 height 20
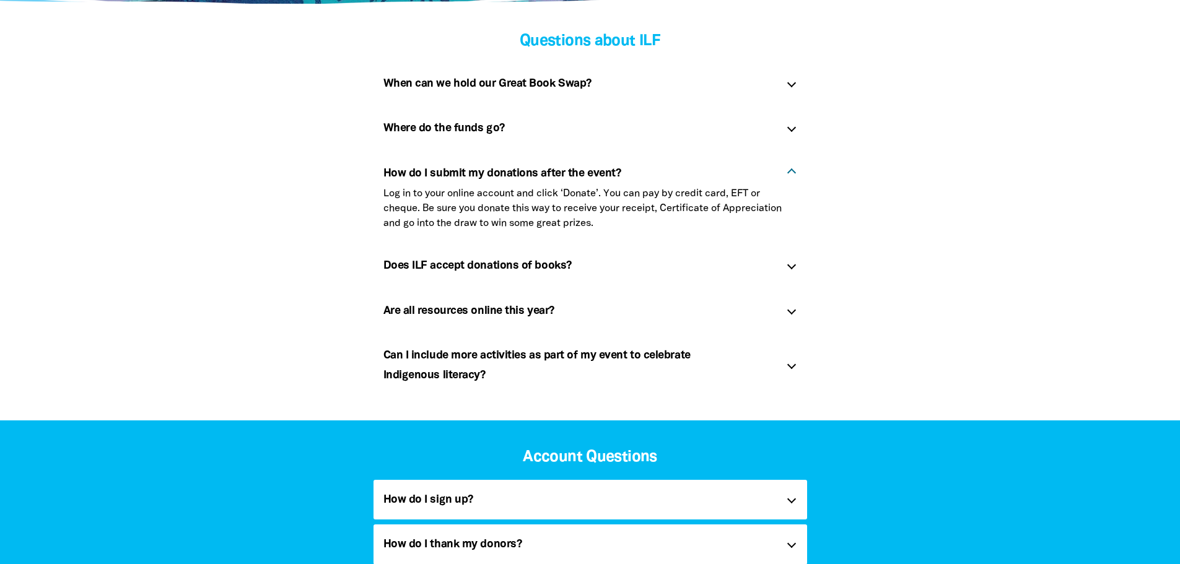
click at [784, 168] on div "How do I submit my donations after the event? link" at bounding box center [590, 170] width 434 height 33
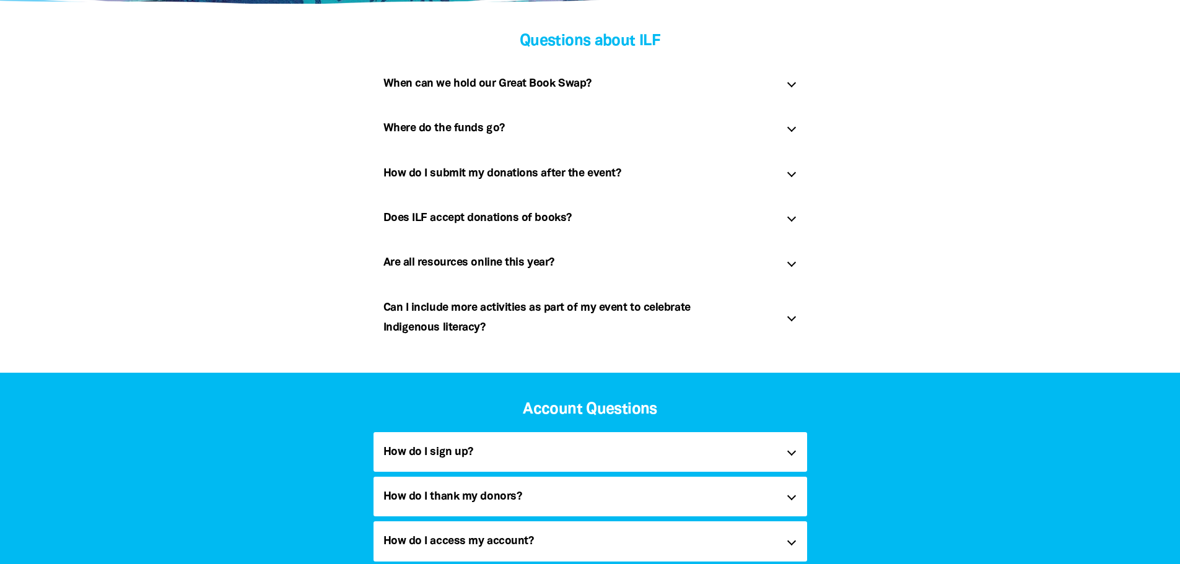
click at [787, 168] on div "How do I submit my donations after the event? link" at bounding box center [590, 174] width 434 height 40
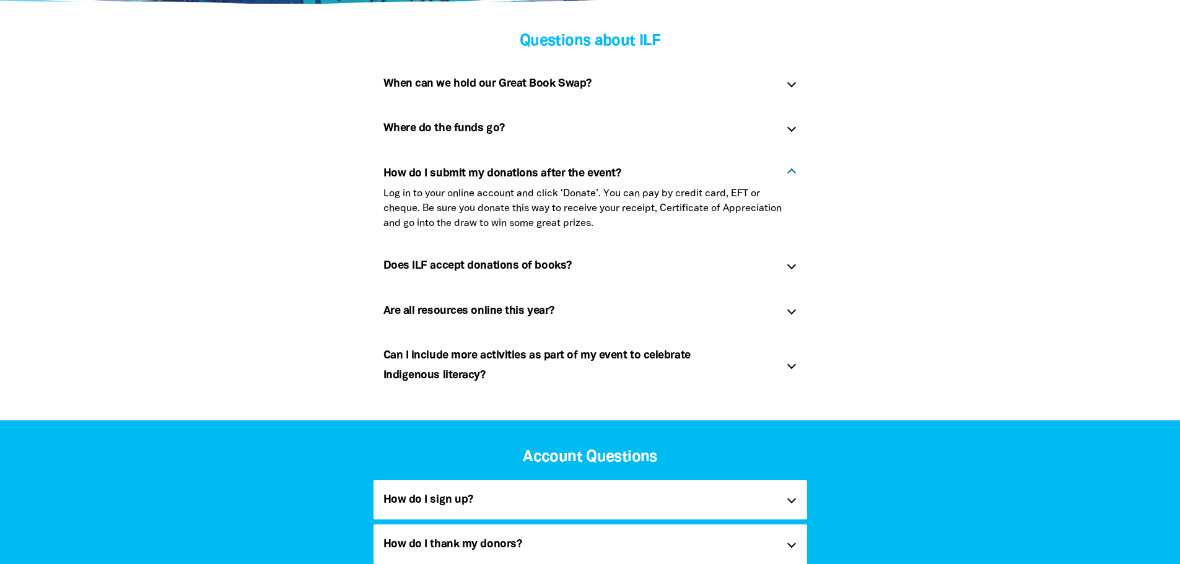
click at [790, 170] on div at bounding box center [791, 172] width 9 height 9
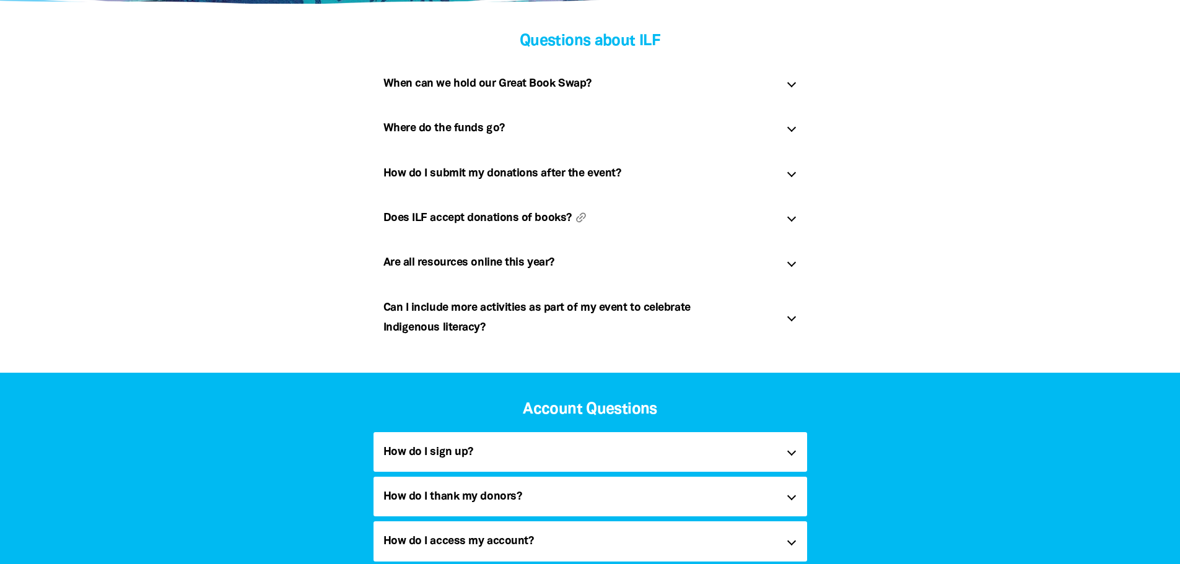
click at [773, 228] on div "Does ILF accept donations of books? link" at bounding box center [590, 218] width 434 height 40
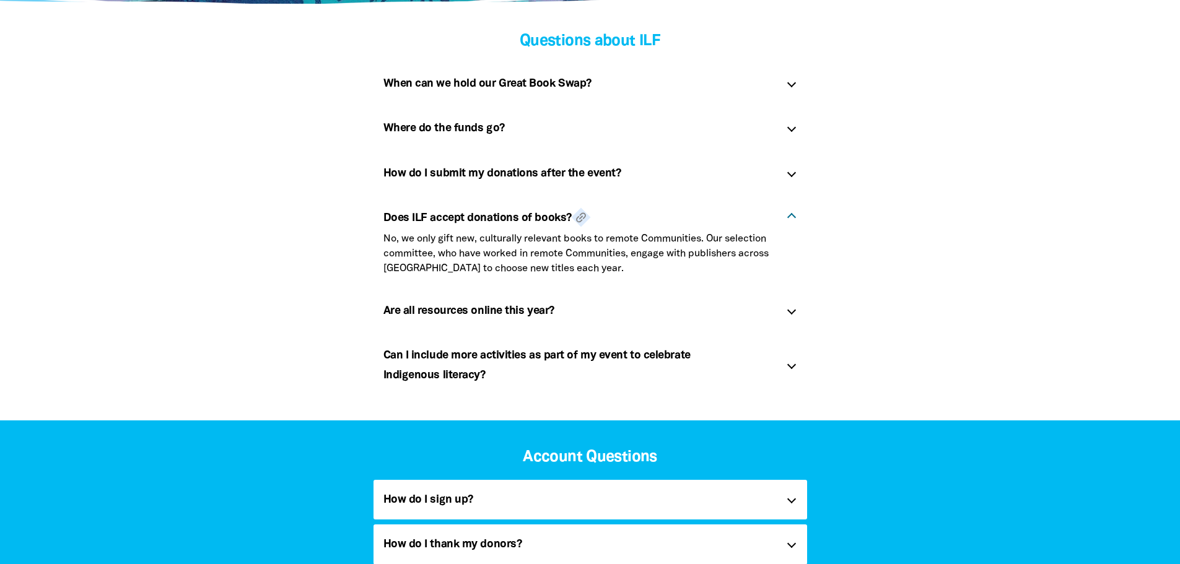
click at [775, 210] on h5 "Does ILF accept donations of books? link" at bounding box center [579, 218] width 393 height 20
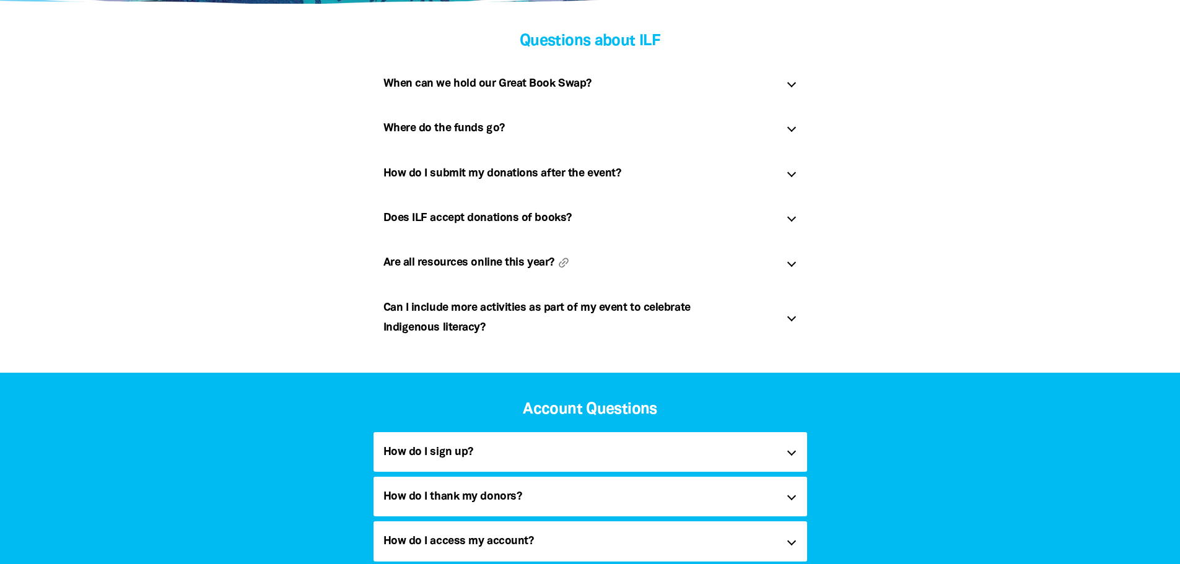
click at [770, 268] on h5 "Are all resources online this year? link" at bounding box center [579, 263] width 393 height 20
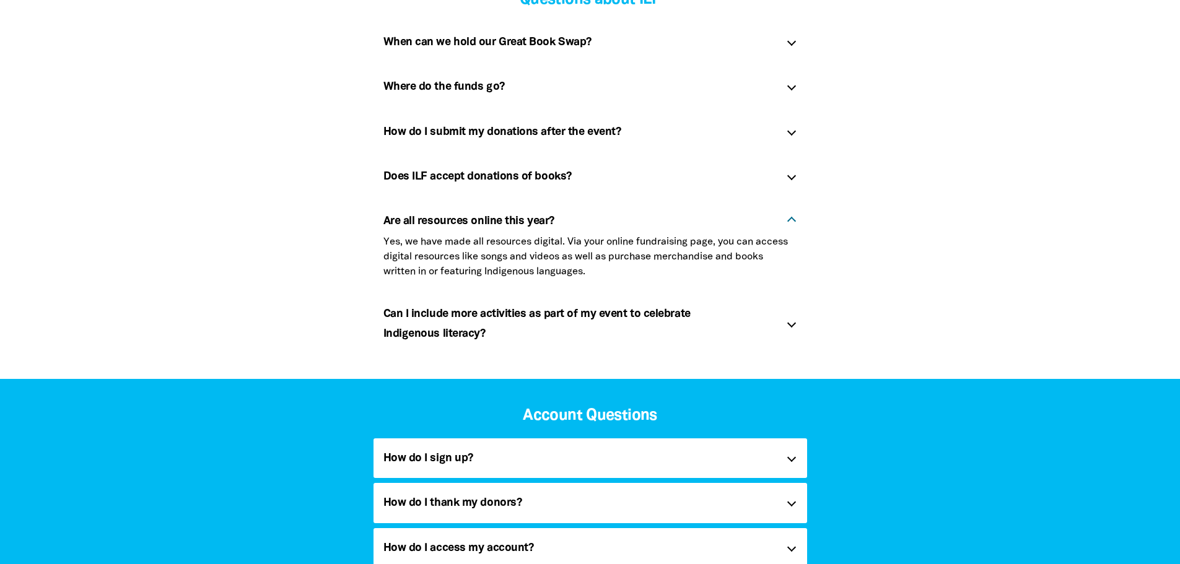
scroll to position [372, 0]
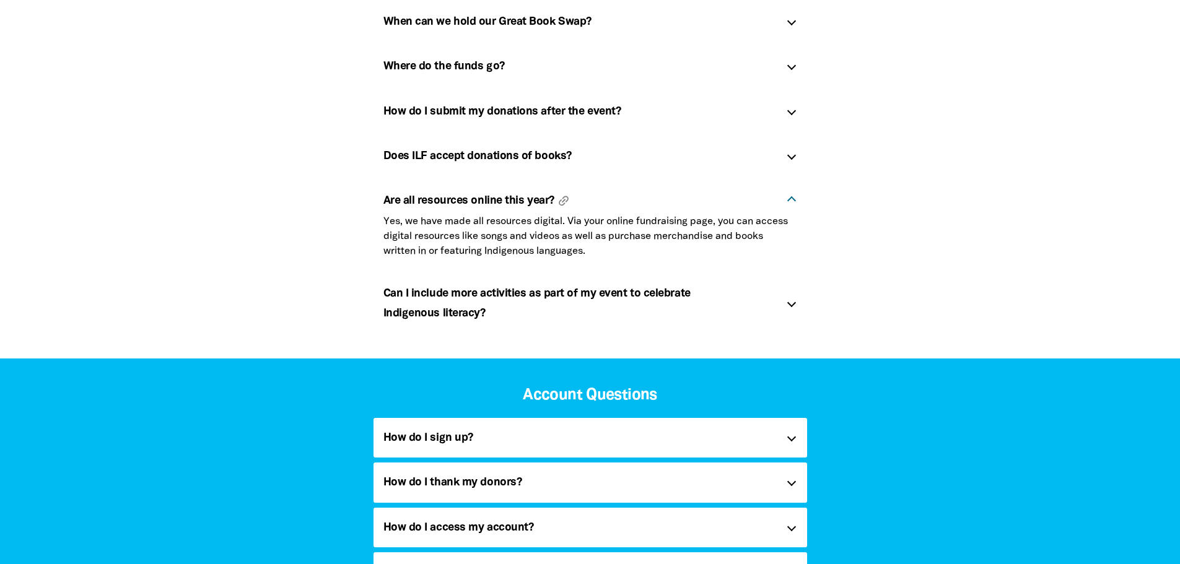
click at [769, 205] on h5 "Are all resources online this year? link" at bounding box center [579, 201] width 393 height 20
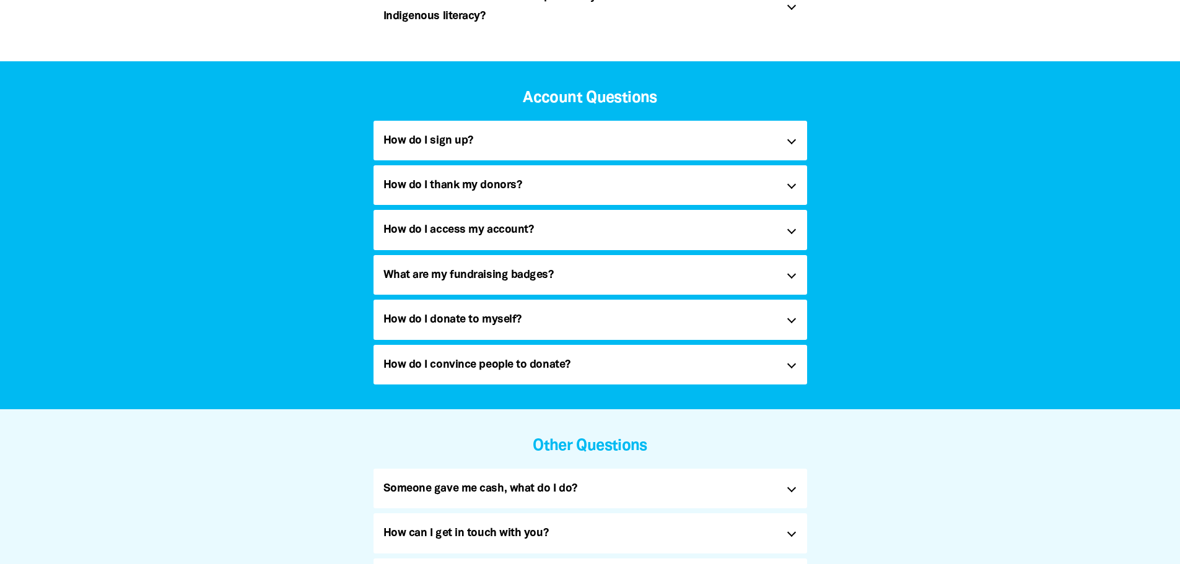
scroll to position [743, 0]
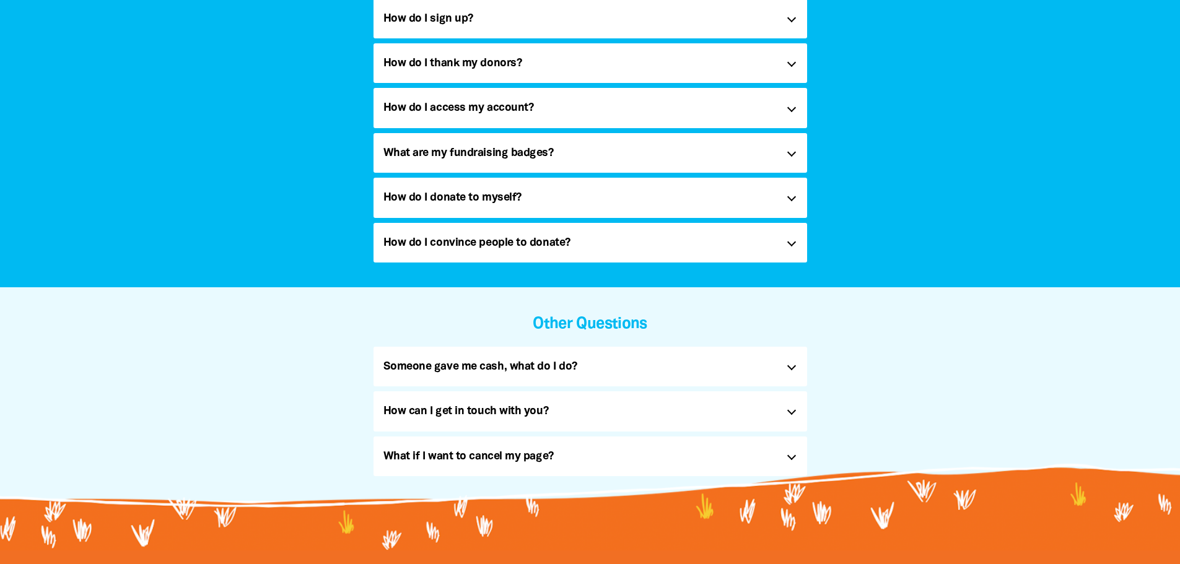
click at [578, 355] on div "Someone gave me cash, what do I do? link" at bounding box center [590, 367] width 434 height 40
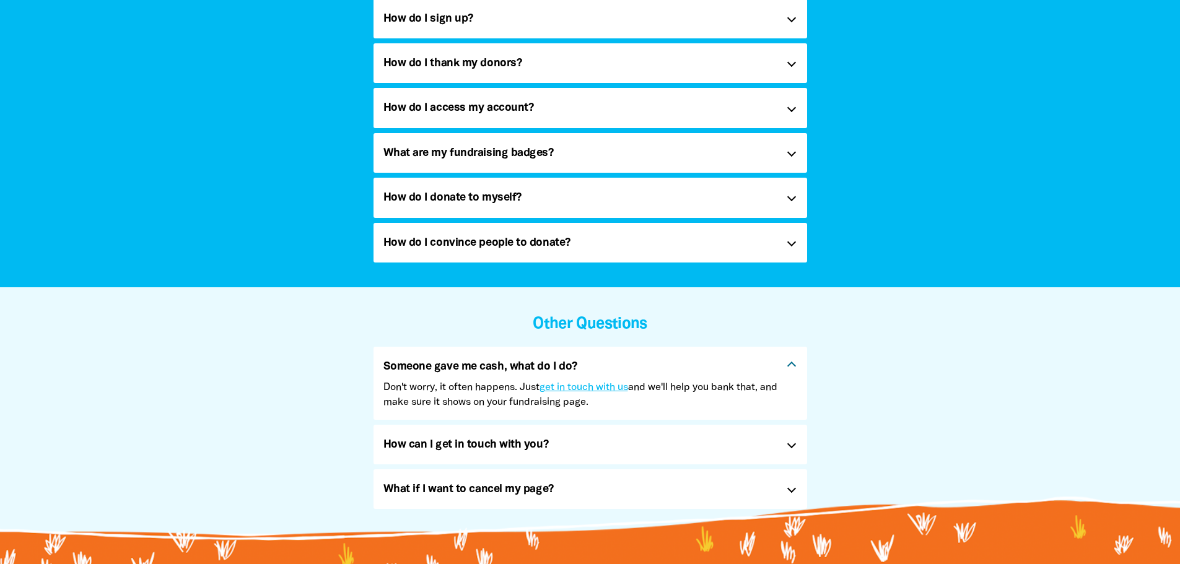
click at [723, 355] on div "Someone gave me cash, what do I do? link" at bounding box center [590, 363] width 434 height 33
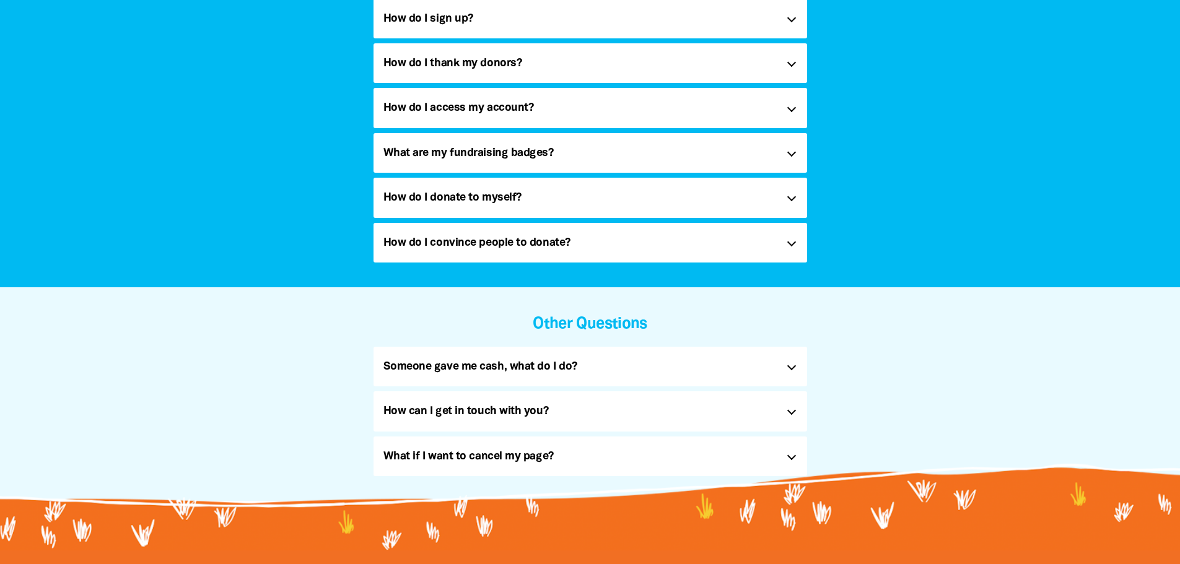
click at [725, 355] on div "Someone gave me cash, what do I do? link" at bounding box center [590, 367] width 434 height 40
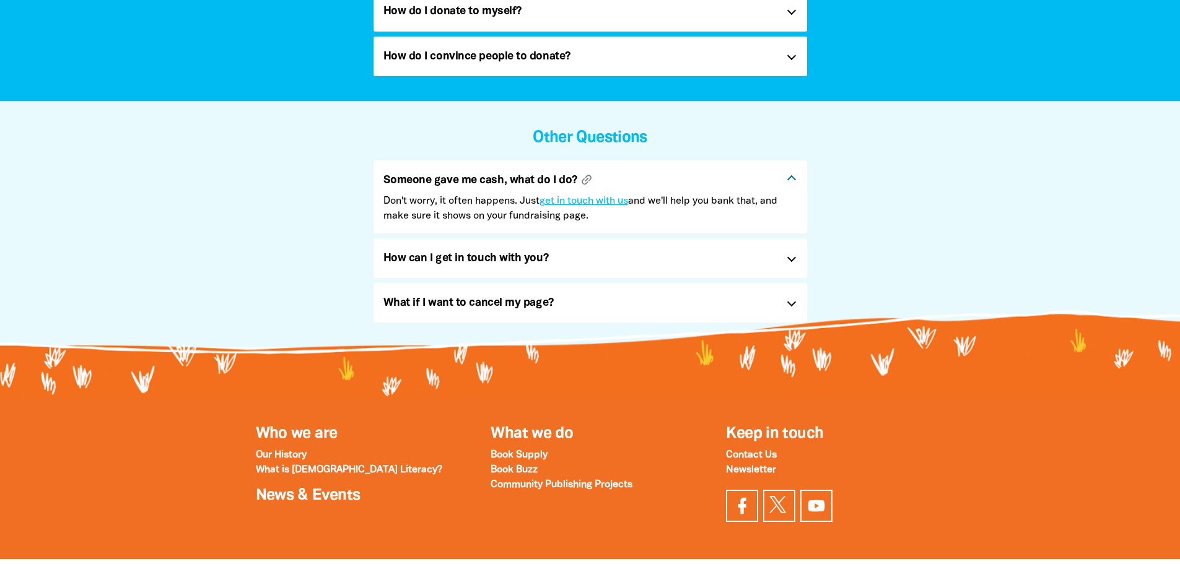
scroll to position [991, 0]
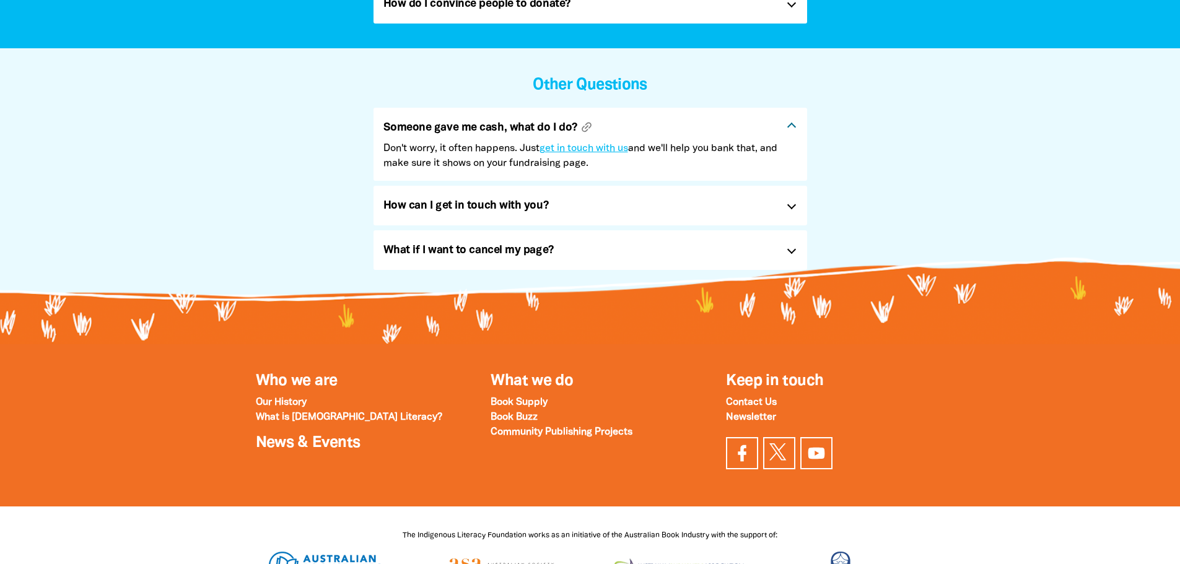
click at [687, 190] on div "Someone gave me cash, what do I do? link Don't worry, it often happens. Just ge…" at bounding box center [590, 189] width 434 height 162
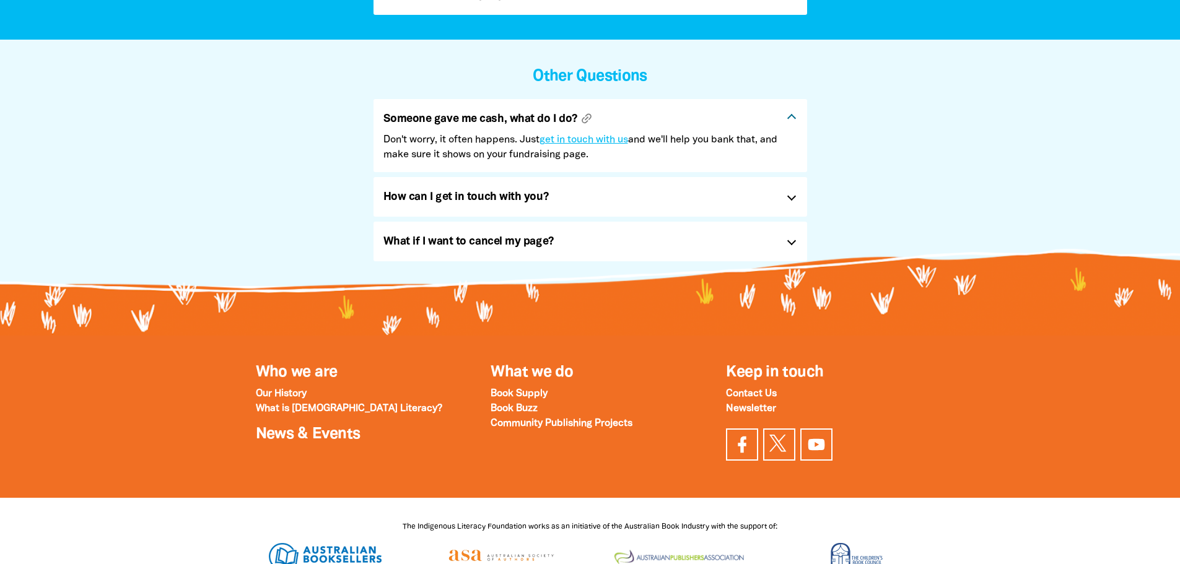
click at [722, 112] on h5 "Someone gave me cash, what do I do? link" at bounding box center [579, 119] width 393 height 20
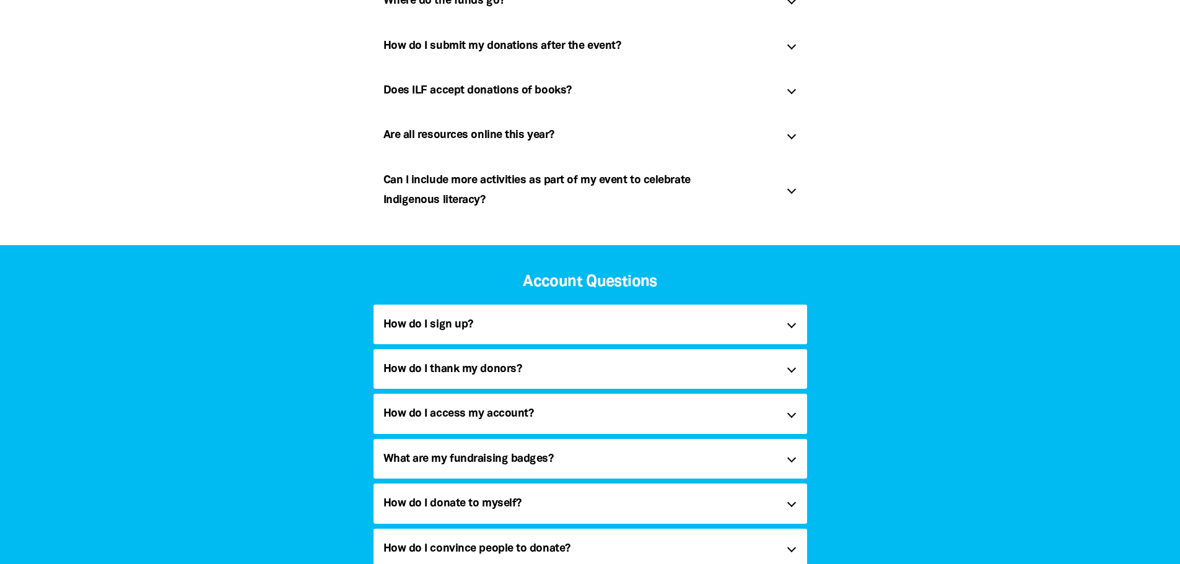
scroll to position [619, 0]
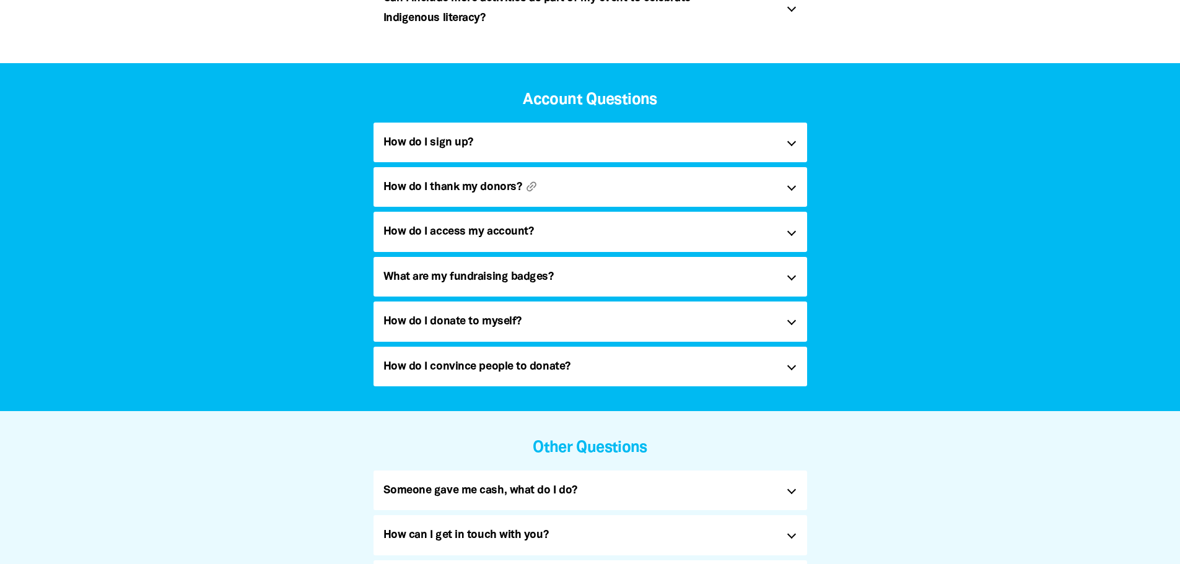
click at [671, 193] on h5 "How do I thank my donors? link" at bounding box center [579, 187] width 393 height 20
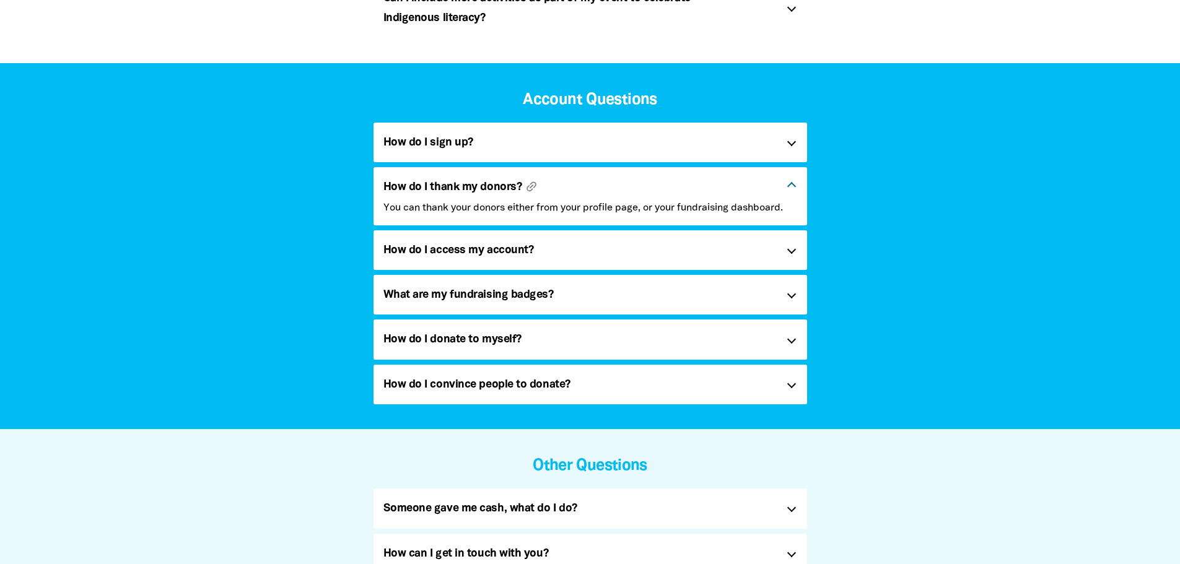
click at [723, 182] on h5 "How do I thank my donors? link" at bounding box center [579, 187] width 393 height 20
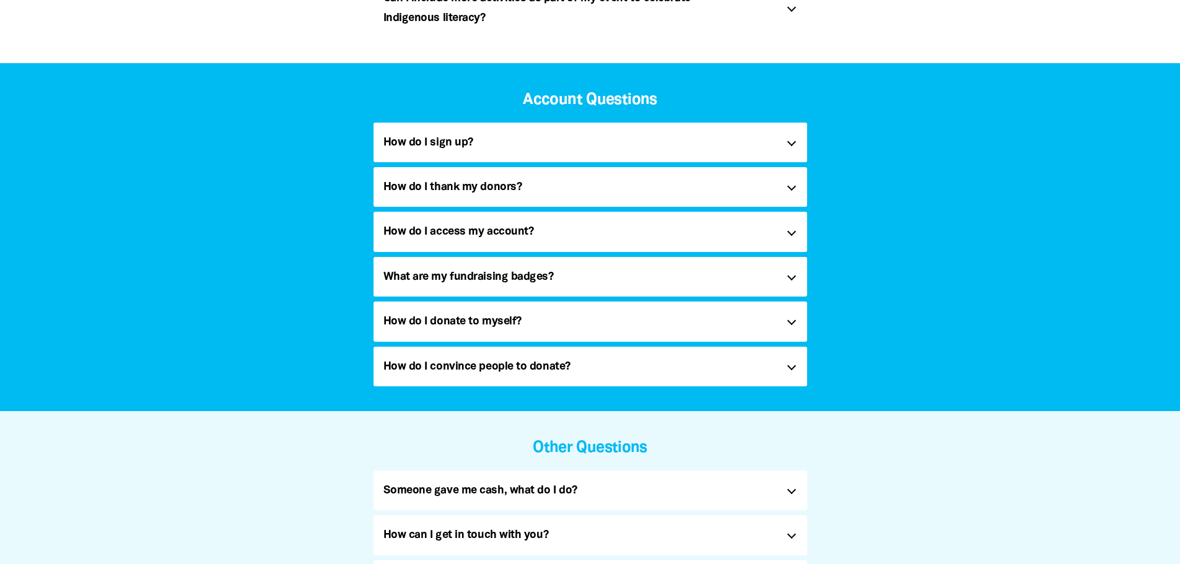
scroll to position [186, 0]
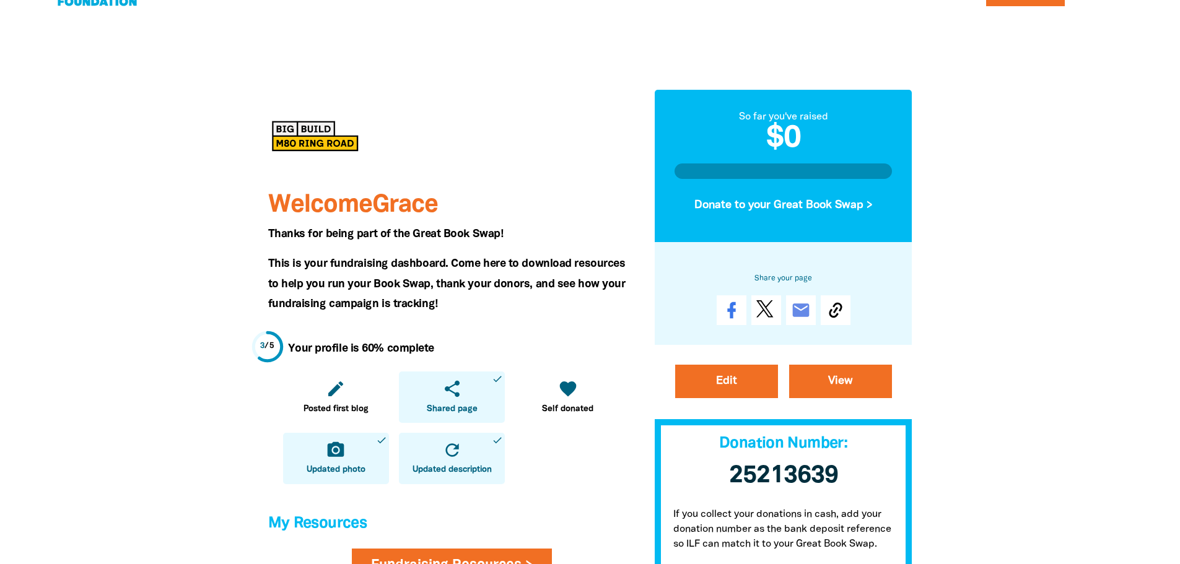
scroll to position [62, 0]
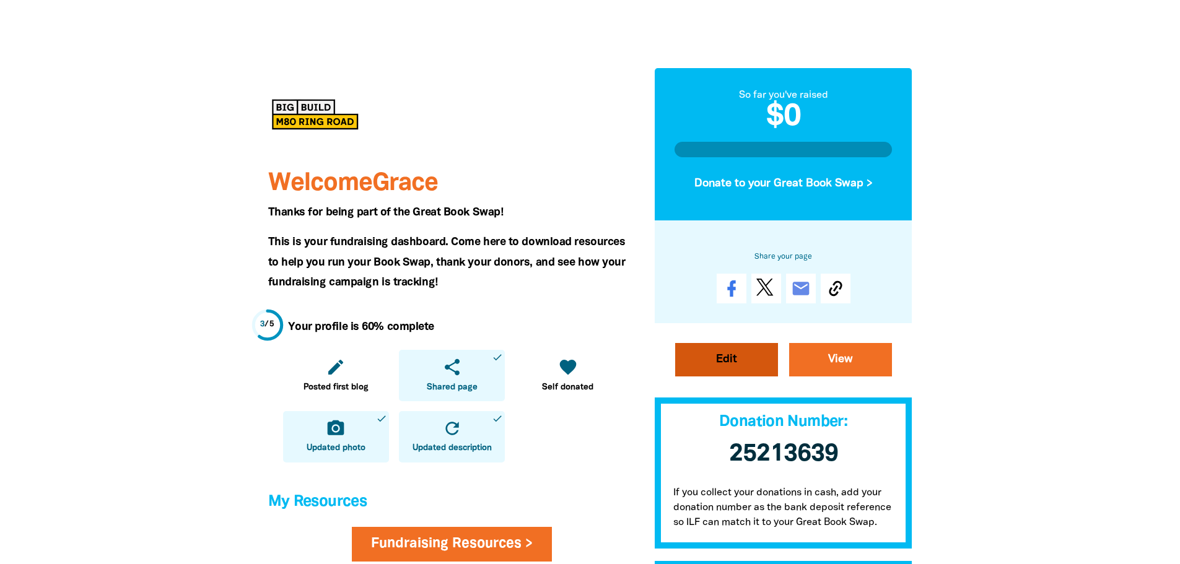
click at [740, 355] on link "Edit" at bounding box center [726, 359] width 103 height 33
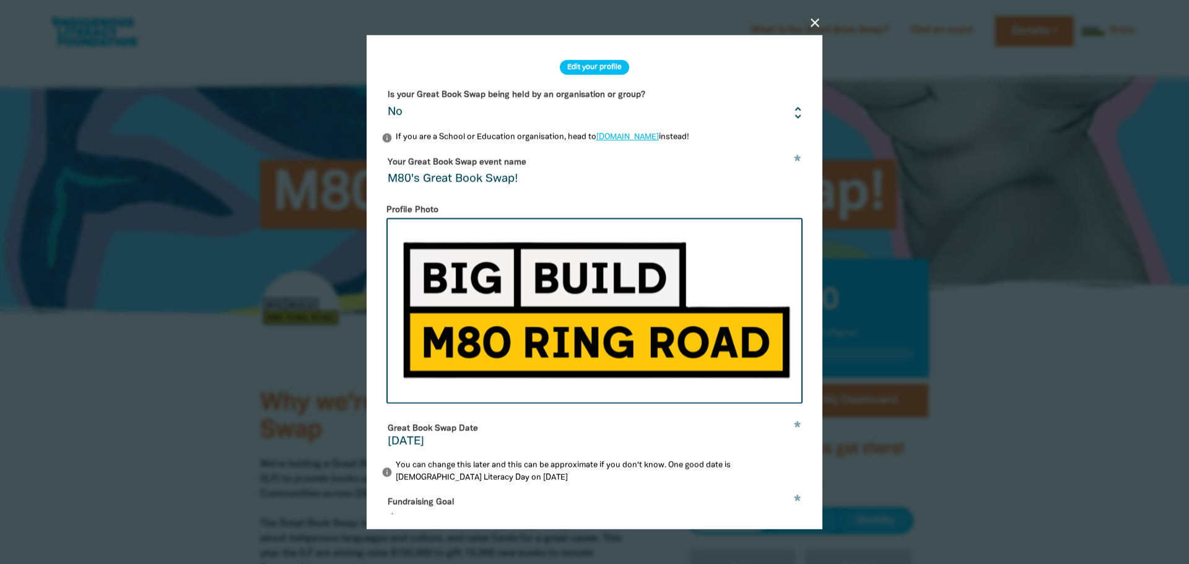
click at [549, 100] on select "Yes No" at bounding box center [595, 104] width 426 height 41
select select "Yes"
click at [382, 84] on select "Yes No" at bounding box center [595, 104] width 426 height 41
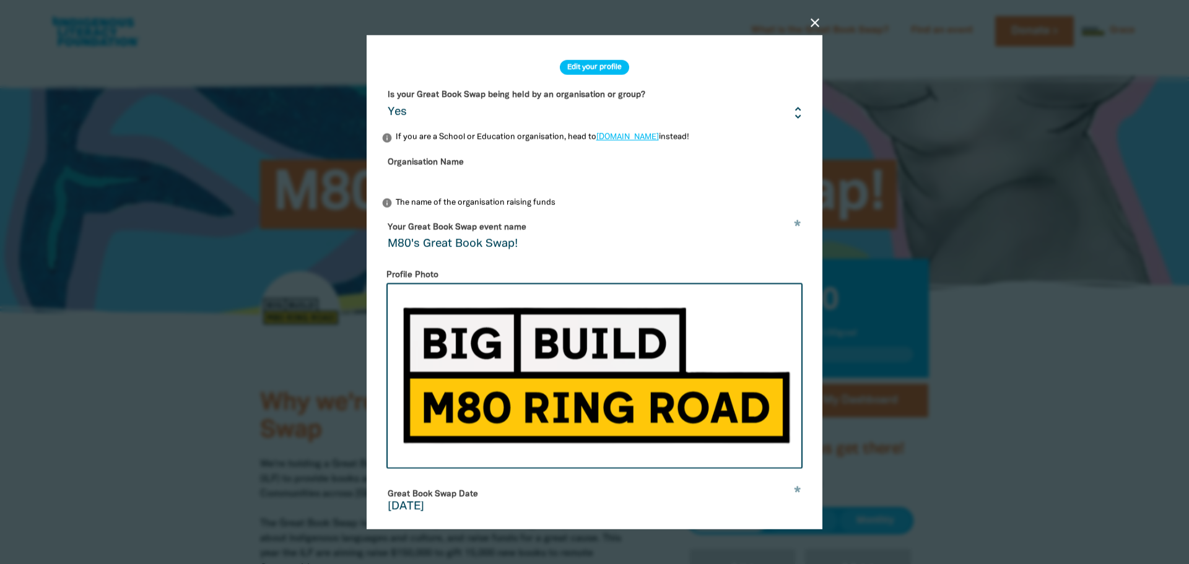
click at [469, 177] on input "Organisation Name" at bounding box center [595, 171] width 426 height 39
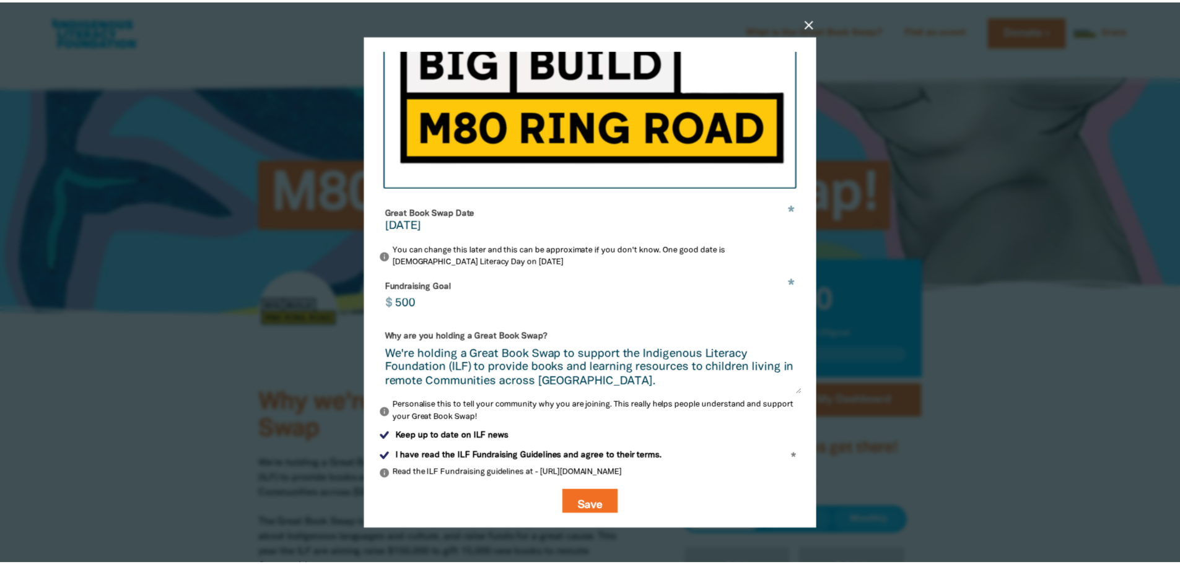
scroll to position [299, 0]
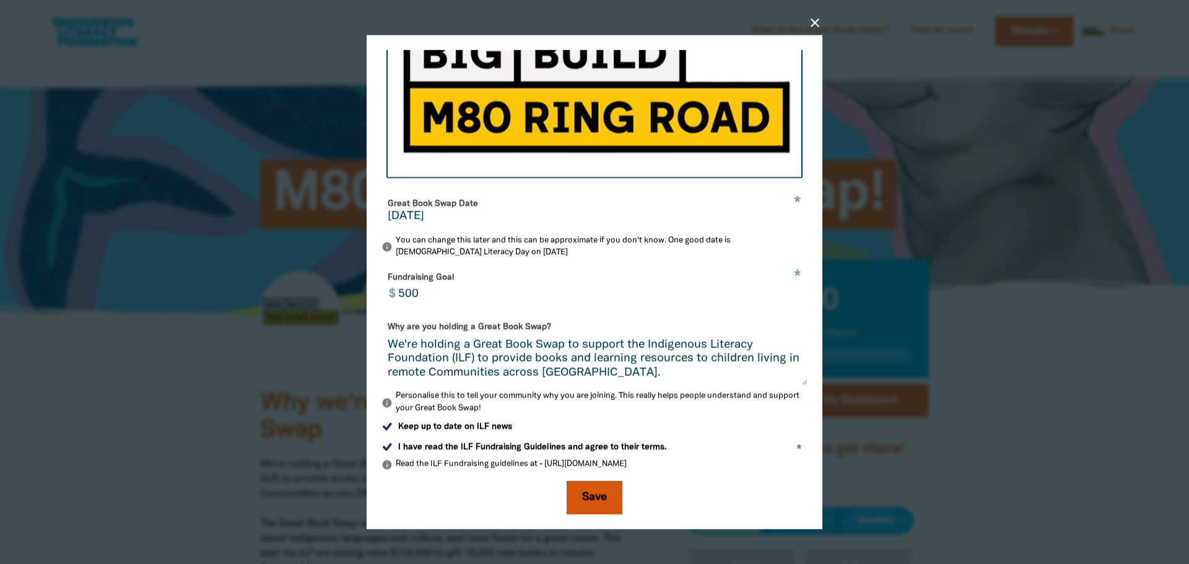
type input "M80 Ring Road Alliance"
click at [590, 499] on button "Save" at bounding box center [595, 497] width 56 height 33
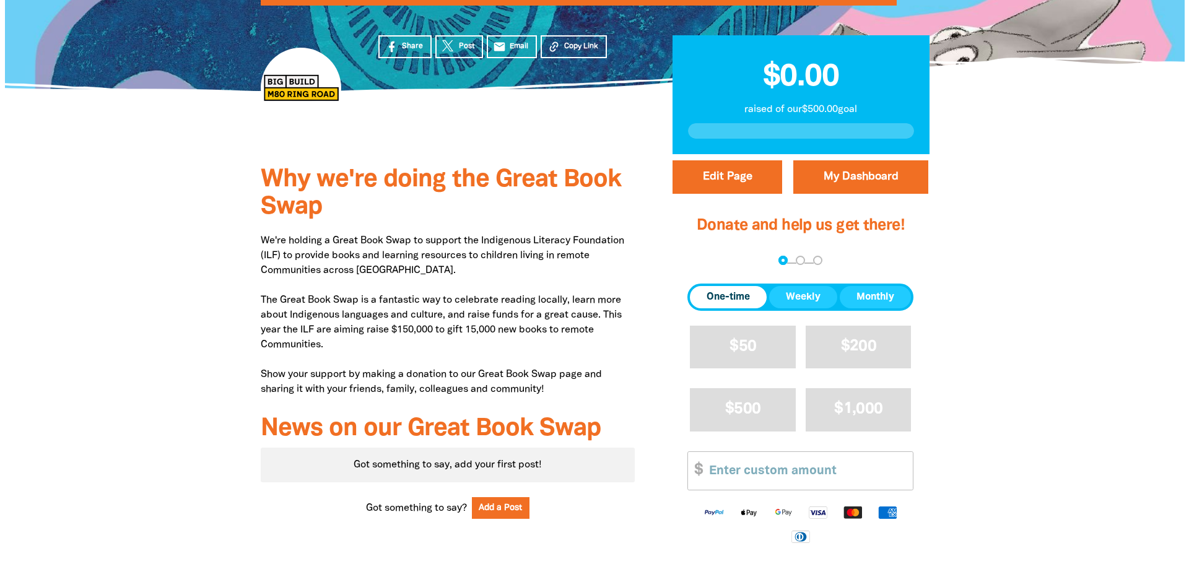
scroll to position [186, 0]
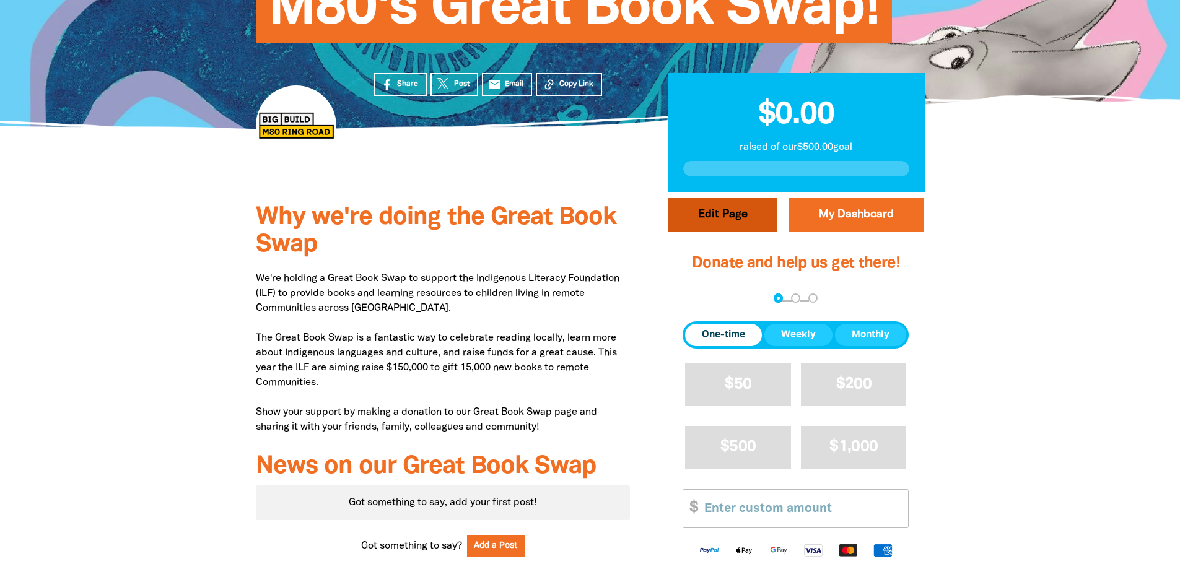
click at [742, 211] on button "Edit Page" at bounding box center [723, 214] width 110 height 33
select select "Yes"
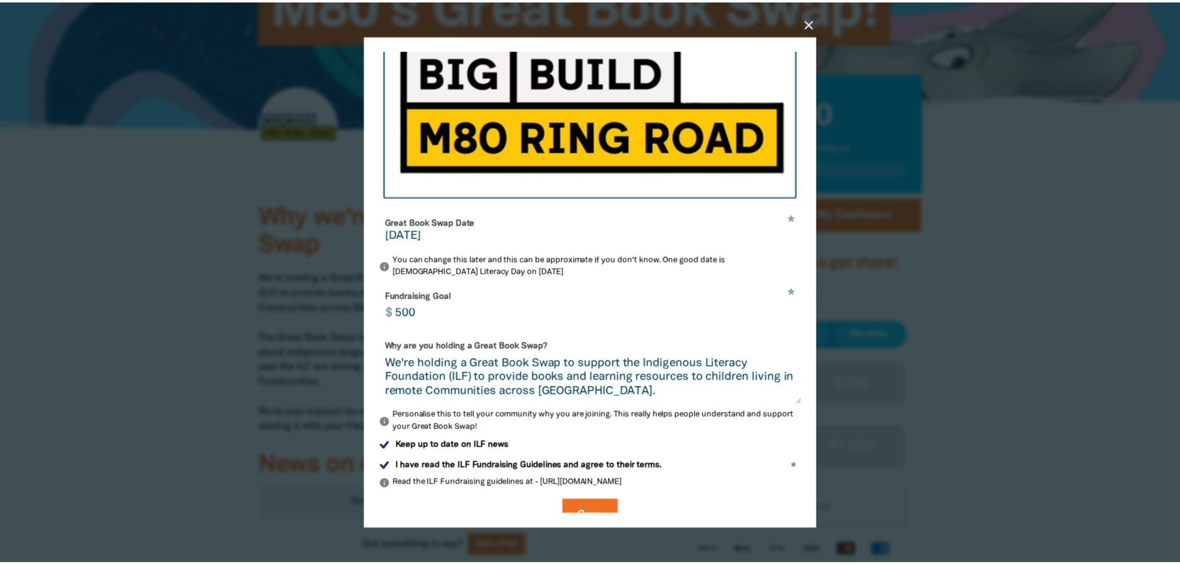
scroll to position [269, 0]
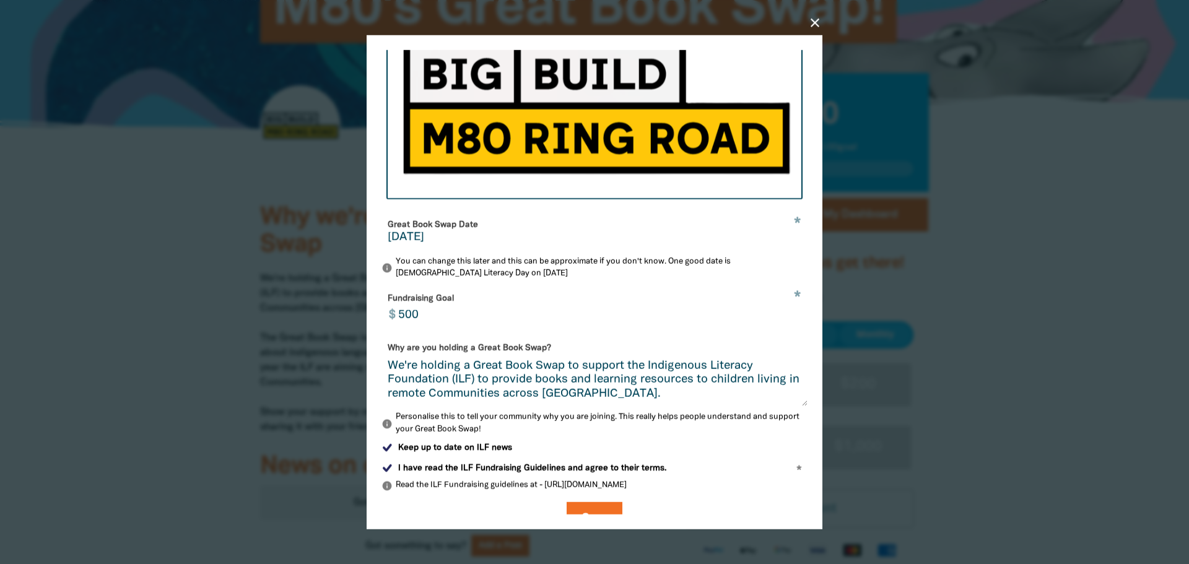
click at [814, 28] on icon "close" at bounding box center [815, 22] width 15 height 15
click at [757, 21] on div "close Edit your profile Is your Great Book Swap being held by an organisation o…" at bounding box center [594, 282] width 495 height 551
click at [811, 23] on icon "close" at bounding box center [815, 22] width 15 height 15
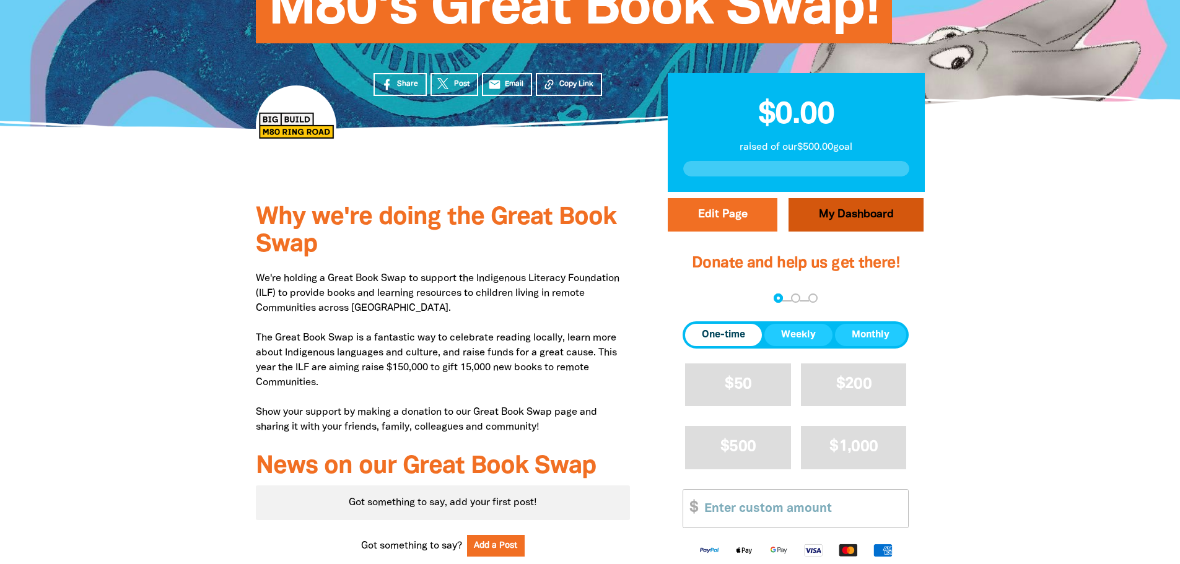
click at [861, 220] on link "My Dashboard" at bounding box center [855, 214] width 135 height 33
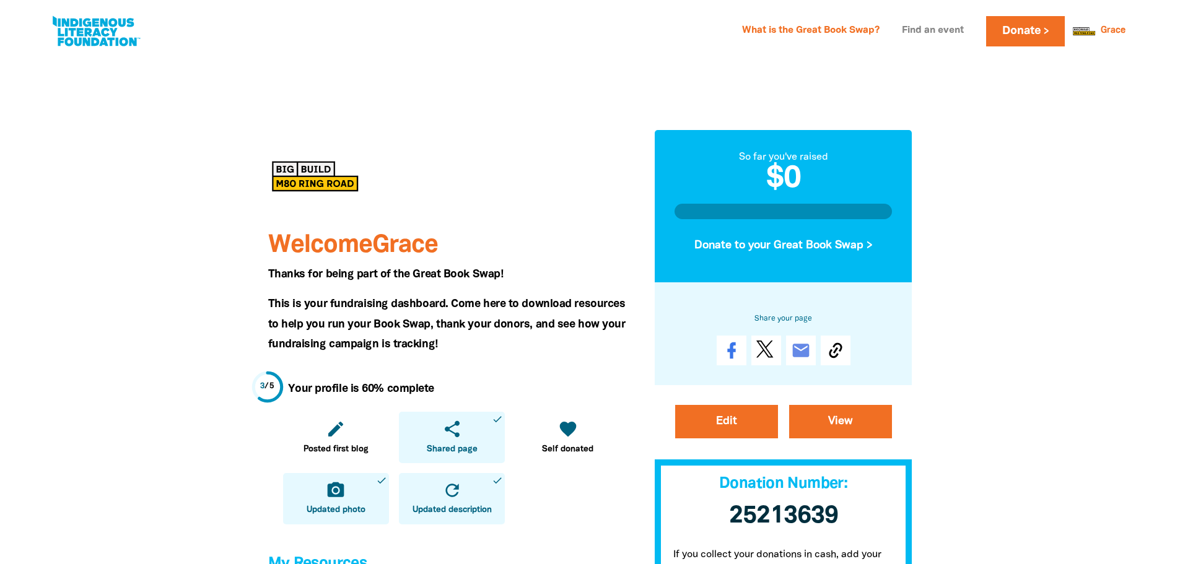
click at [931, 33] on link "Find an event" at bounding box center [932, 31] width 77 height 20
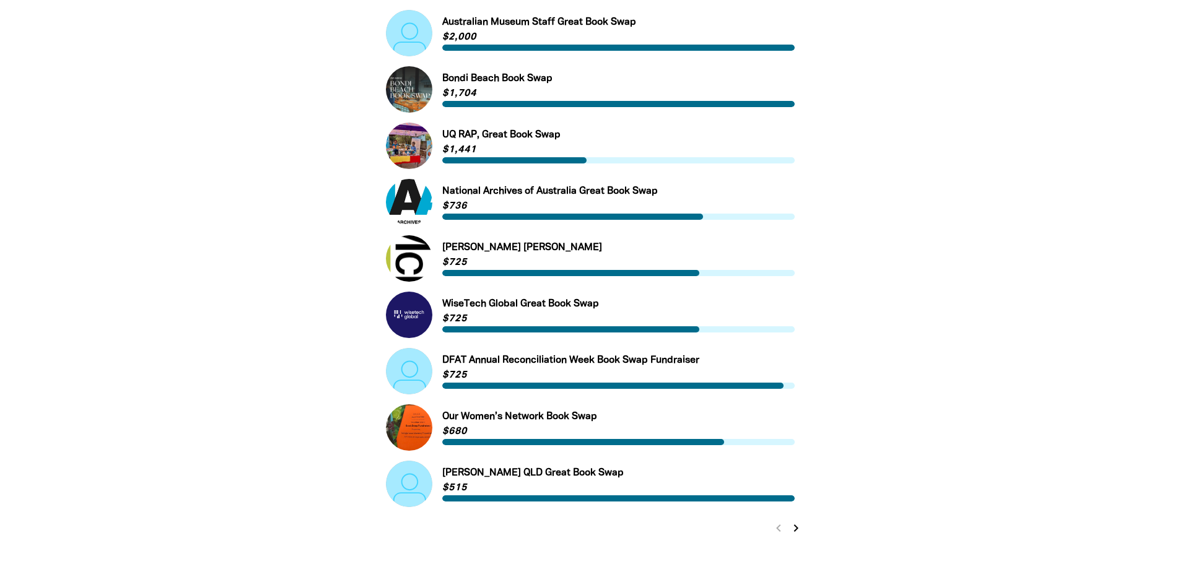
scroll to position [372, 0]
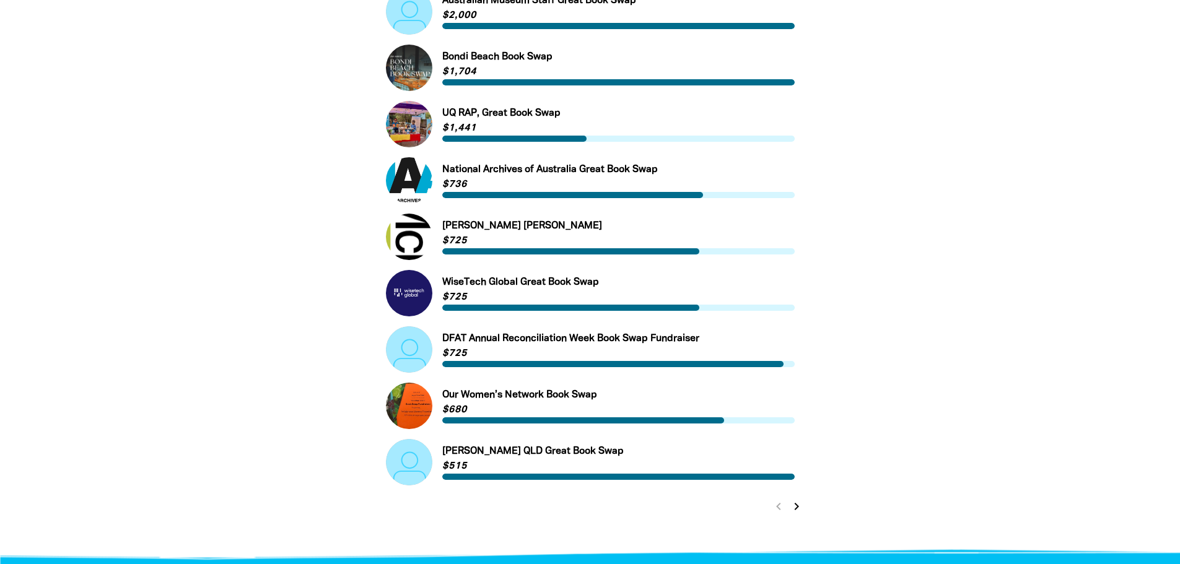
click at [792, 509] on icon "chevron_right" at bounding box center [796, 506] width 15 height 15
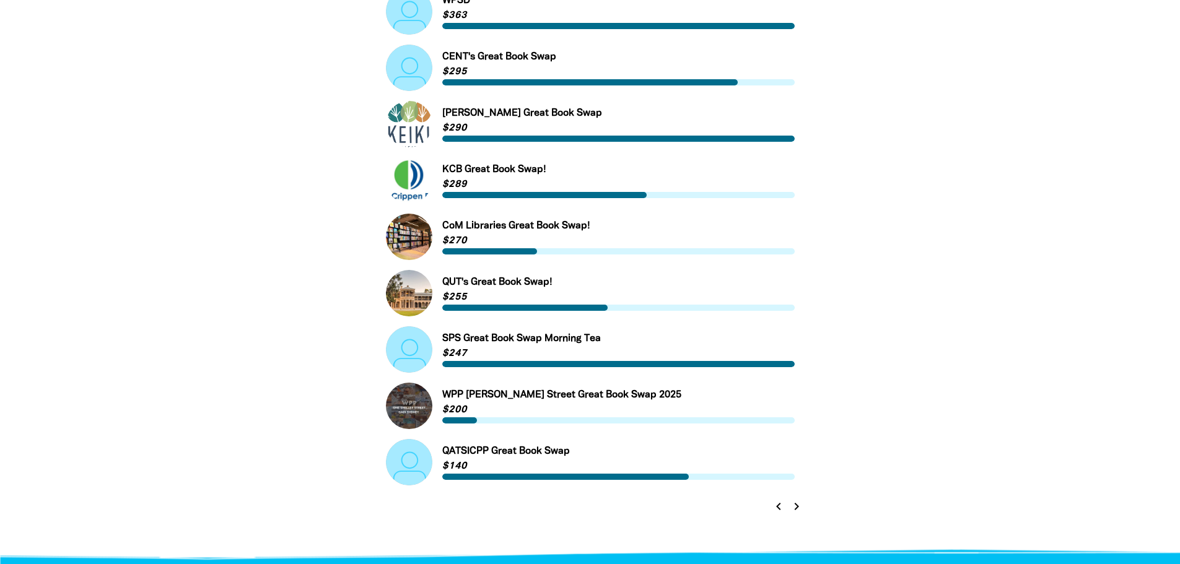
scroll to position [289, 0]
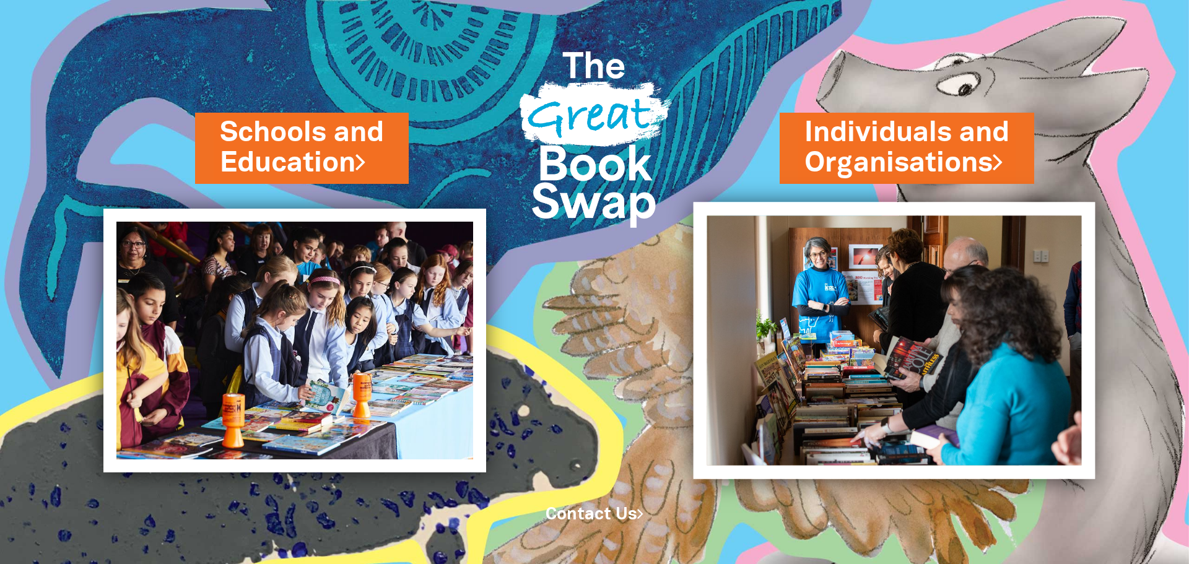
click at [967, 302] on img at bounding box center [895, 340] width 402 height 277
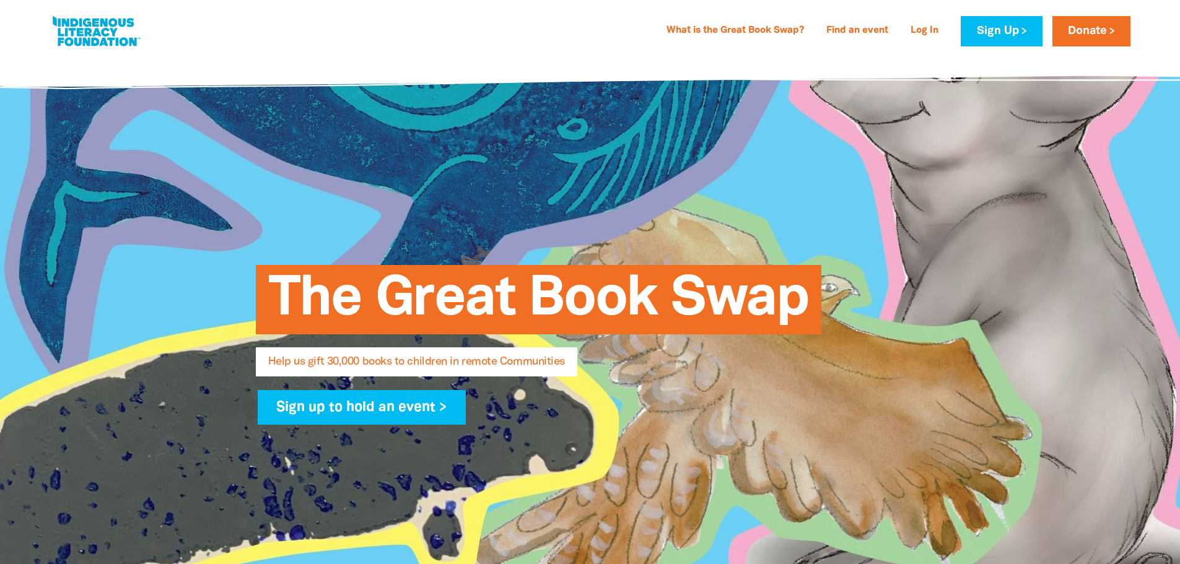
select select "AU"
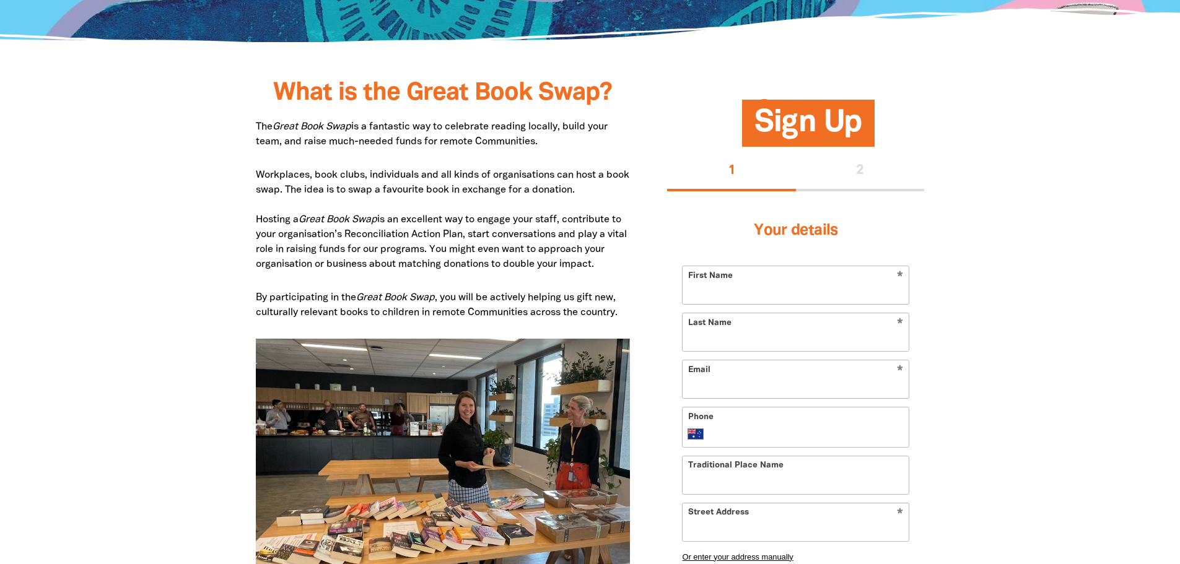
scroll to position [557, 0]
